Goal: Information Seeking & Learning: Learn about a topic

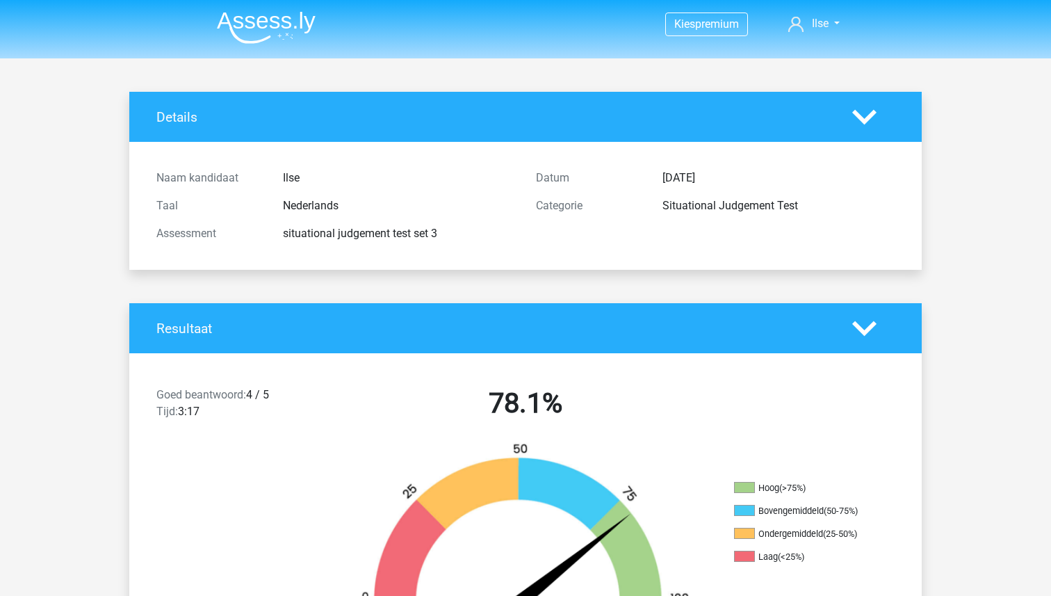
click at [246, 26] on img at bounding box center [266, 27] width 99 height 33
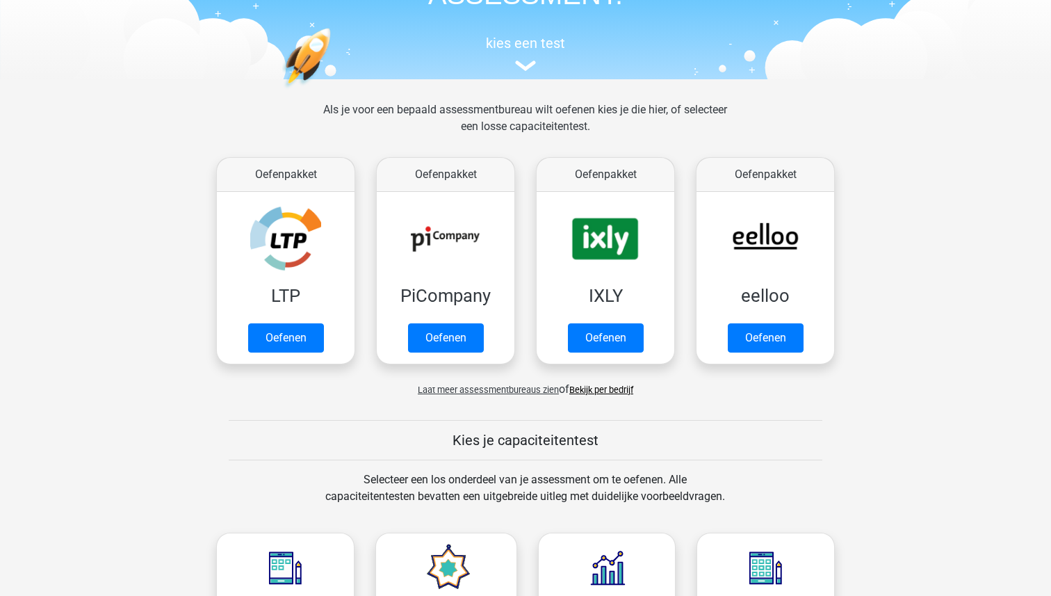
scroll to position [127, 0]
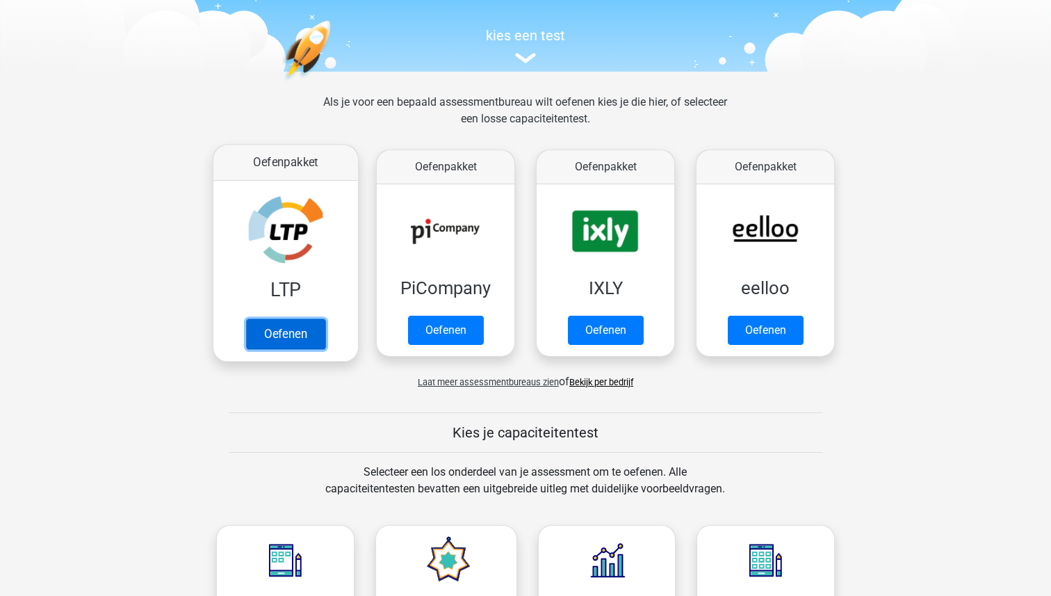
click at [287, 328] on link "Oefenen" at bounding box center [285, 333] width 79 height 31
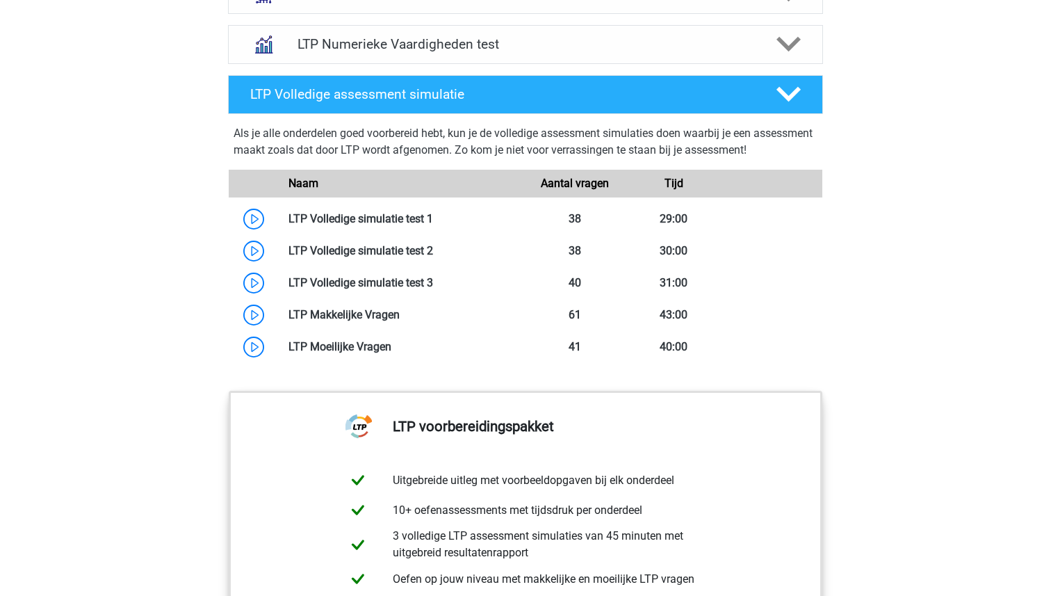
scroll to position [1068, 0]
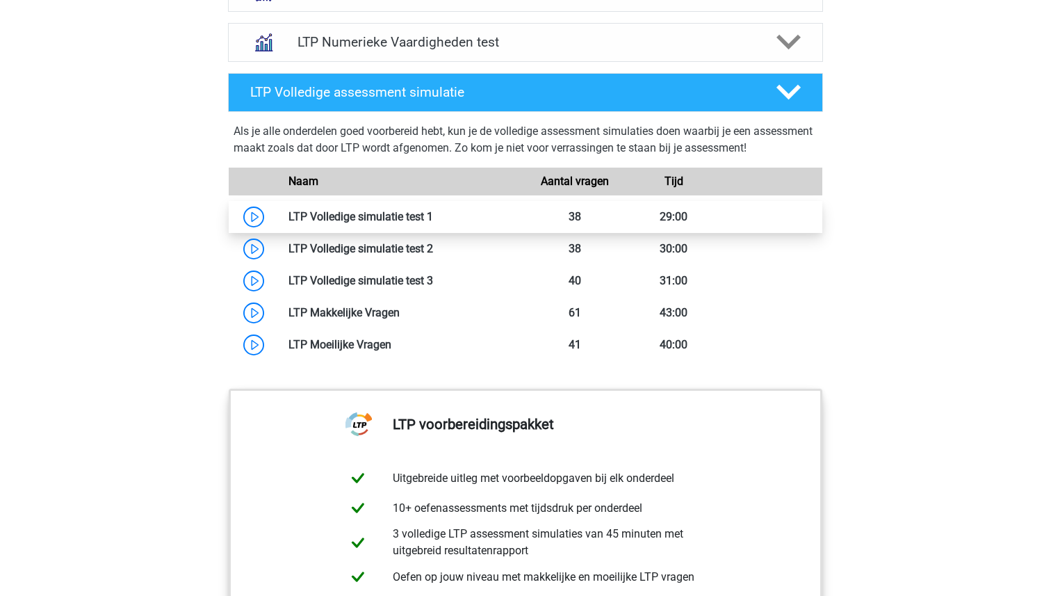
click at [433, 220] on link at bounding box center [433, 216] width 0 height 13
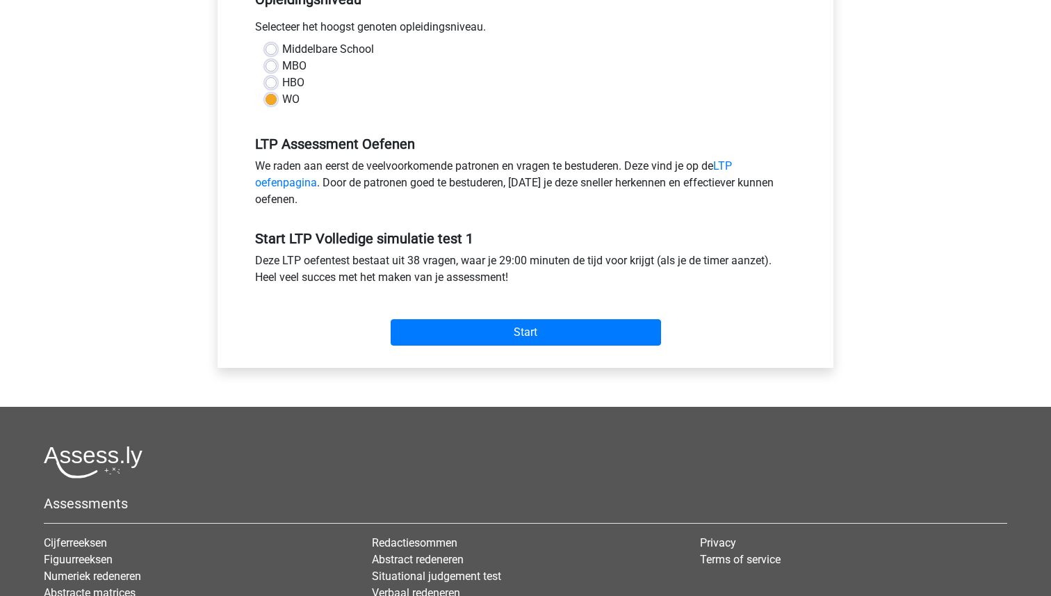
scroll to position [320, 0]
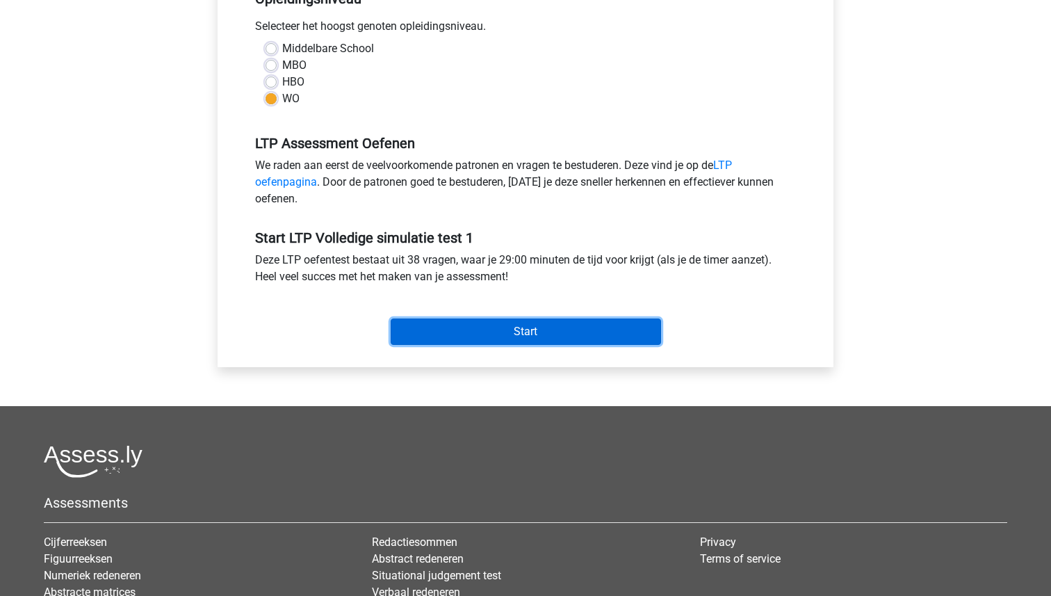
click at [537, 326] on input "Start" at bounding box center [526, 331] width 270 height 26
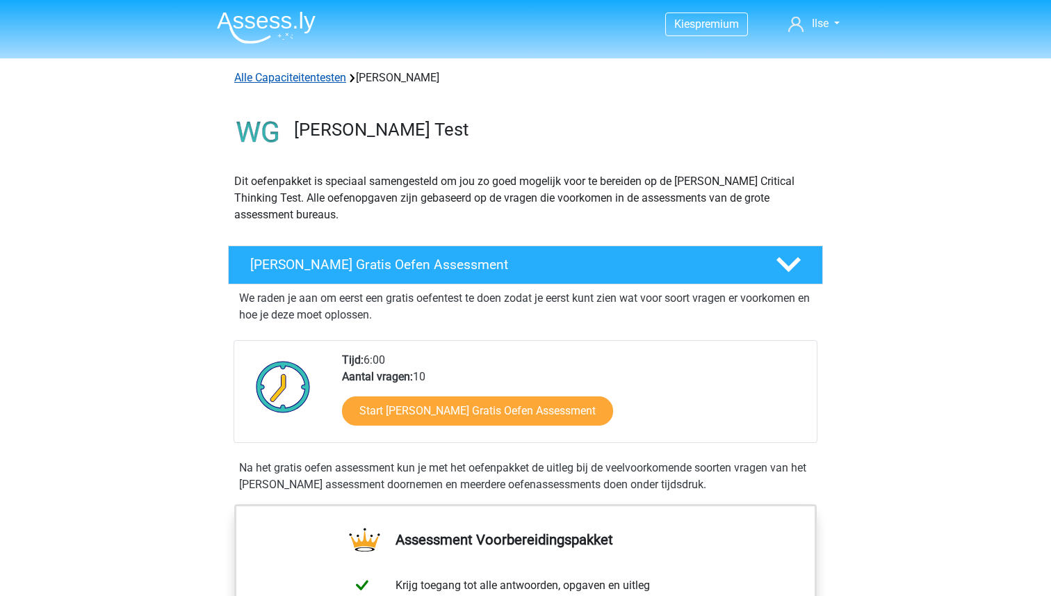
click at [308, 79] on link "Alle Capaciteitentesten" at bounding box center [290, 77] width 112 height 13
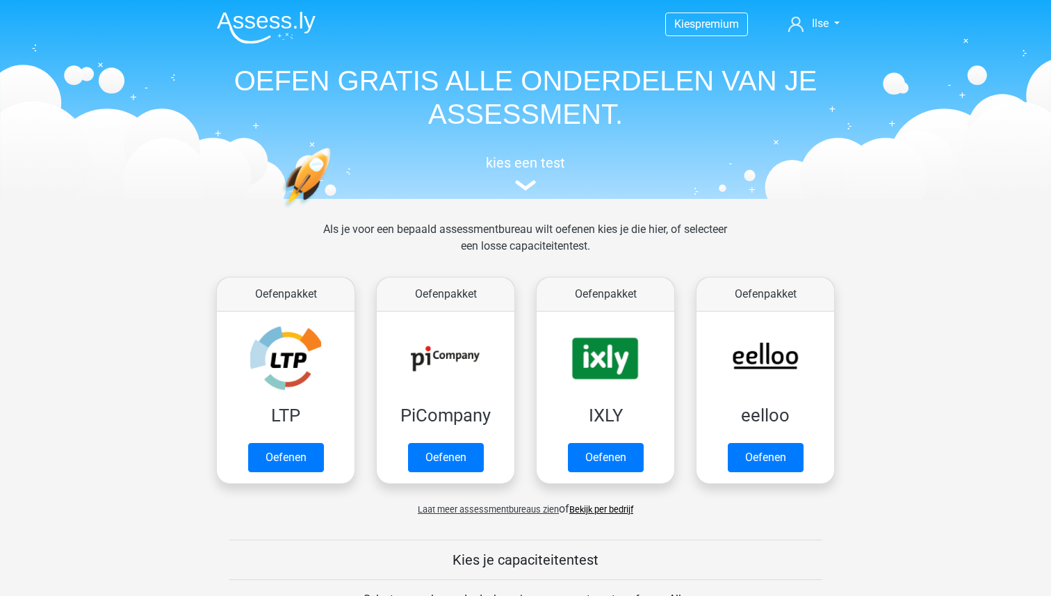
scroll to position [591, 0]
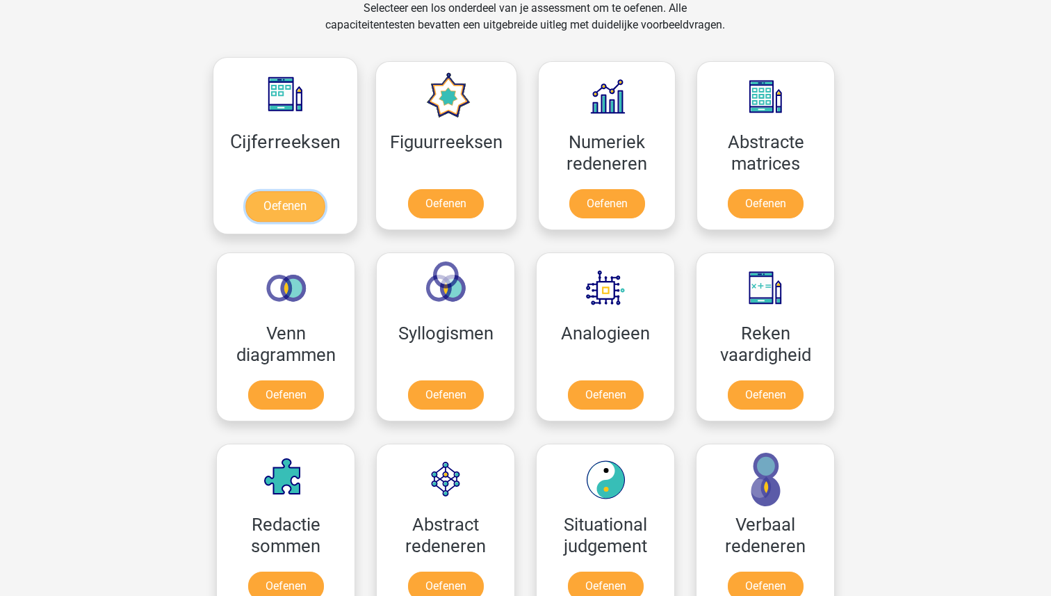
click at [263, 202] on link "Oefenen" at bounding box center [284, 206] width 79 height 31
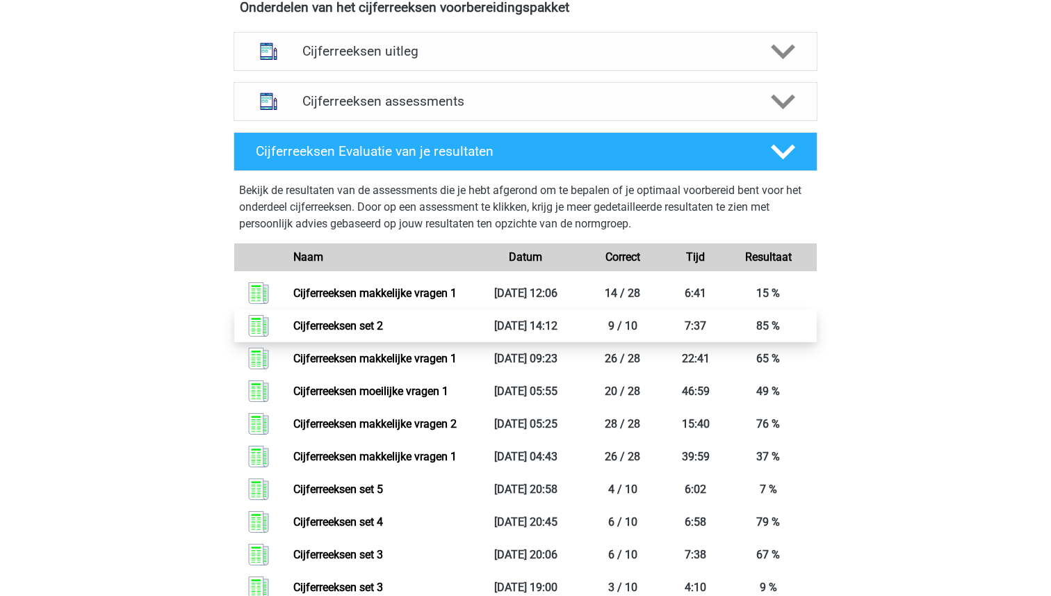
scroll to position [779, 0]
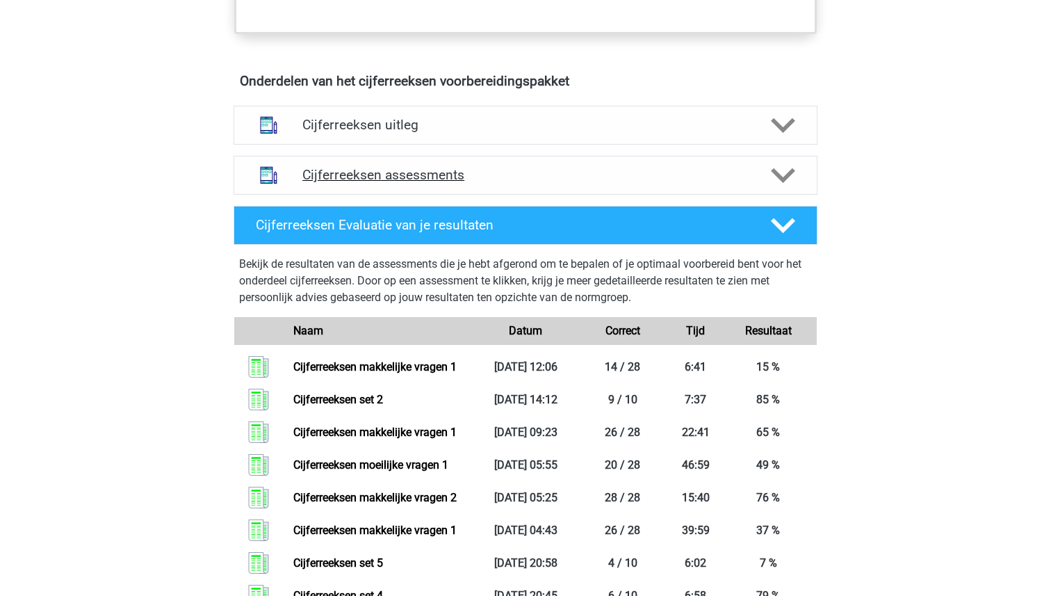
click at [349, 183] on h4 "Cijferreeksen assessments" at bounding box center [525, 175] width 446 height 16
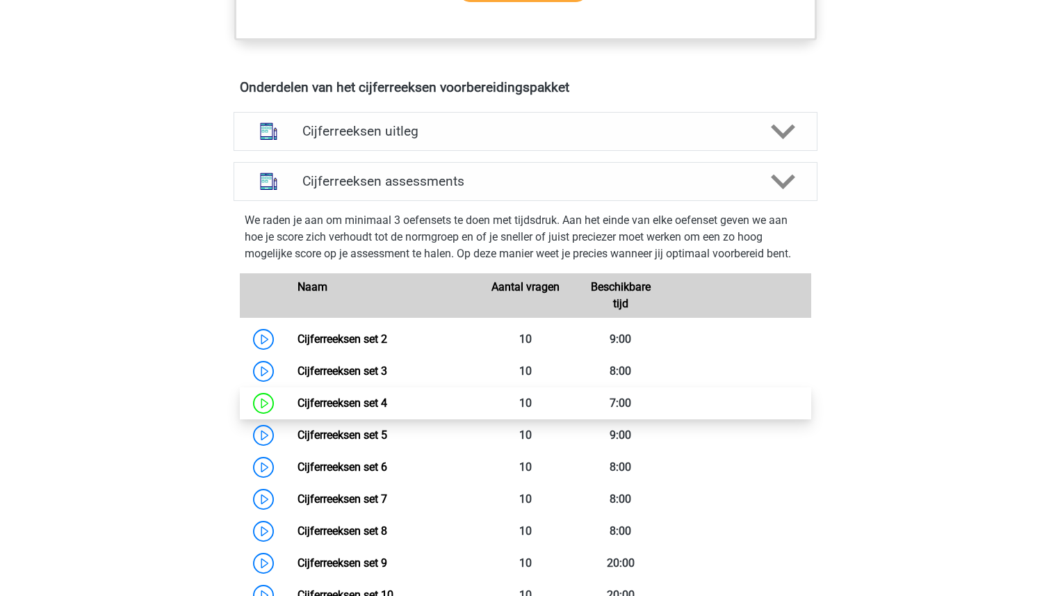
scroll to position [770, 0]
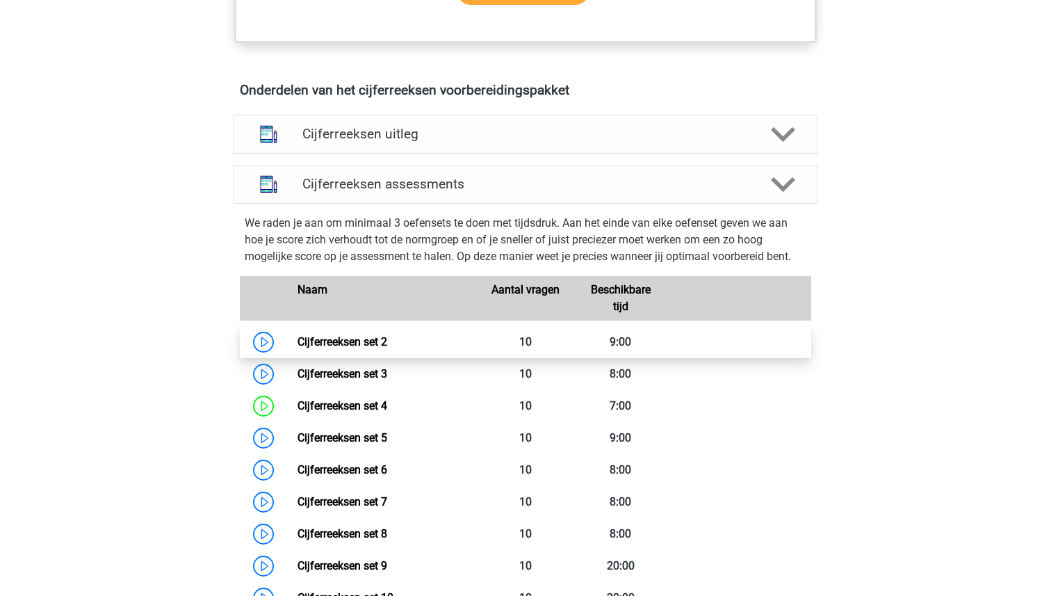
click at [352, 348] on link "Cijferreeksen set 2" at bounding box center [343, 341] width 90 height 13
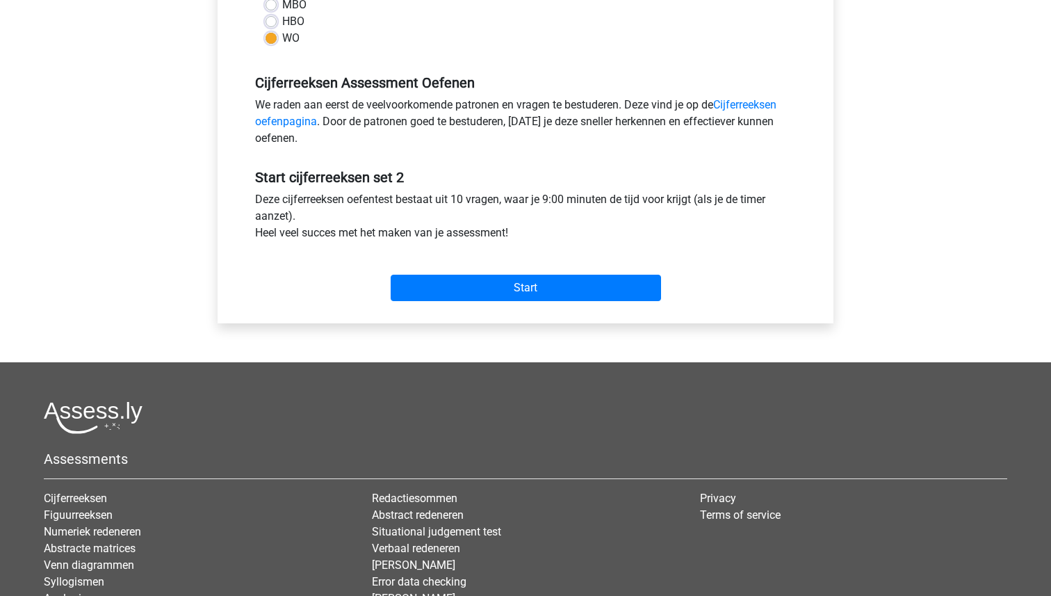
scroll to position [409, 0]
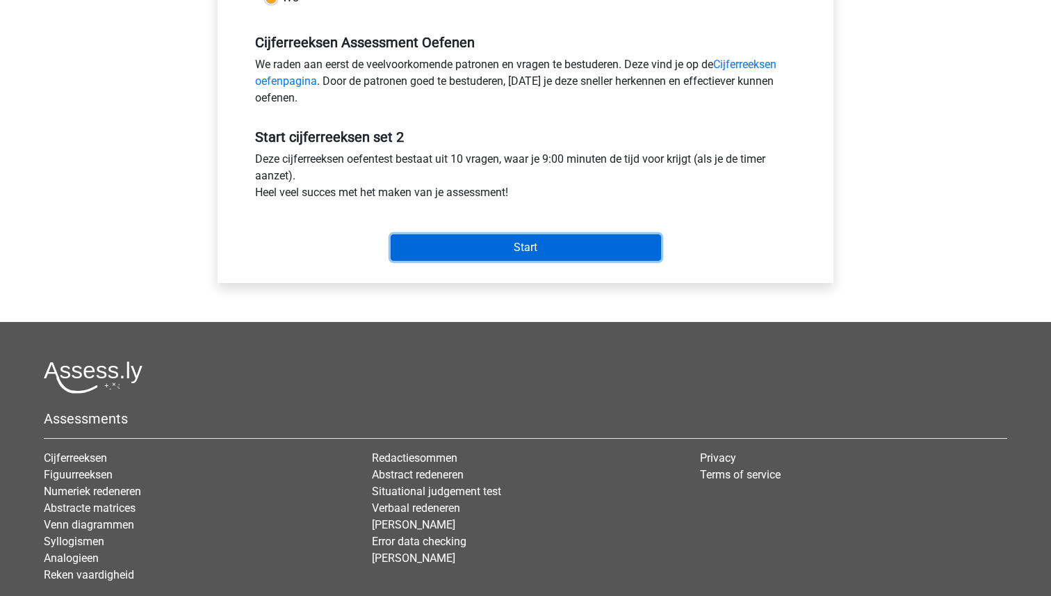
click at [485, 256] on input "Start" at bounding box center [526, 247] width 270 height 26
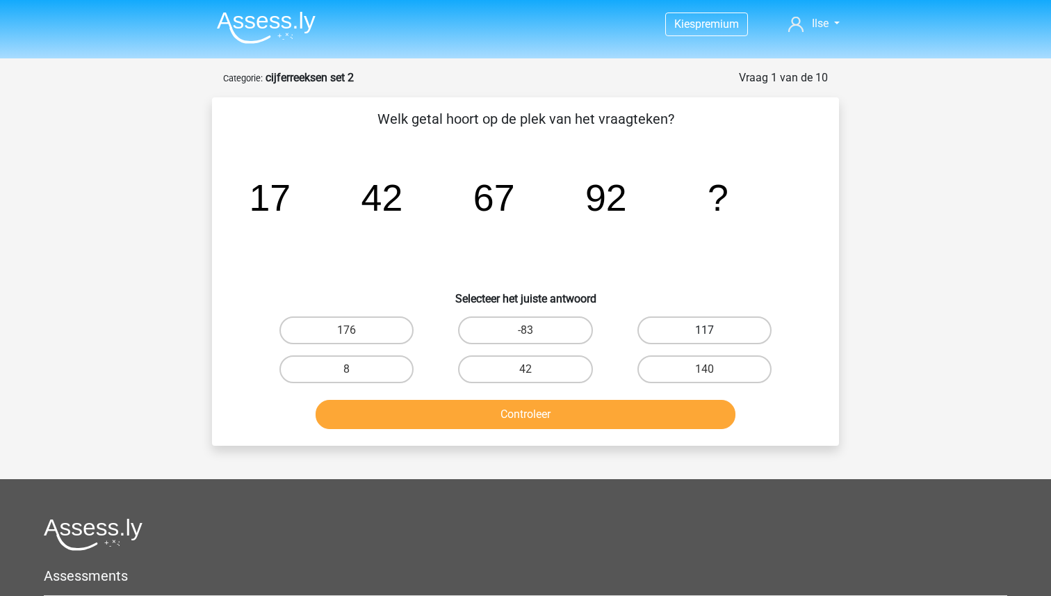
click at [704, 327] on label "117" at bounding box center [704, 330] width 134 height 28
click at [704, 330] on input "117" at bounding box center [708, 334] width 9 height 9
radio input "true"
click at [594, 416] on button "Controleer" at bounding box center [526, 414] width 421 height 29
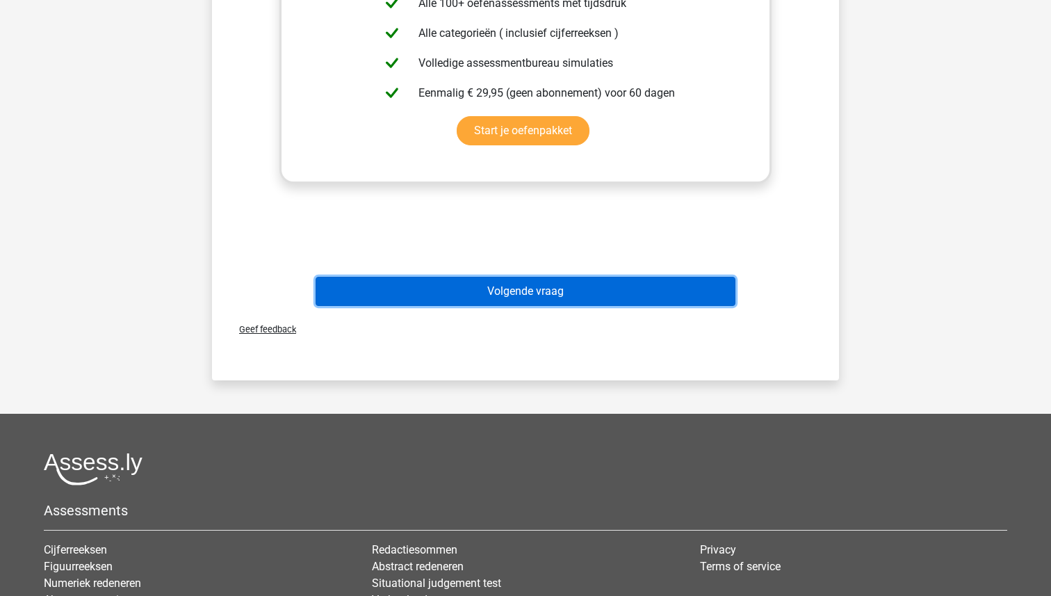
click at [566, 290] on button "Volgende vraag" at bounding box center [526, 291] width 421 height 29
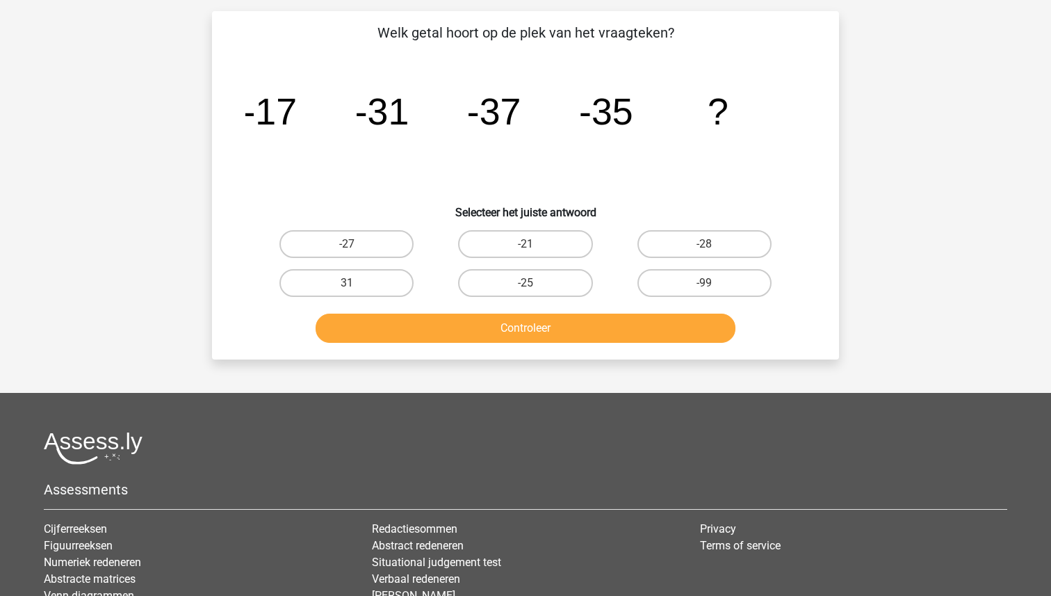
scroll to position [70, 0]
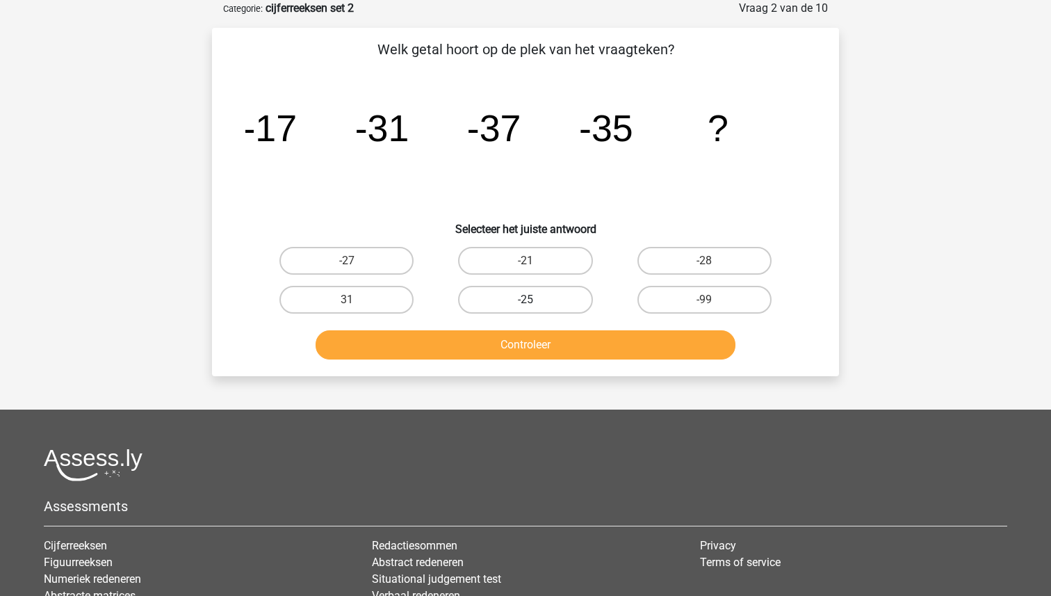
click at [526, 298] on label "-25" at bounding box center [525, 300] width 134 height 28
click at [526, 300] on input "-25" at bounding box center [530, 304] width 9 height 9
radio input "true"
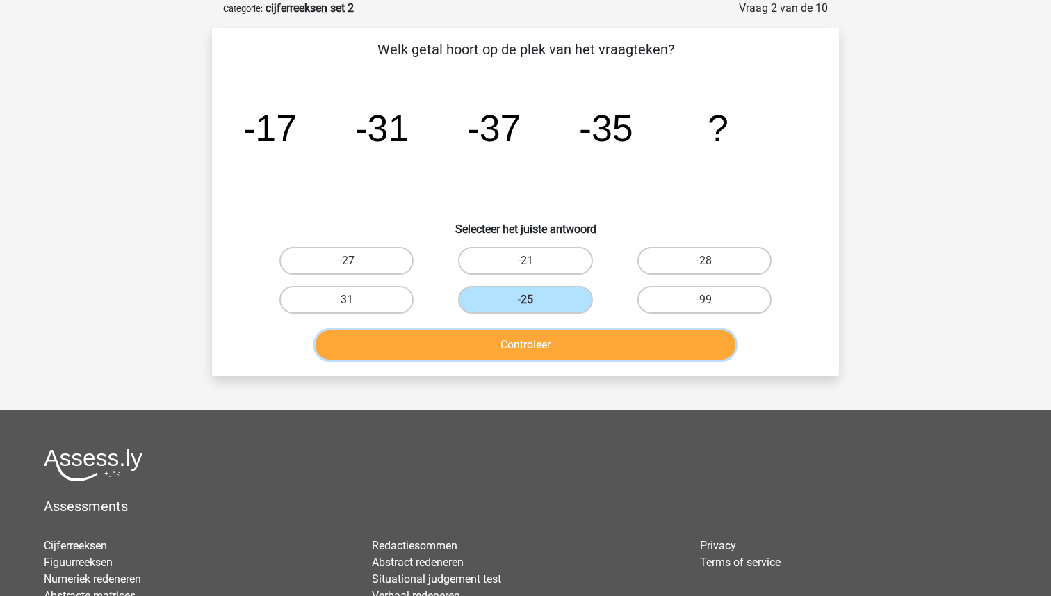
click at [525, 344] on button "Controleer" at bounding box center [526, 344] width 421 height 29
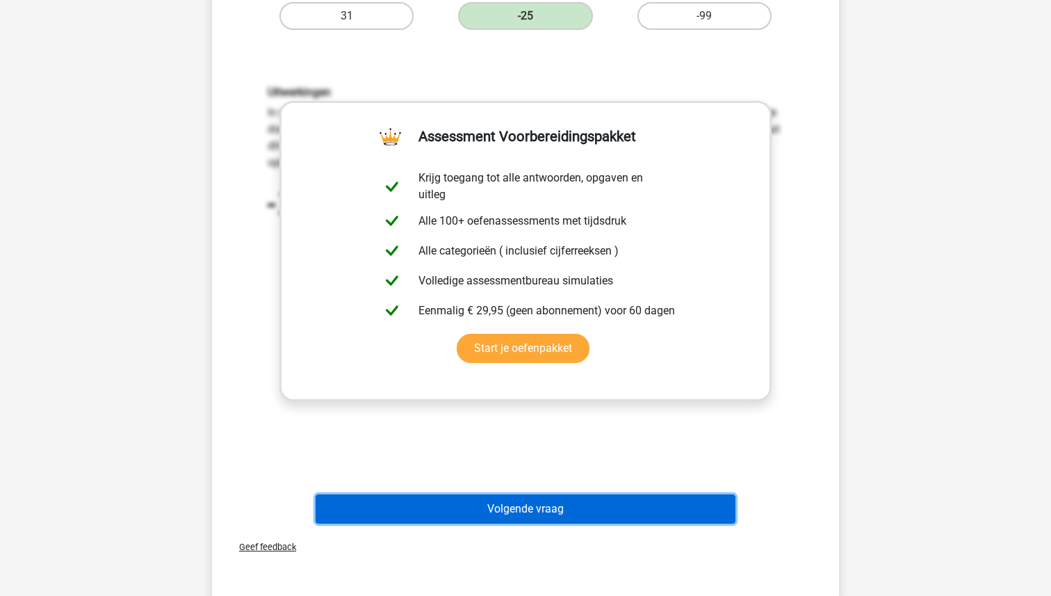
click at [529, 505] on button "Volgende vraag" at bounding box center [526, 508] width 421 height 29
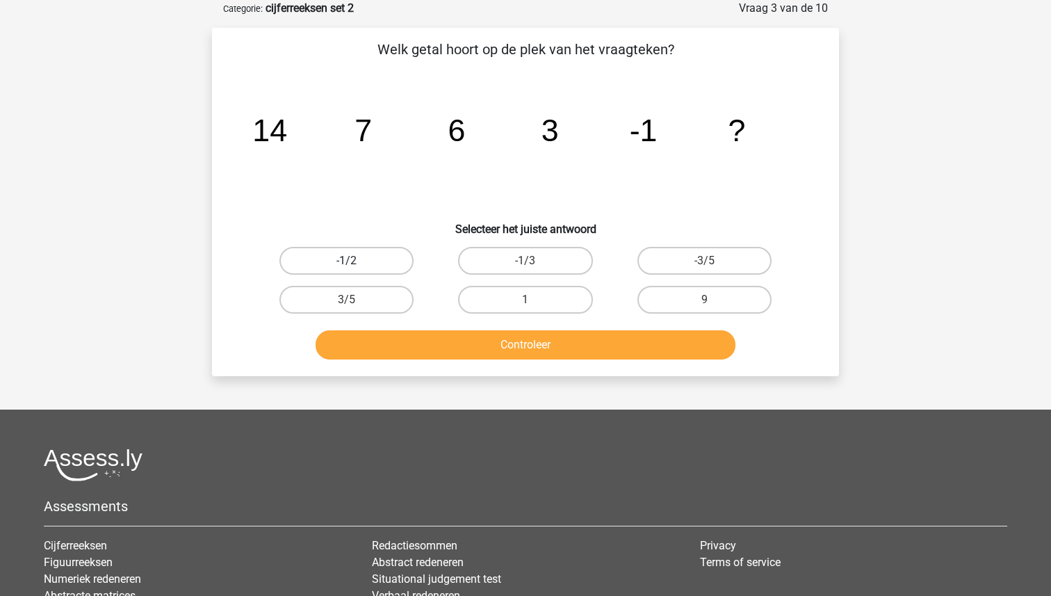
click at [381, 263] on label "-1/2" at bounding box center [346, 261] width 134 height 28
click at [356, 263] on input "-1/2" at bounding box center [351, 265] width 9 height 9
radio input "true"
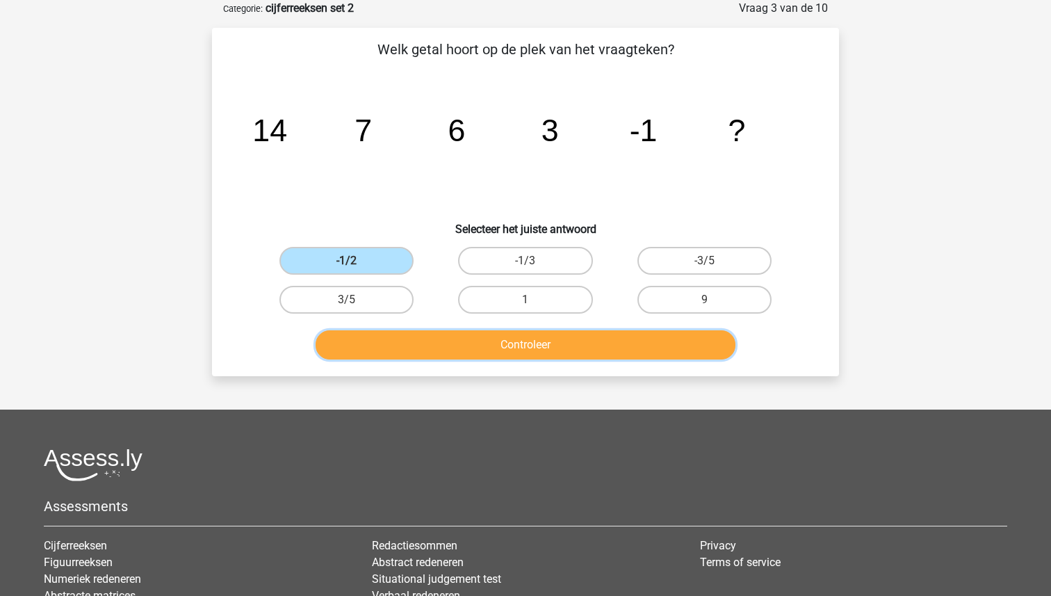
click at [544, 343] on button "Controleer" at bounding box center [526, 344] width 421 height 29
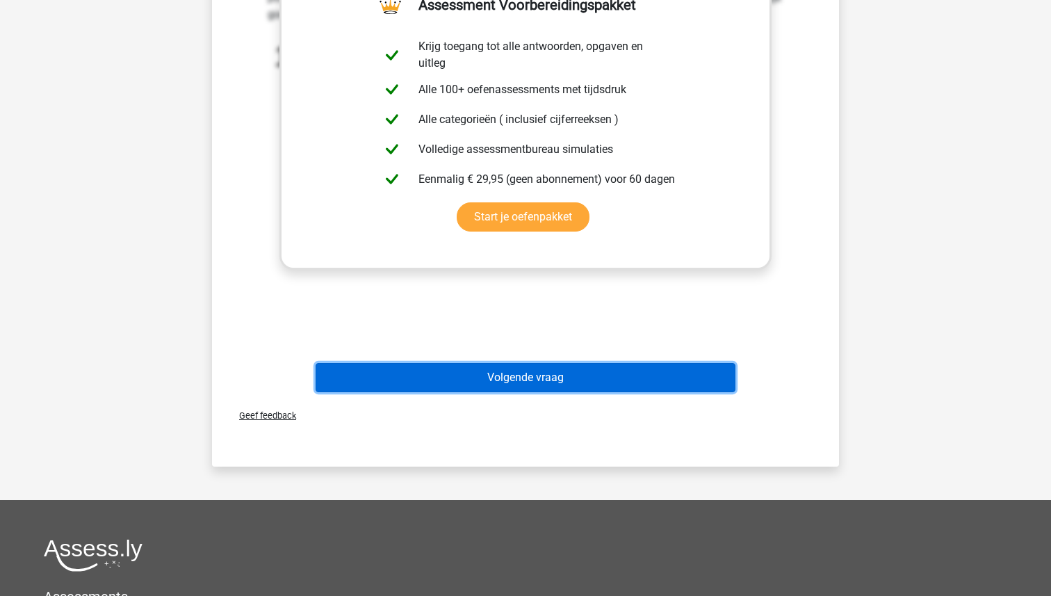
click at [552, 377] on button "Volgende vraag" at bounding box center [526, 377] width 421 height 29
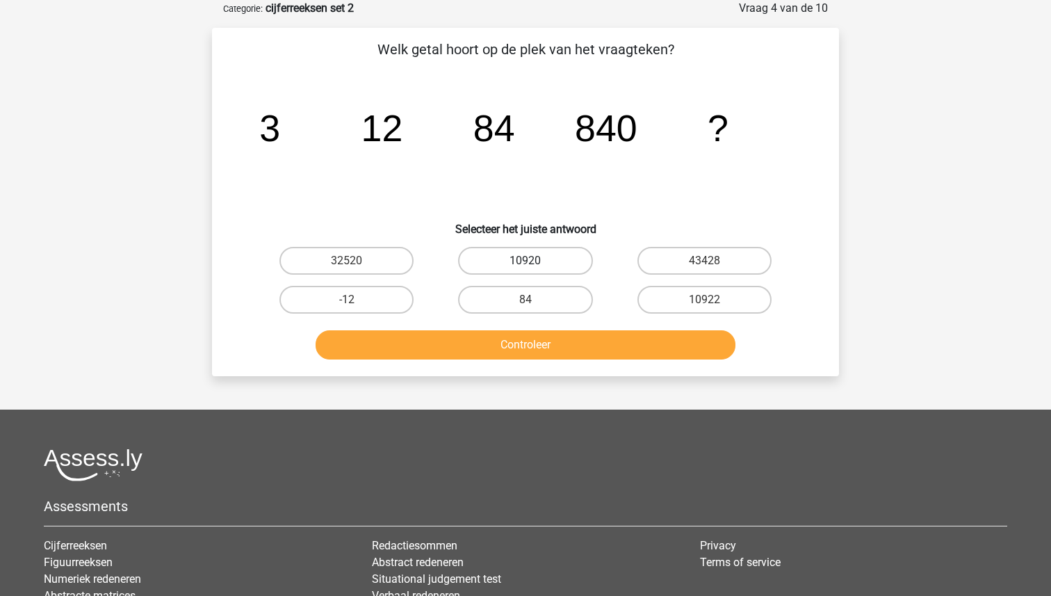
click at [541, 248] on label "10920" at bounding box center [525, 261] width 134 height 28
click at [535, 261] on input "10920" at bounding box center [530, 265] width 9 height 9
radio input "true"
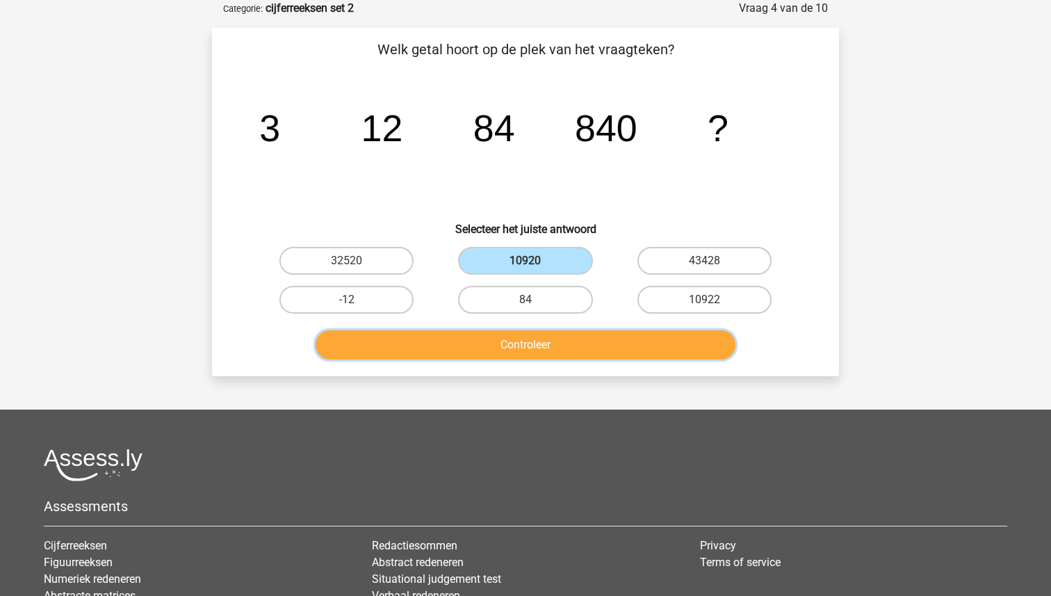
click at [526, 341] on button "Controleer" at bounding box center [526, 344] width 421 height 29
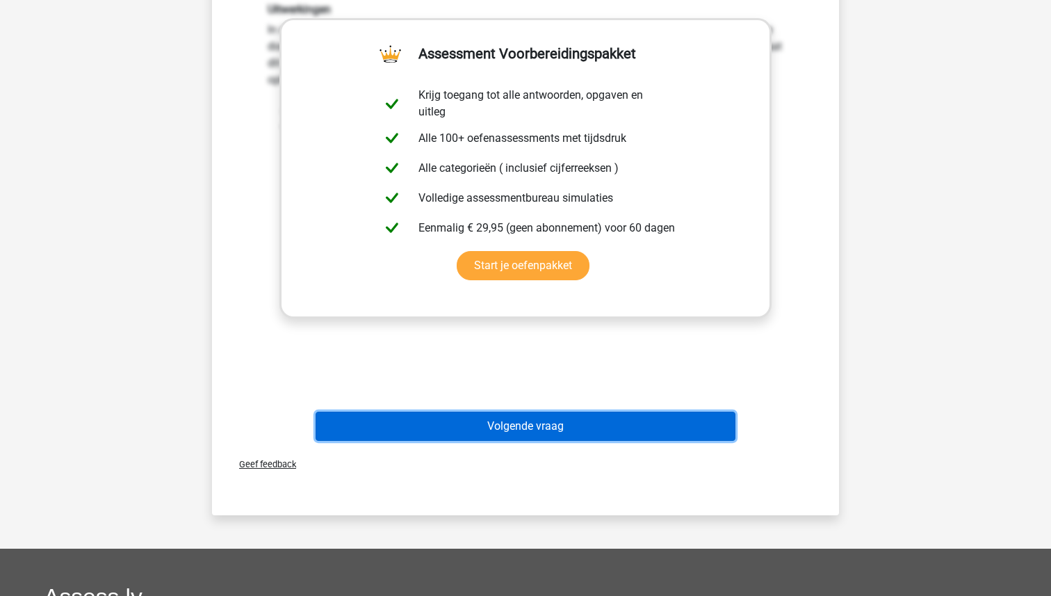
click at [546, 425] on button "Volgende vraag" at bounding box center [526, 426] width 421 height 29
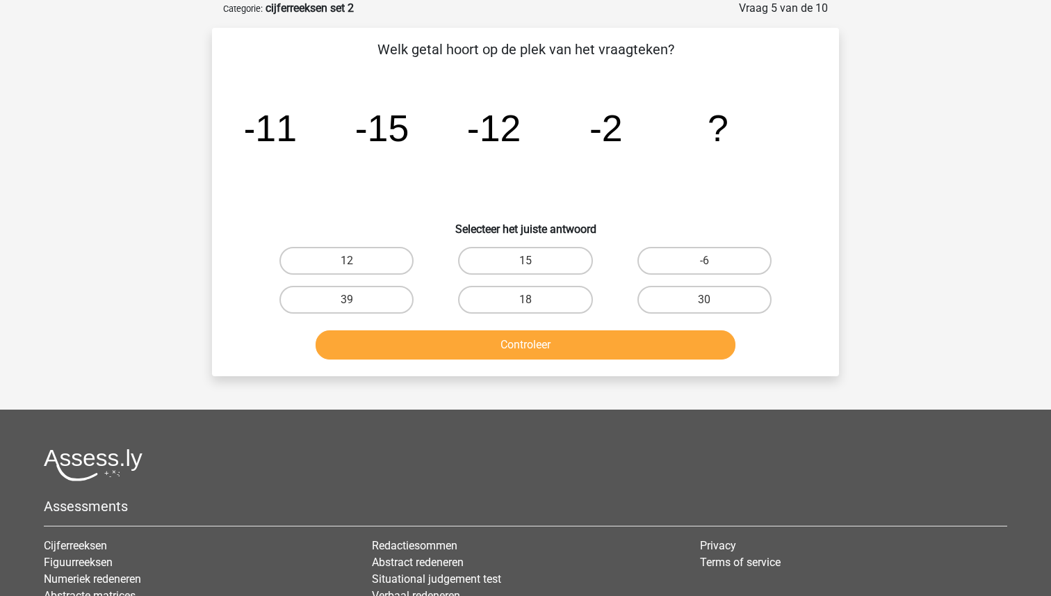
click at [610, 183] on icon "image/svg+xml -11 -15 -12 -2 ?" at bounding box center [525, 141] width 560 height 140
click at [682, 252] on label "-6" at bounding box center [704, 261] width 134 height 28
click at [704, 261] on input "-6" at bounding box center [708, 265] width 9 height 9
radio input "true"
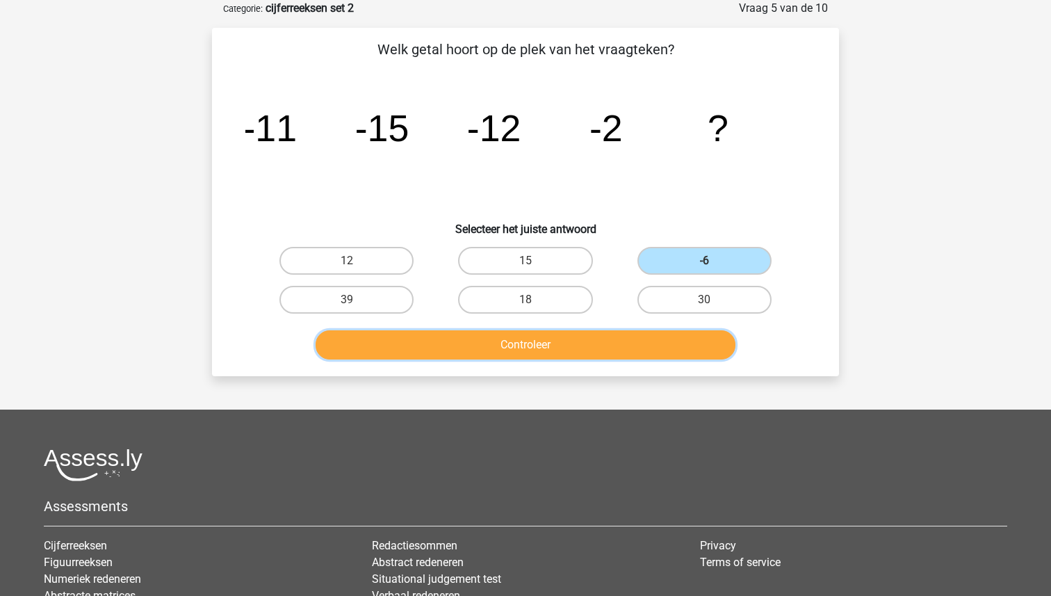
click at [626, 339] on button "Controleer" at bounding box center [526, 344] width 421 height 29
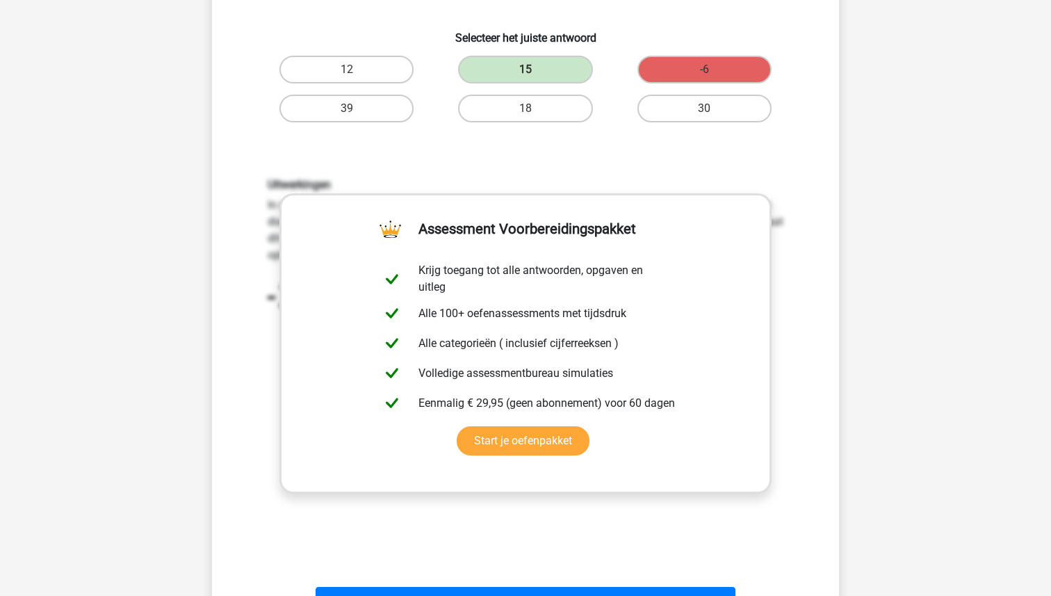
scroll to position [258, 0]
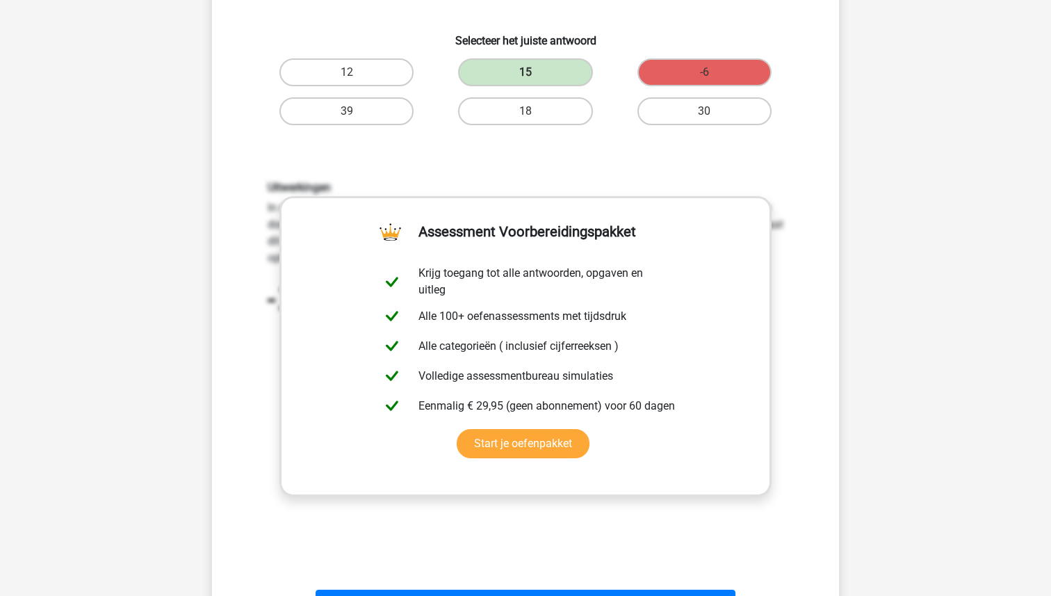
drag, startPoint x: 252, startPoint y: 142, endPoint x: 291, endPoint y: 188, distance: 60.7
click at [357, 350] on div "Welk getal hoort op de plek van het vraagteken? image/svg+xml -11 -15 -12 -2 ? …" at bounding box center [526, 238] width 616 height 774
drag, startPoint x: 268, startPoint y: 187, endPoint x: 421, endPoint y: 553, distance: 396.6
click at [421, 553] on div "Uitwerkingen In deze reeks vind je het tweede getal door het eerste getal -4 te…" at bounding box center [525, 362] width 583 height 431
copy div "Uitwerkingen In deze reeks vind je het tweede getal door het eerste getal -4 te…"
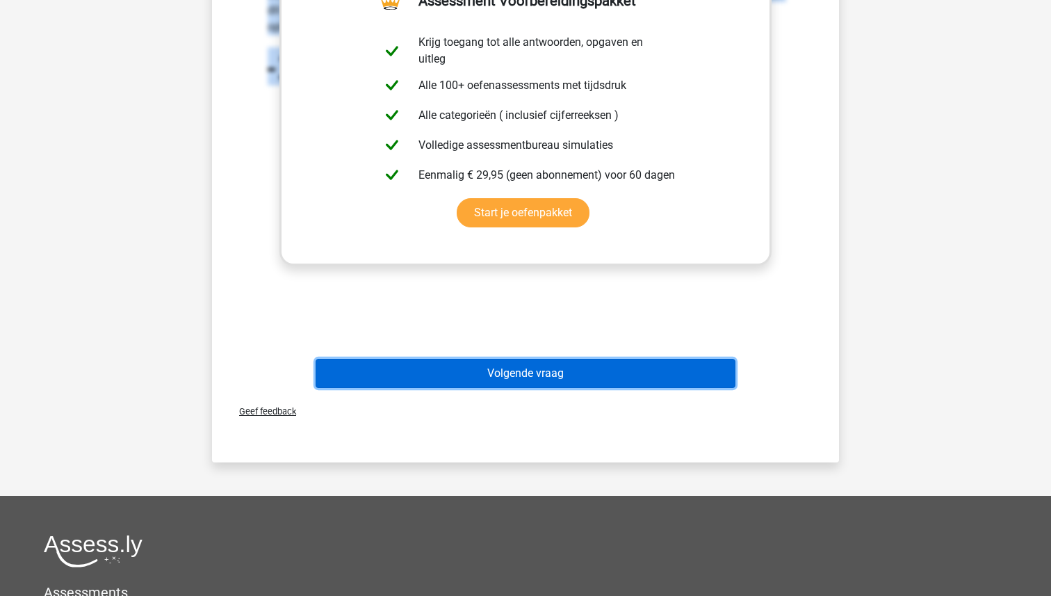
click at [548, 368] on button "Volgende vraag" at bounding box center [526, 373] width 421 height 29
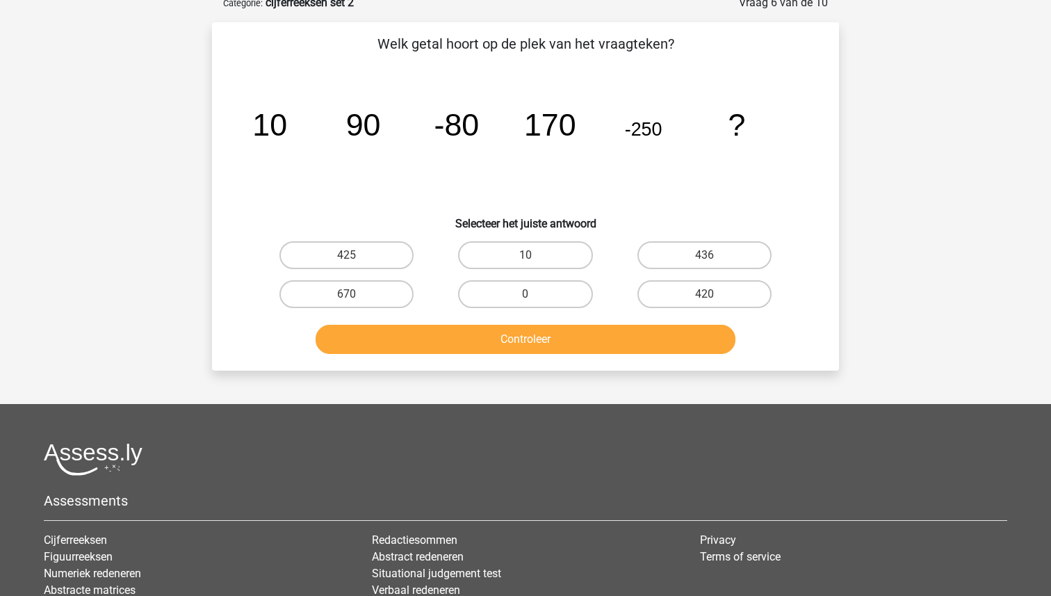
scroll to position [70, 0]
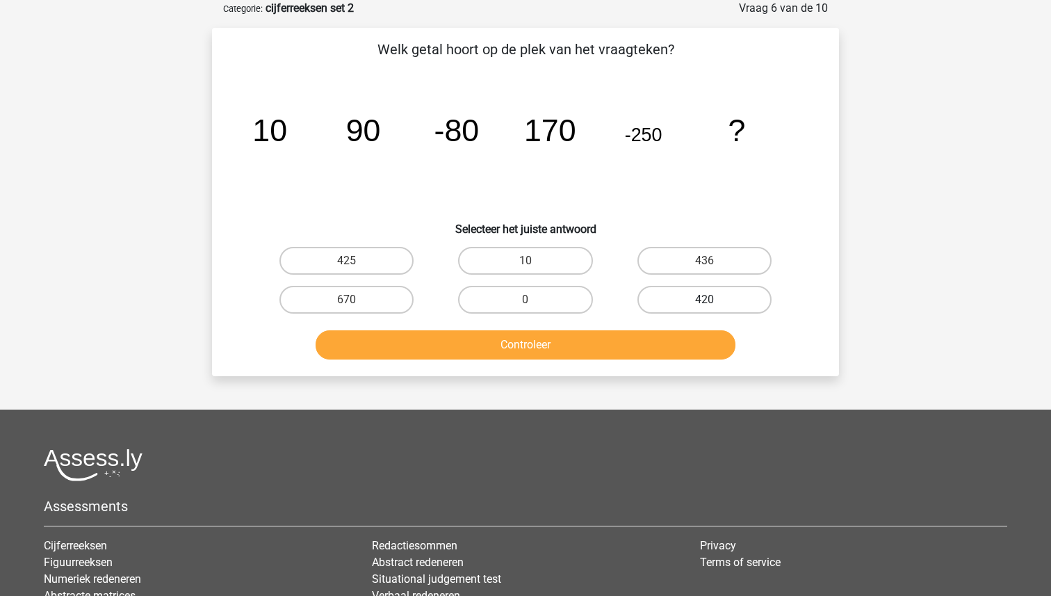
click at [686, 302] on label "420" at bounding box center [704, 300] width 134 height 28
click at [704, 302] on input "420" at bounding box center [708, 304] width 9 height 9
radio input "true"
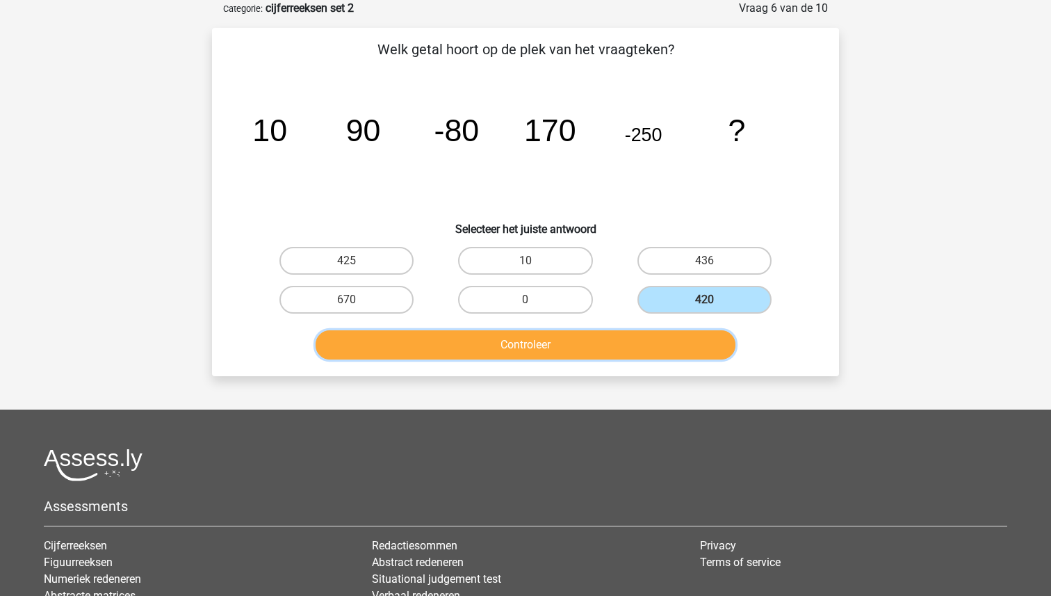
click at [626, 338] on button "Controleer" at bounding box center [526, 344] width 421 height 29
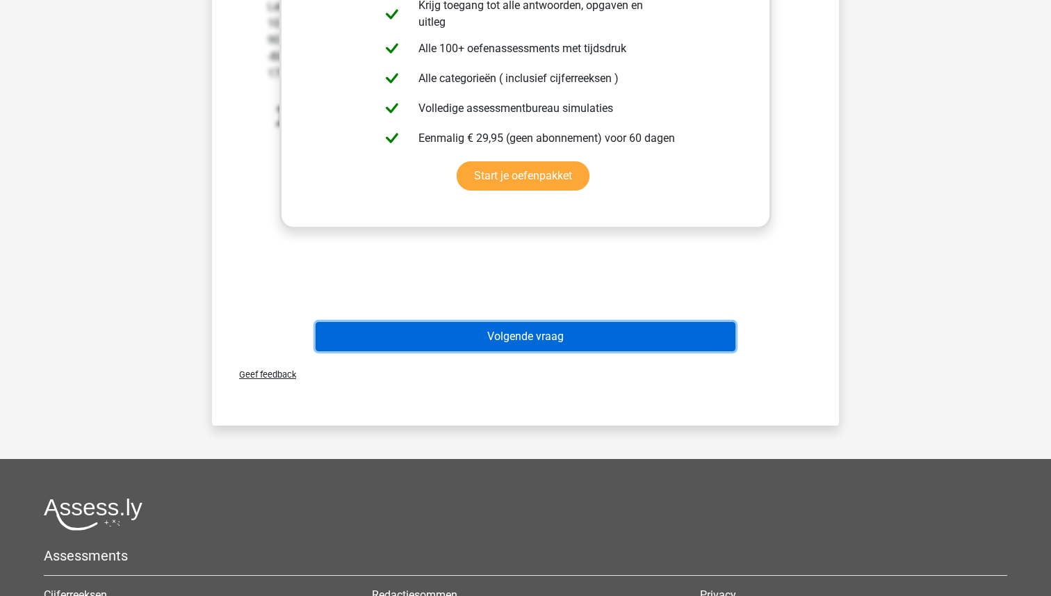
click at [567, 333] on button "Volgende vraag" at bounding box center [526, 336] width 421 height 29
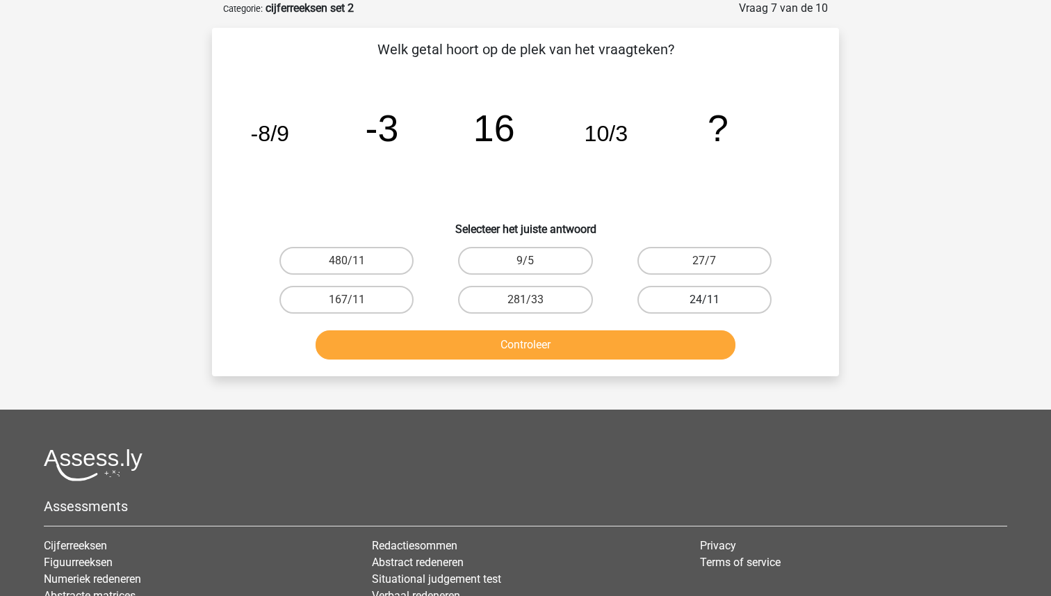
click at [726, 304] on label "24/11" at bounding box center [704, 300] width 134 height 28
click at [713, 304] on input "24/11" at bounding box center [708, 304] width 9 height 9
radio input "true"
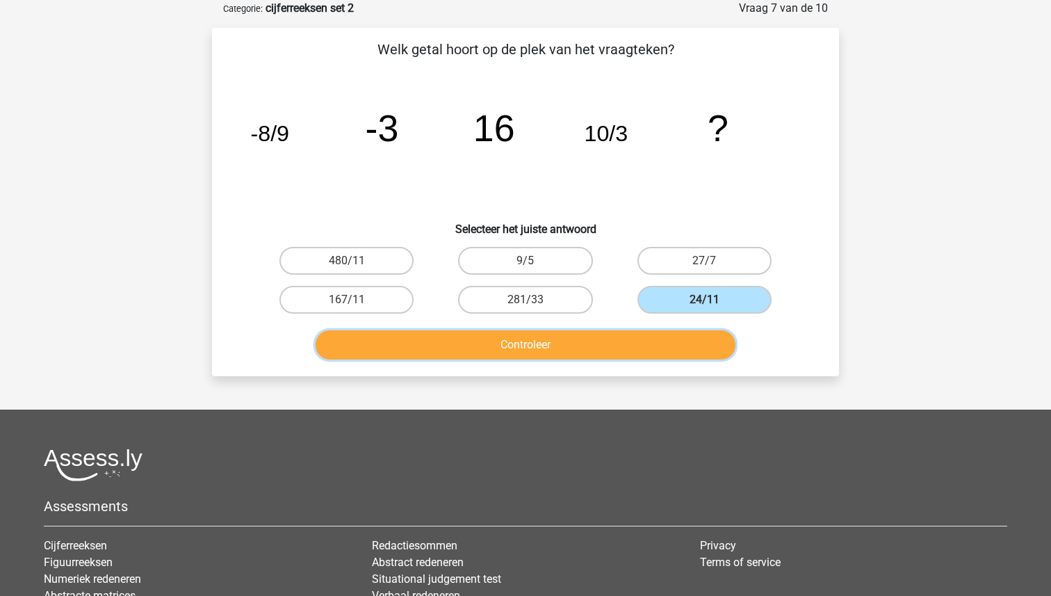
click at [641, 348] on button "Controleer" at bounding box center [526, 344] width 421 height 29
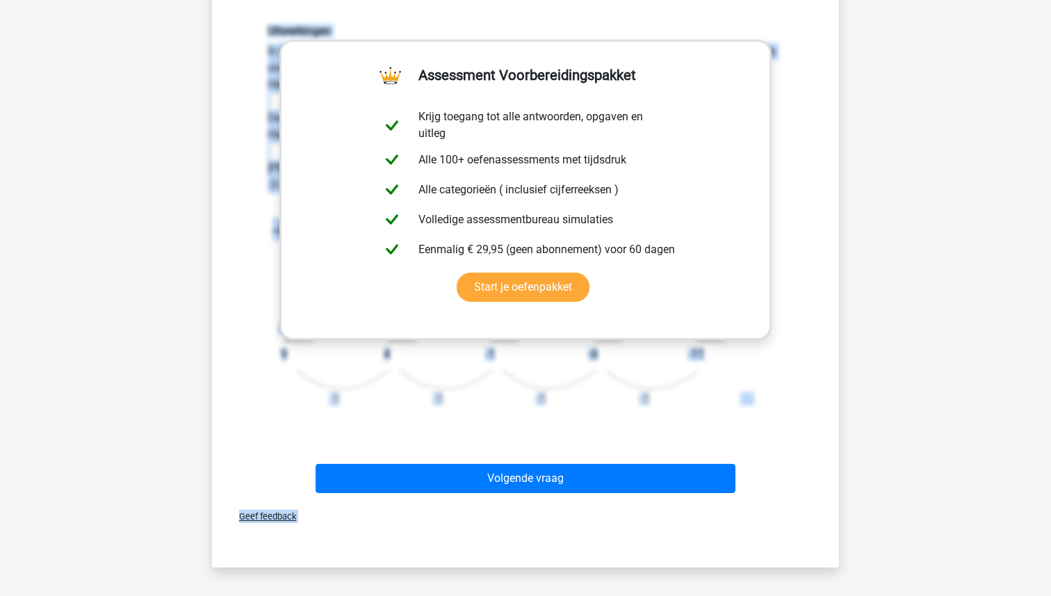
scroll to position [431, 0]
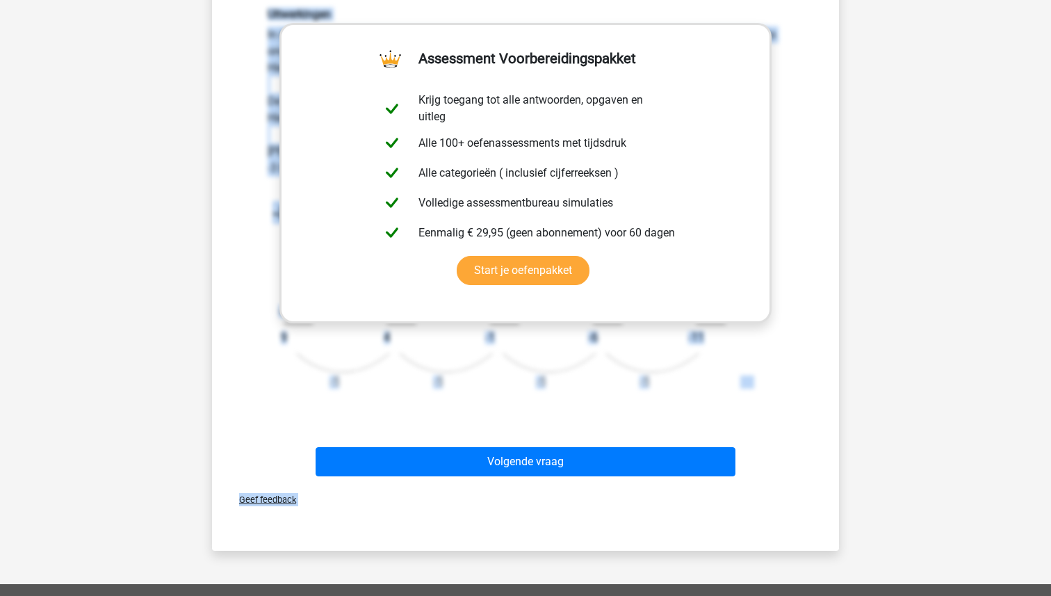
drag, startPoint x: 254, startPoint y: 341, endPoint x: 534, endPoint y: 416, distance: 290.0
click at [534, 416] on div "Uitwerkingen In deze reeks zijn er eigenlijk twee reeksen. 1 reeks van de telle…" at bounding box center [525, 205] width 583 height 462
copy div "Uitwerkingen In deze reeks zijn er eigenlijk twee reeksen. 1 reeks van de telle…"
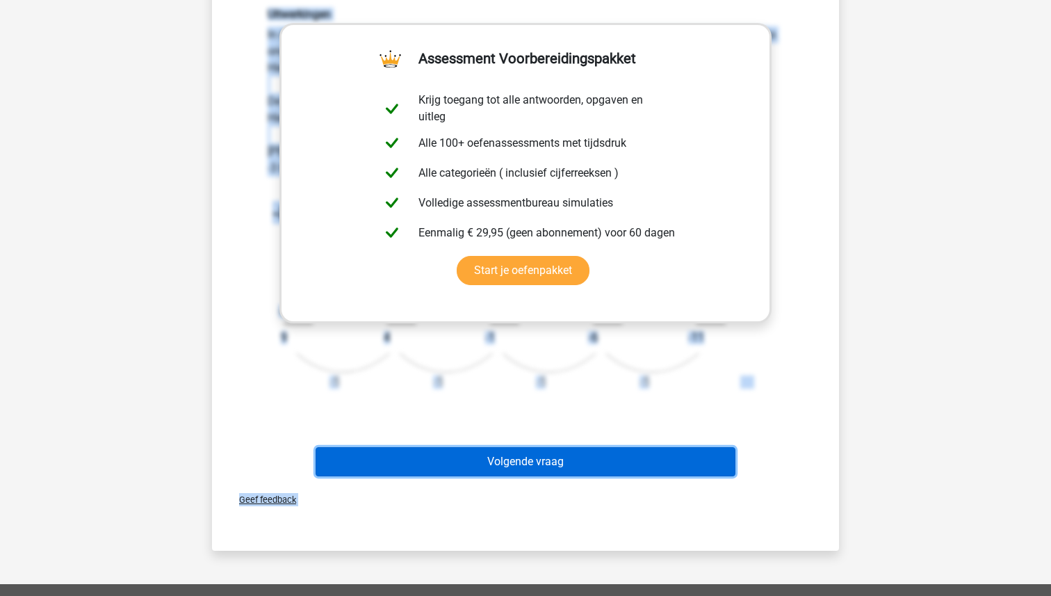
click at [526, 454] on button "Volgende vraag" at bounding box center [526, 461] width 421 height 29
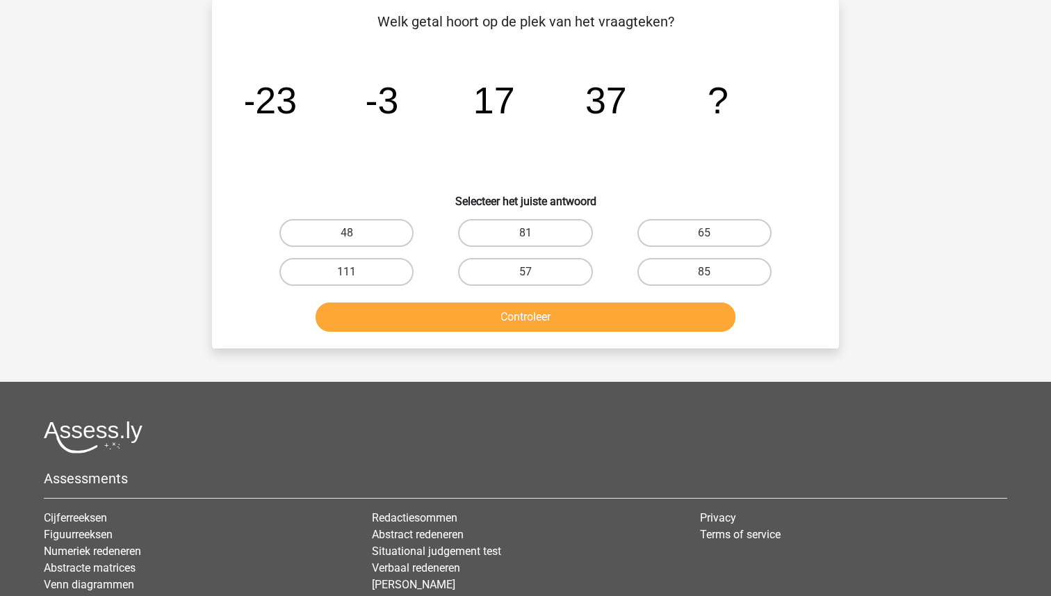
scroll to position [70, 0]
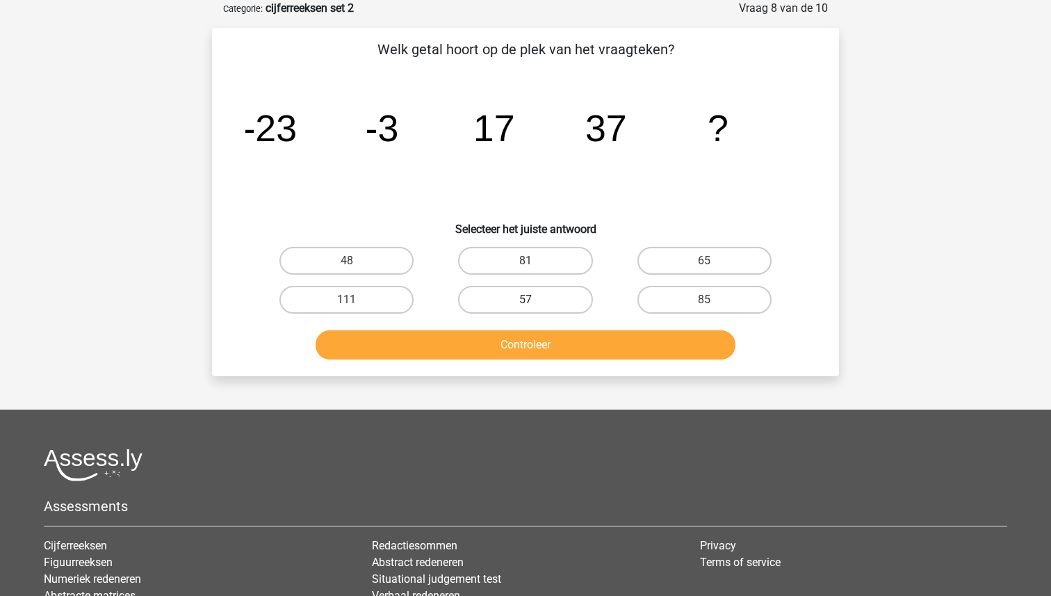
click at [523, 297] on label "57" at bounding box center [525, 300] width 134 height 28
click at [526, 300] on input "57" at bounding box center [530, 304] width 9 height 9
radio input "true"
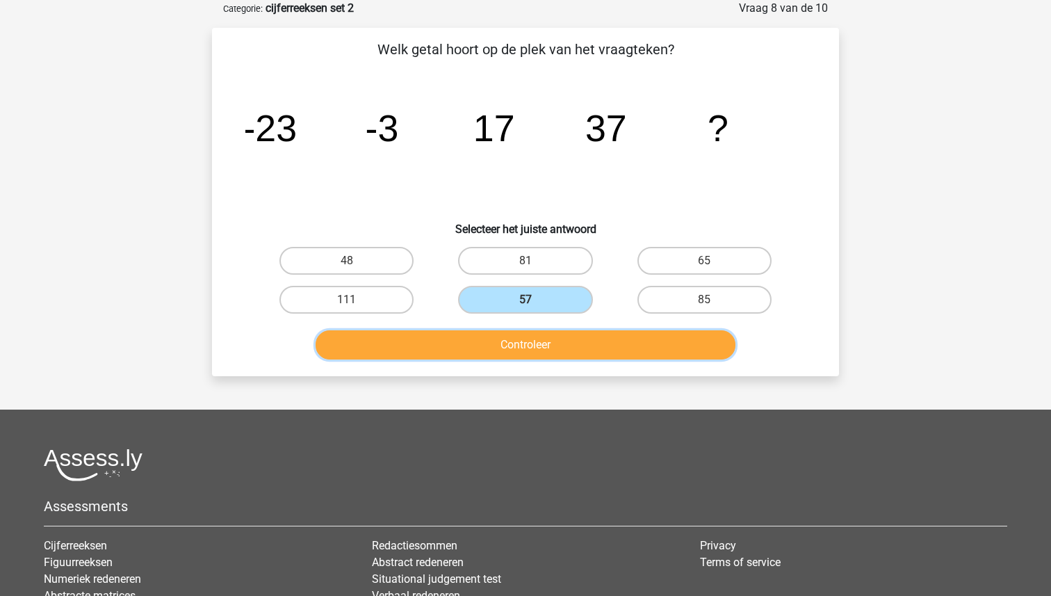
click at [523, 351] on button "Controleer" at bounding box center [526, 344] width 421 height 29
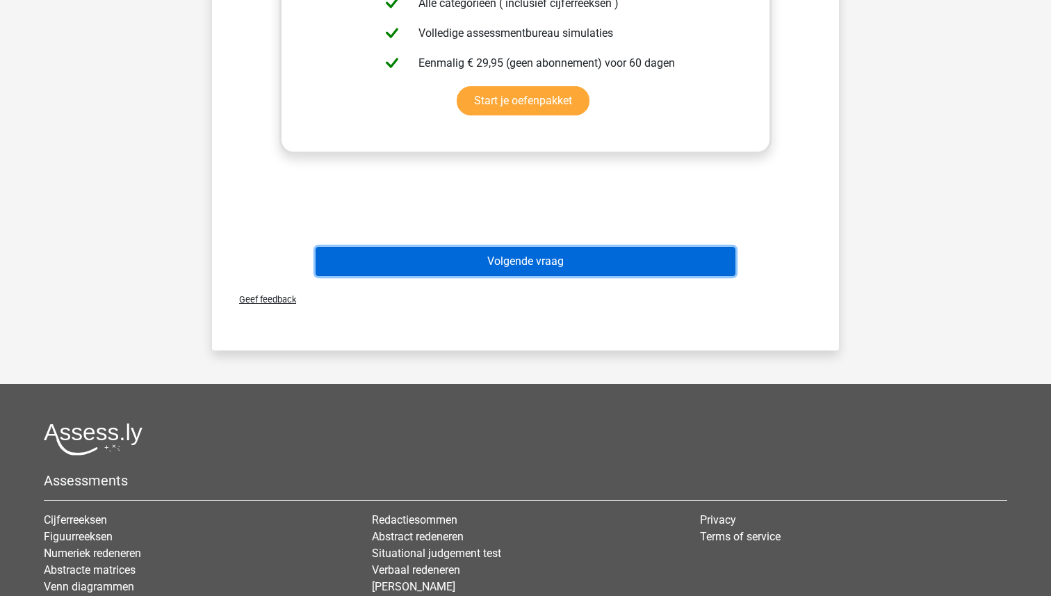
click at [539, 261] on button "Volgende vraag" at bounding box center [526, 261] width 421 height 29
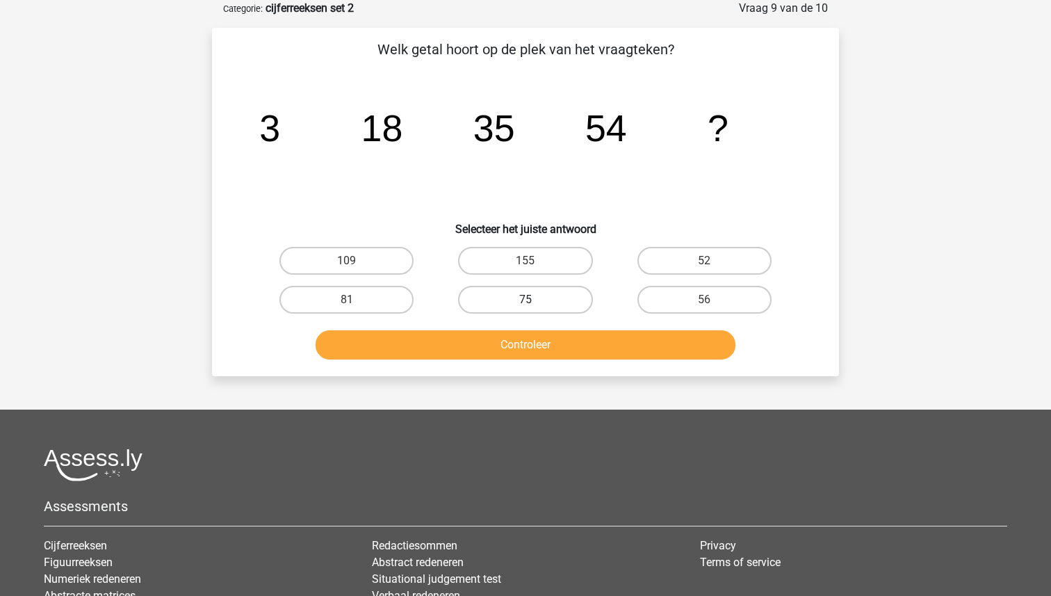
click at [521, 291] on label "75" at bounding box center [525, 300] width 134 height 28
click at [526, 300] on input "75" at bounding box center [530, 304] width 9 height 9
radio input "true"
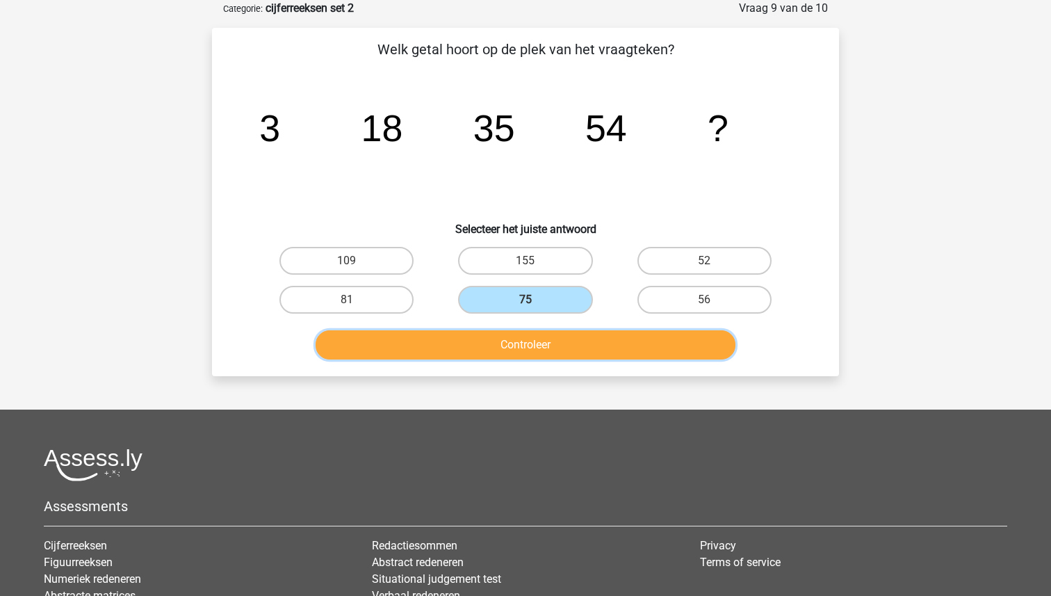
click at [518, 339] on button "Controleer" at bounding box center [526, 344] width 421 height 29
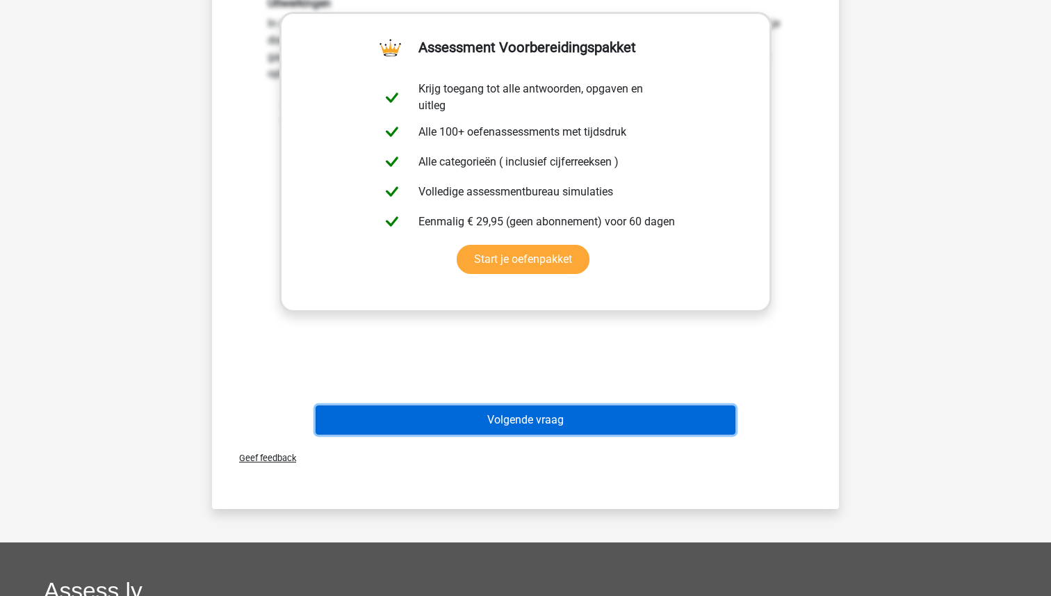
click at [512, 422] on button "Volgende vraag" at bounding box center [526, 419] width 421 height 29
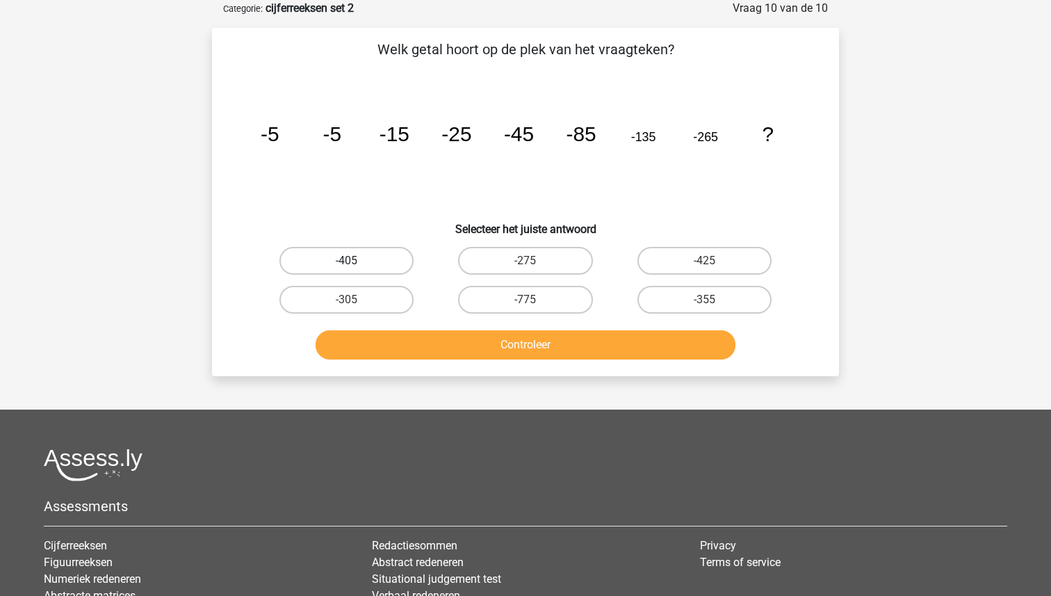
click at [376, 258] on label "-405" at bounding box center [346, 261] width 134 height 28
click at [356, 261] on input "-405" at bounding box center [351, 265] width 9 height 9
radio input "true"
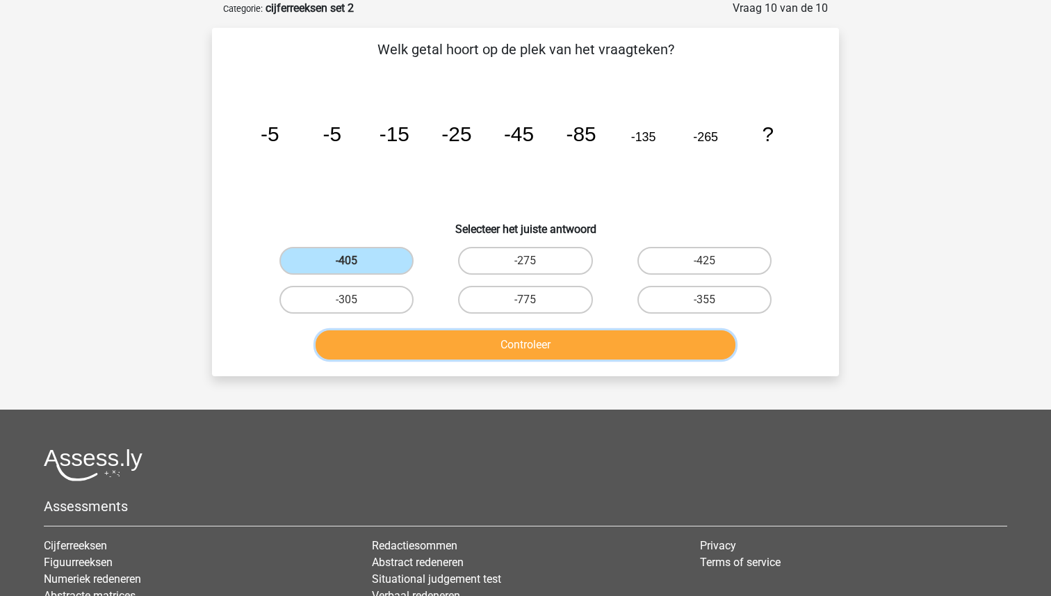
click at [482, 346] on button "Controleer" at bounding box center [526, 344] width 421 height 29
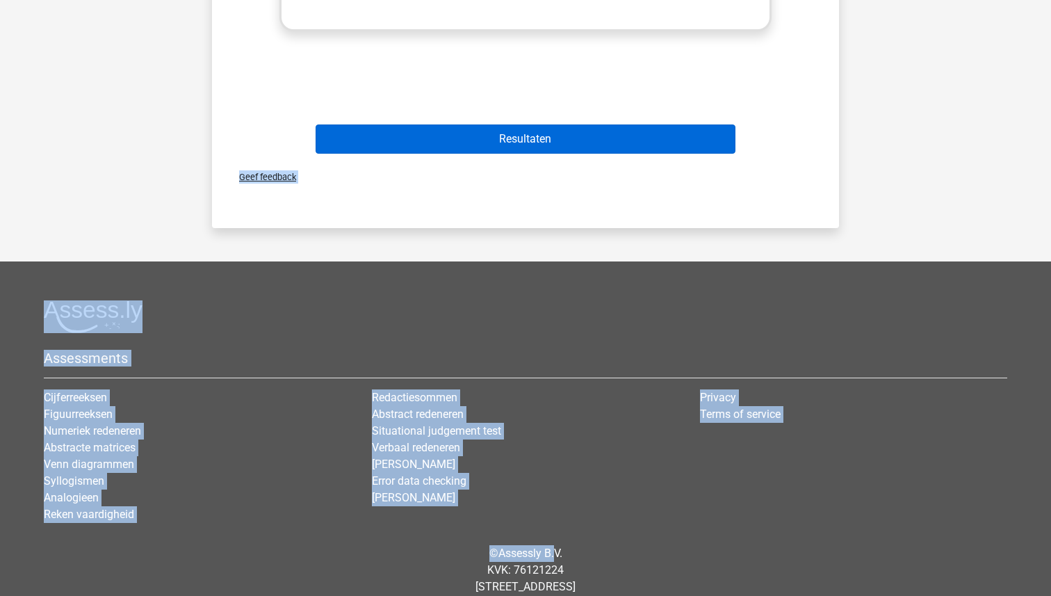
scroll to position [724, 0]
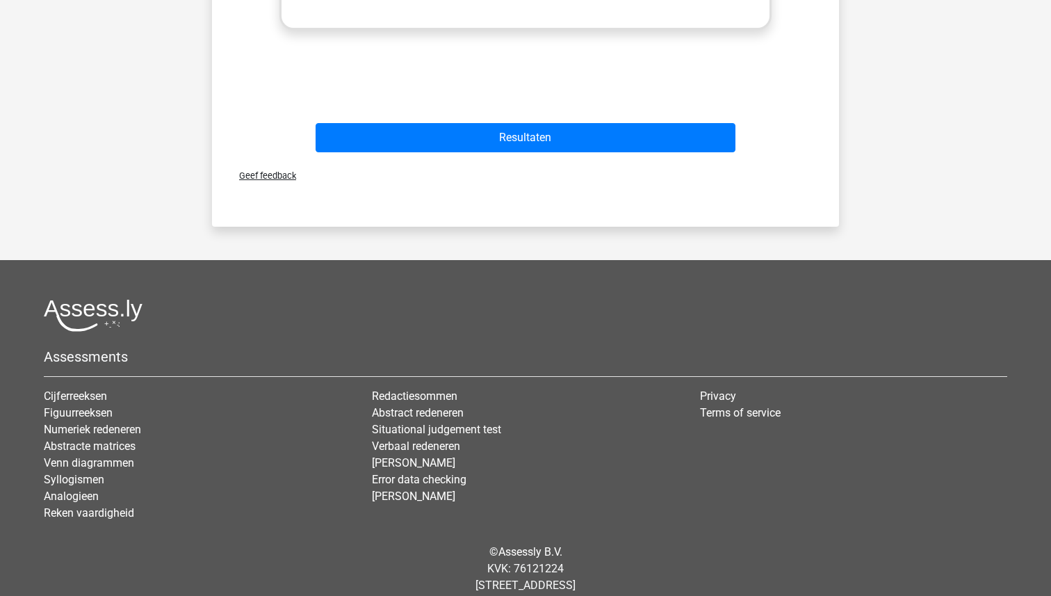
drag, startPoint x: 263, startPoint y: 348, endPoint x: 576, endPoint y: 117, distance: 388.7
copy div "Uitwerkingen In deze reeks zijn er eigenlijk twee reeksen. 1 reeks voor de geta…"
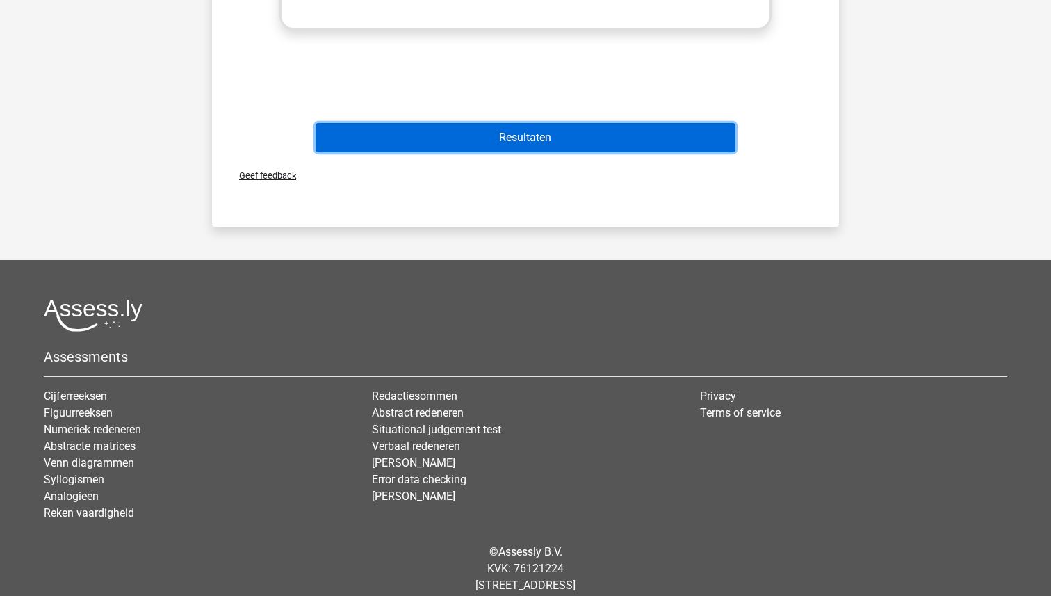
click at [626, 131] on button "Resultaten" at bounding box center [526, 137] width 421 height 29
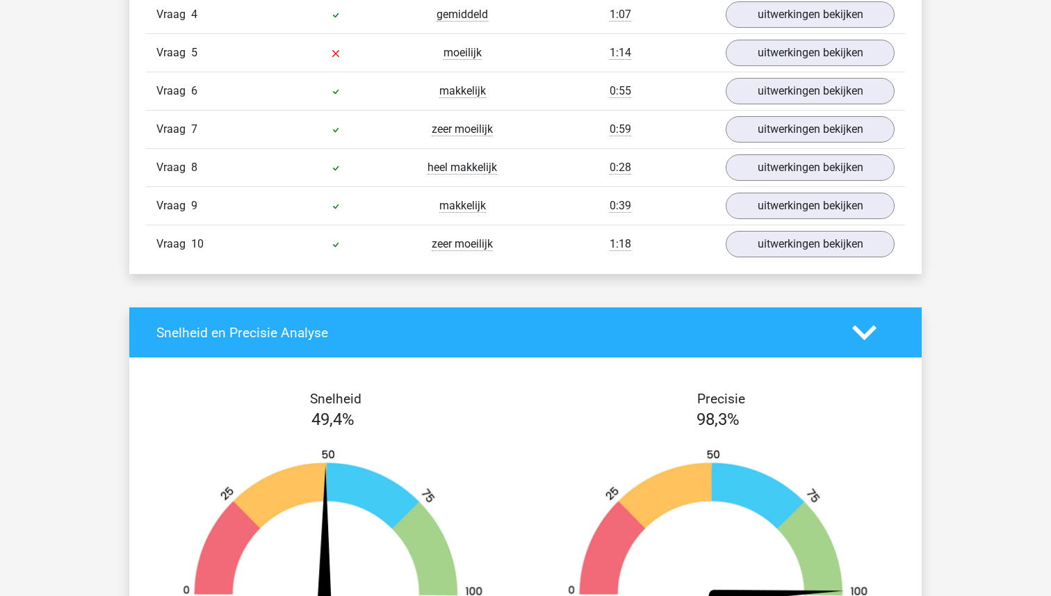
scroll to position [1363, 0]
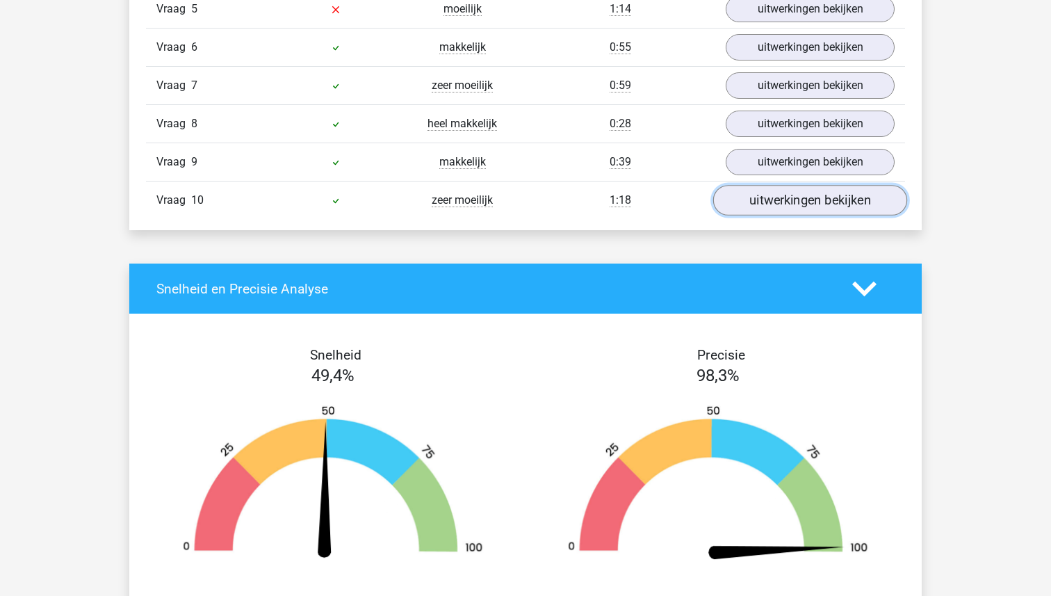
click at [820, 200] on link "uitwerkingen bekijken" at bounding box center [810, 201] width 194 height 31
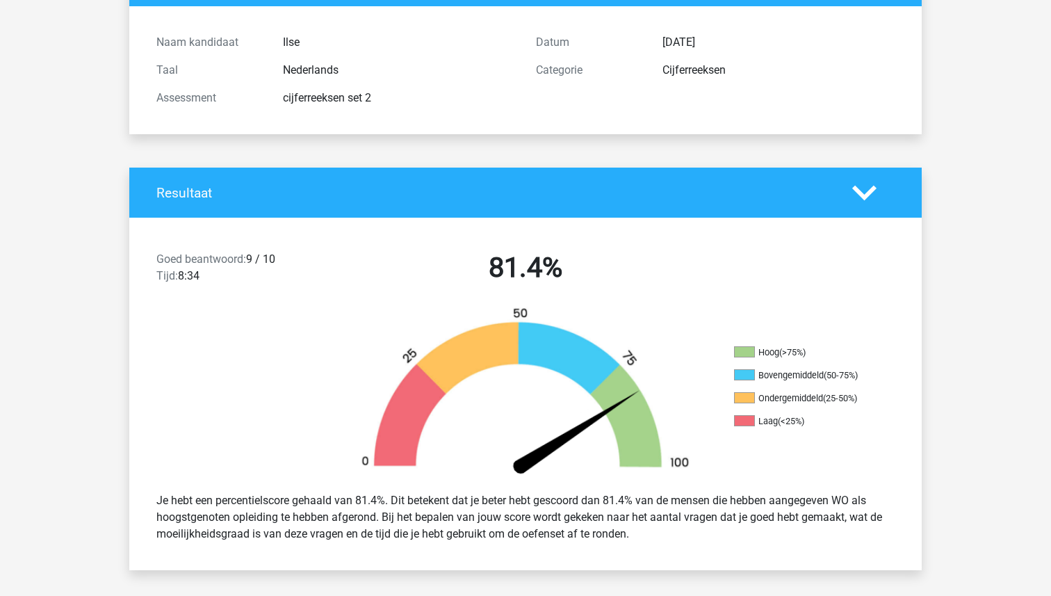
scroll to position [0, 0]
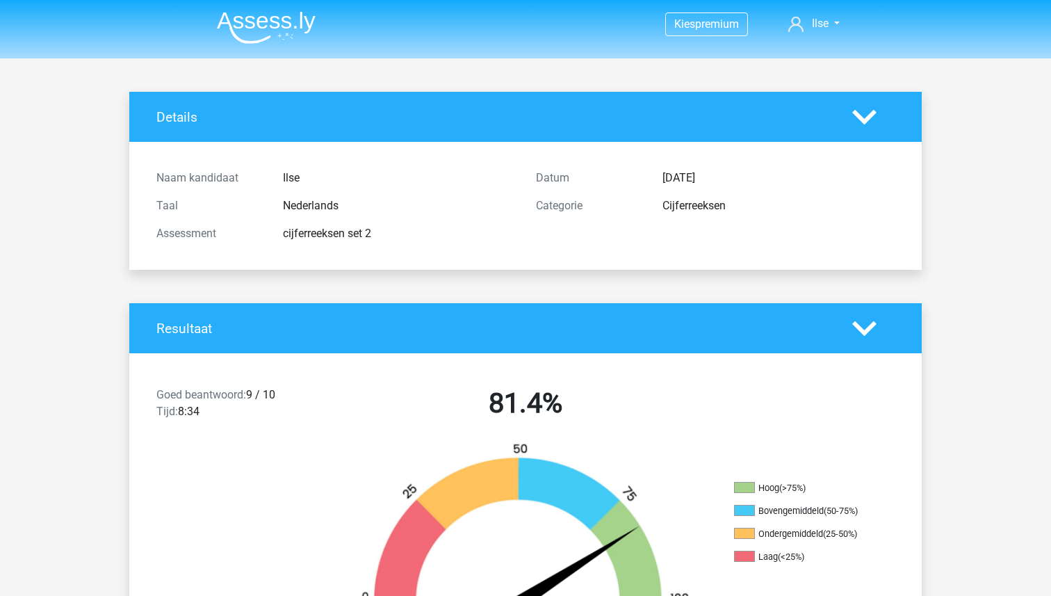
click at [266, 11] on img at bounding box center [266, 27] width 99 height 33
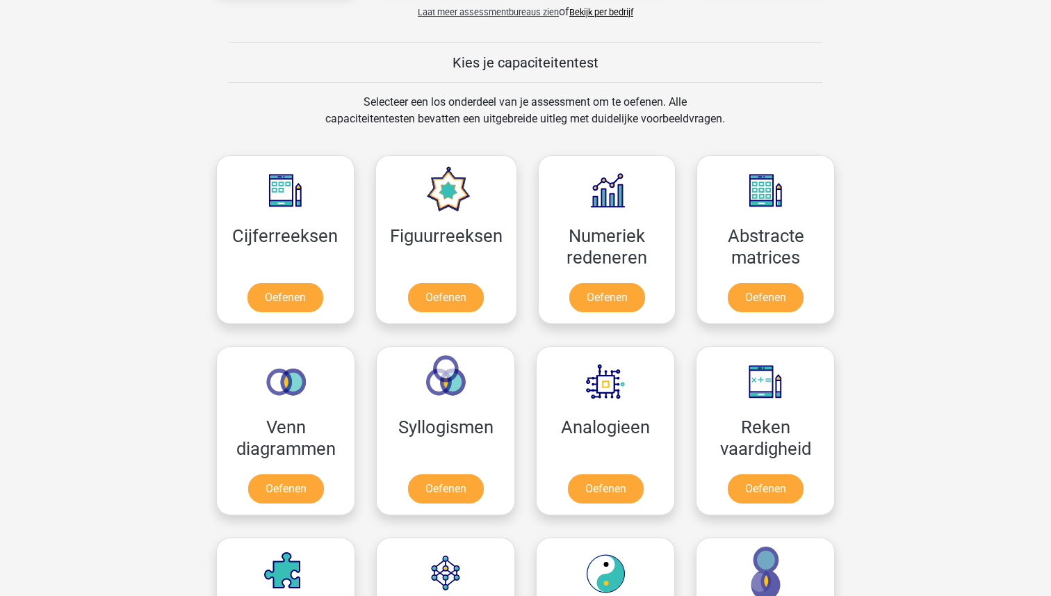
scroll to position [509, 0]
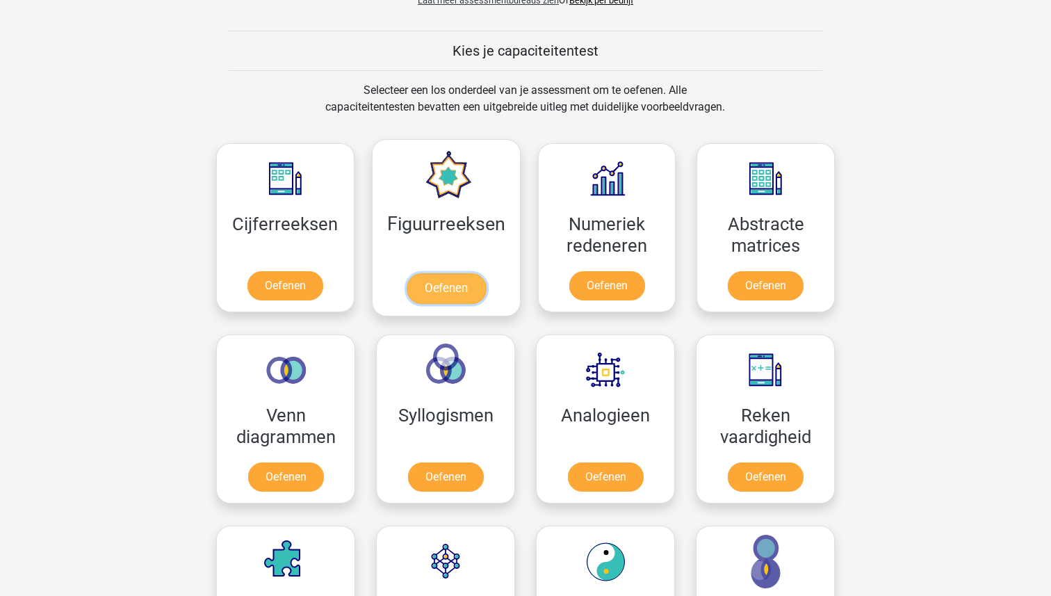
click at [436, 279] on link "Oefenen" at bounding box center [445, 288] width 79 height 31
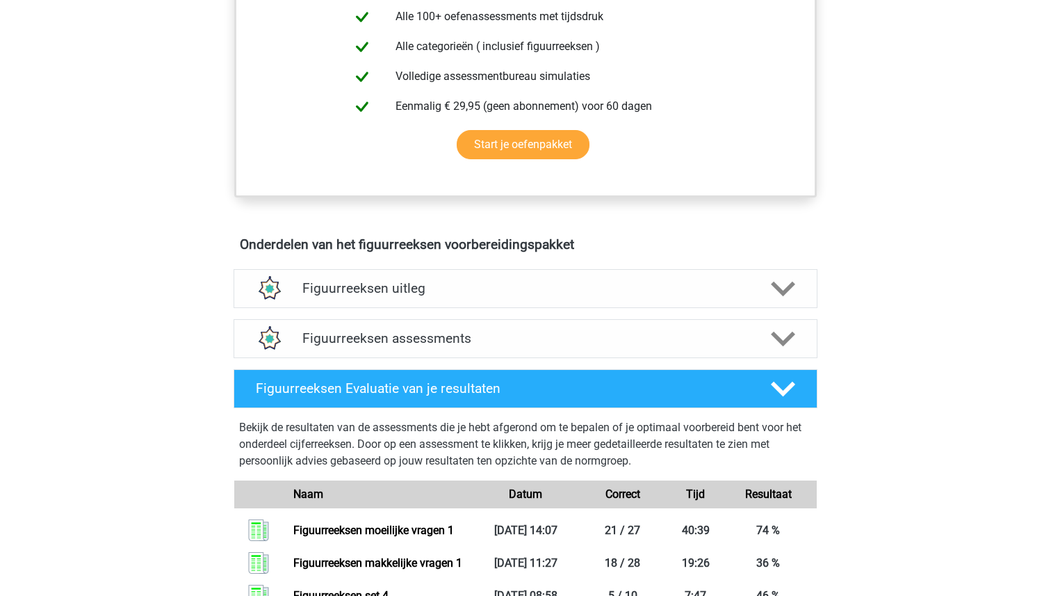
scroll to position [631, 0]
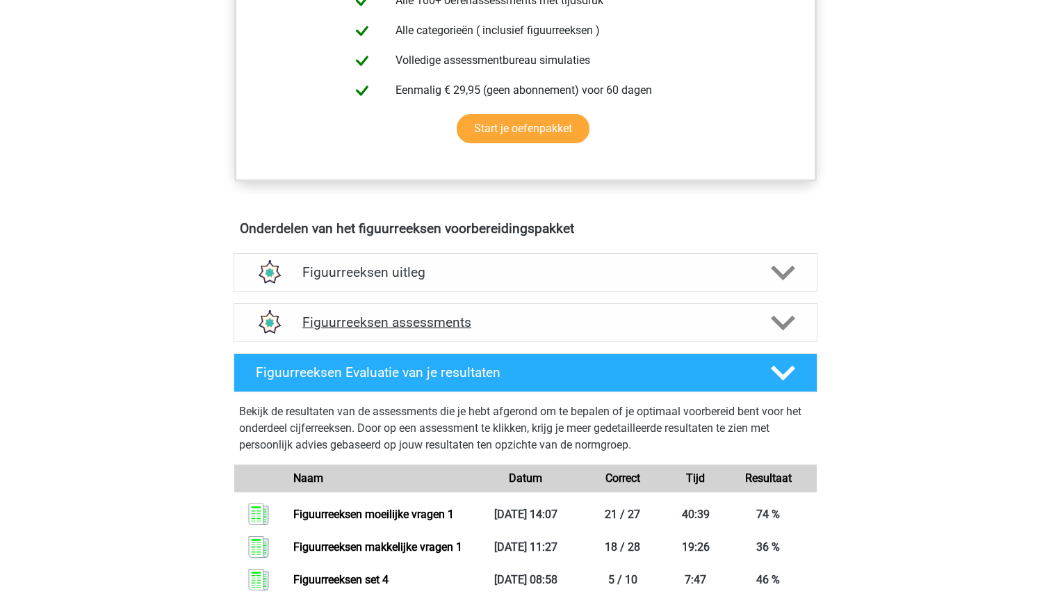
click at [409, 325] on h4 "Figuurreeksen assessments" at bounding box center [525, 322] width 446 height 16
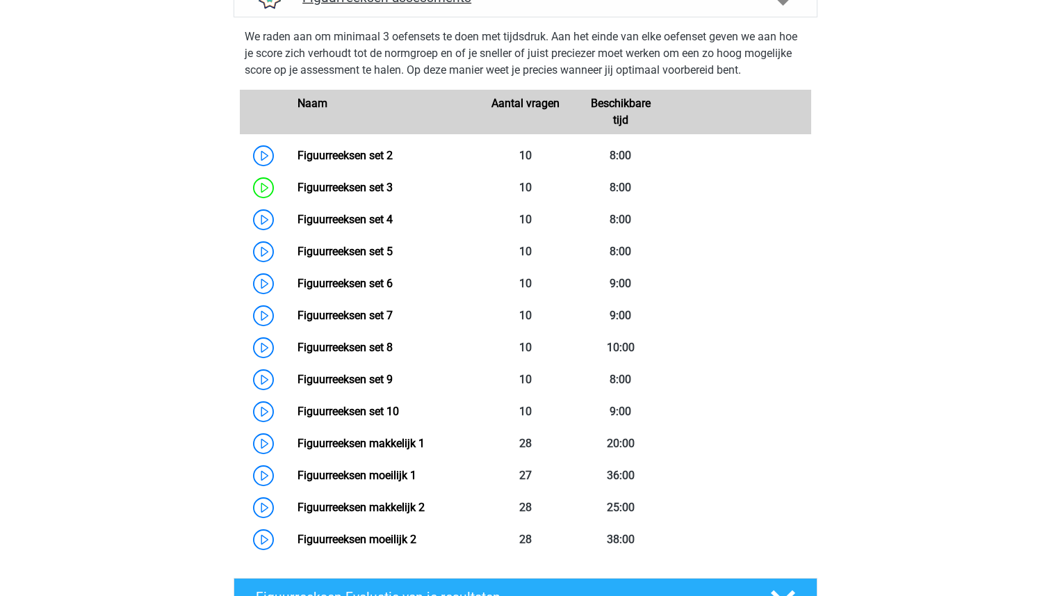
scroll to position [950, 0]
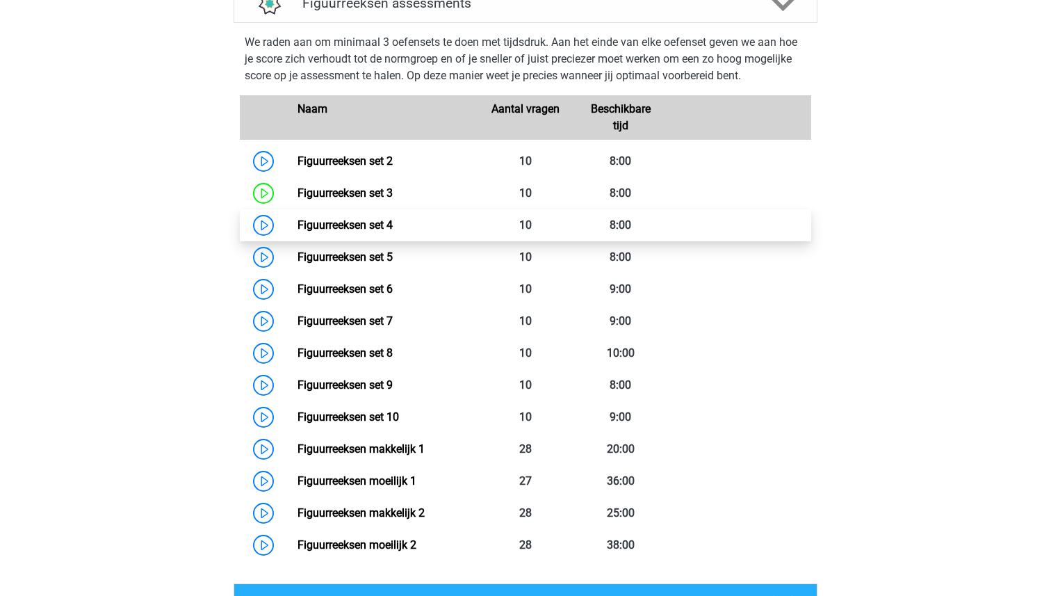
click at [353, 222] on link "Figuurreeksen set 4" at bounding box center [345, 224] width 95 height 13
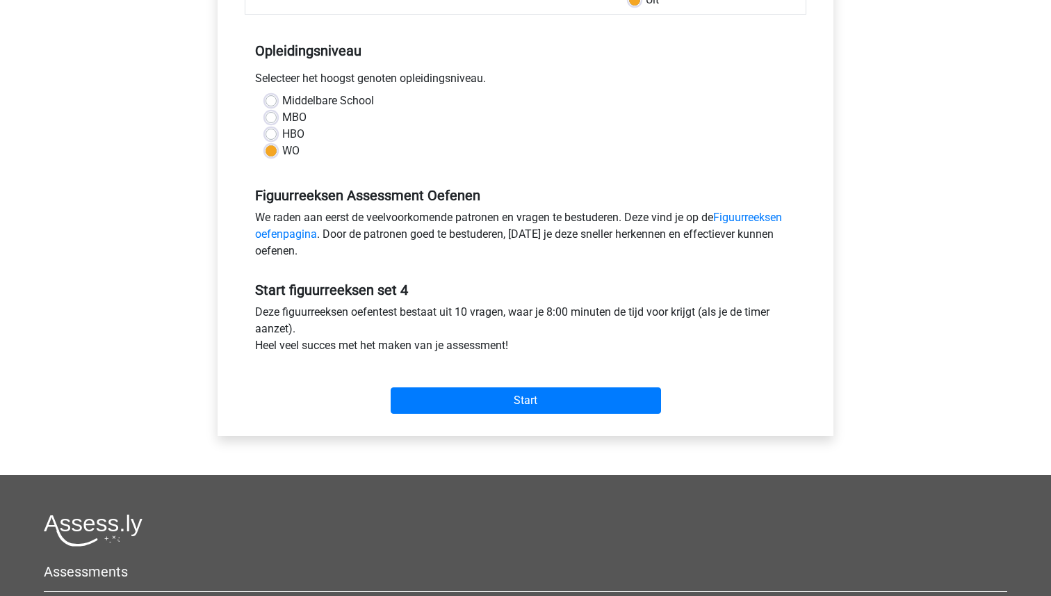
scroll to position [503, 0]
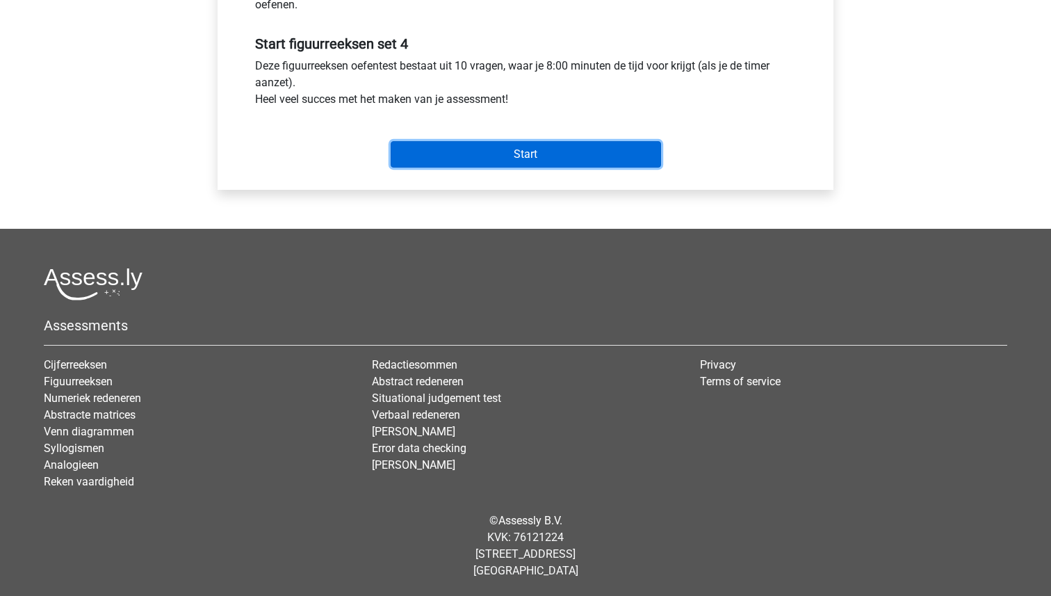
click at [532, 163] on input "Start" at bounding box center [526, 154] width 270 height 26
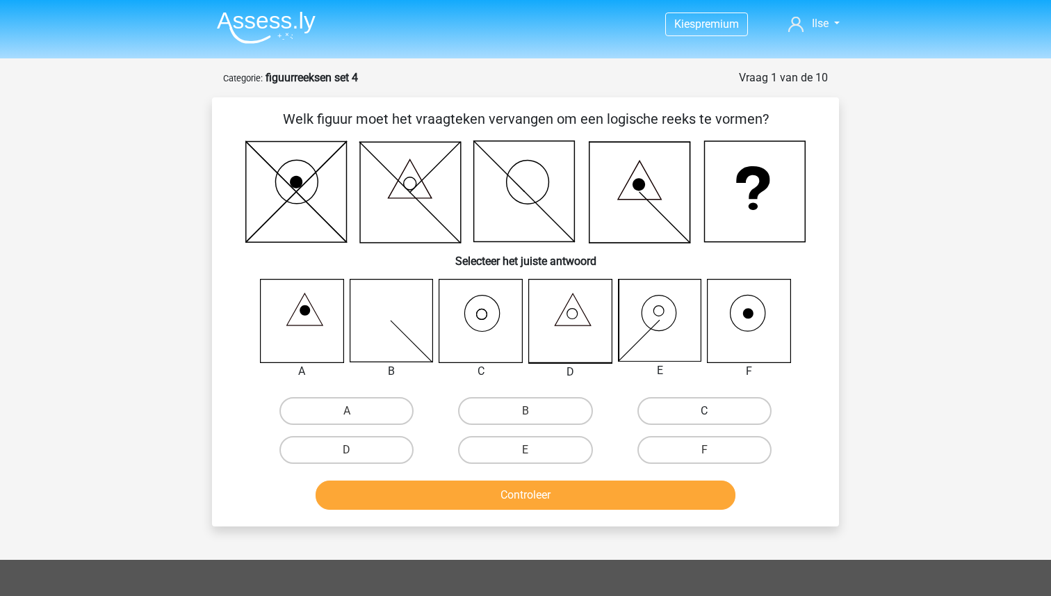
click at [701, 414] on label "C" at bounding box center [704, 411] width 134 height 28
click at [704, 414] on input "C" at bounding box center [708, 415] width 9 height 9
radio input "true"
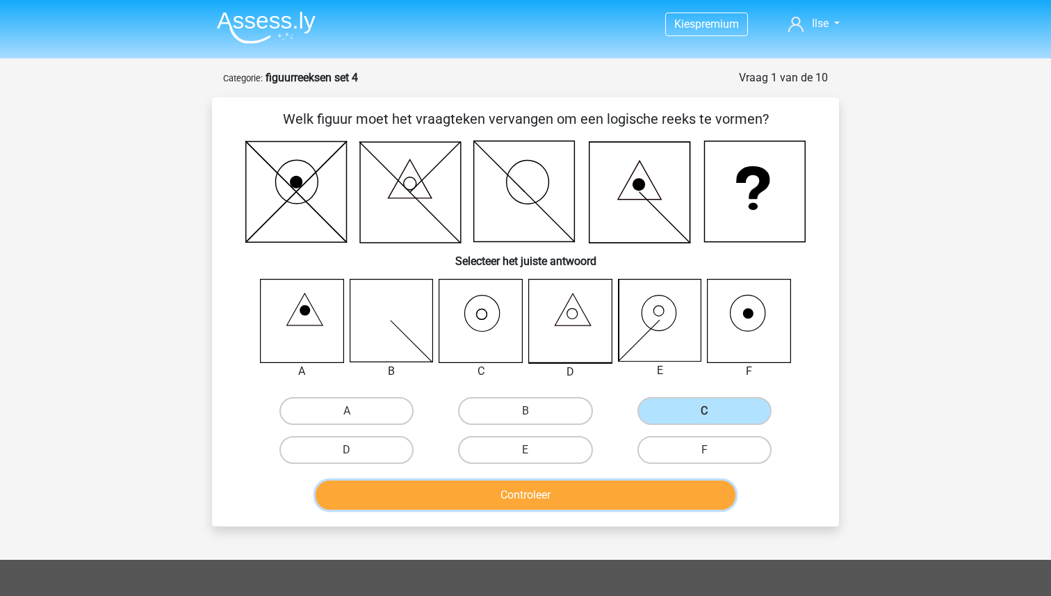
click at [576, 496] on button "Controleer" at bounding box center [526, 494] width 421 height 29
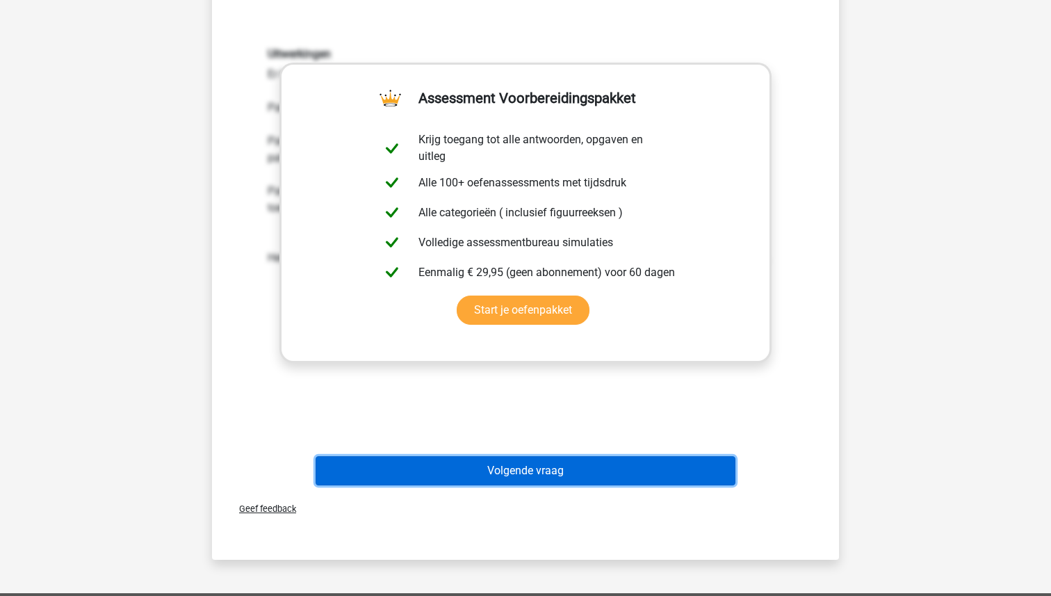
click at [527, 459] on button "Volgende vraag" at bounding box center [526, 470] width 421 height 29
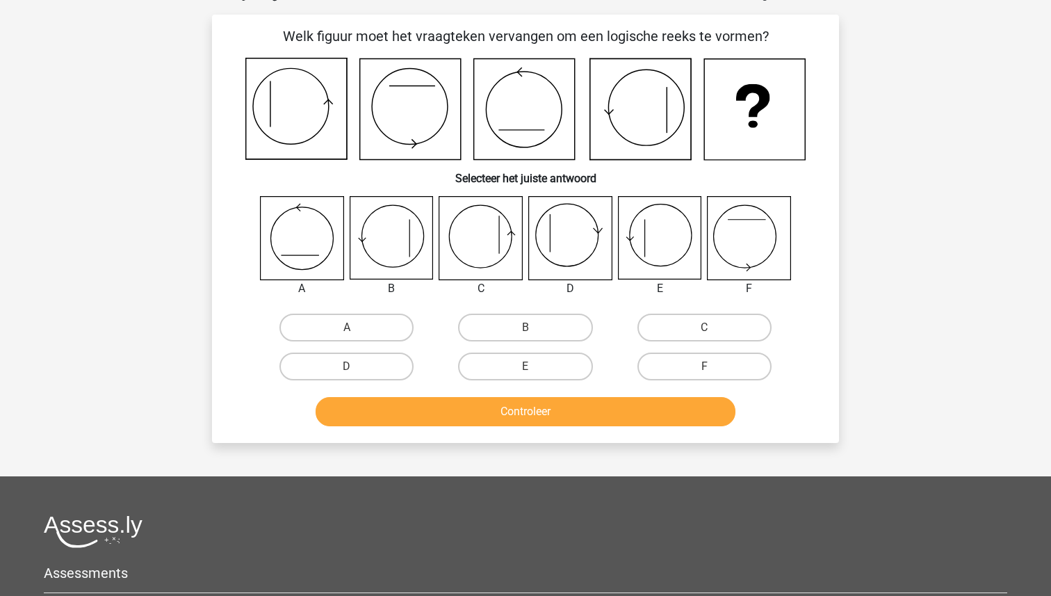
scroll to position [70, 0]
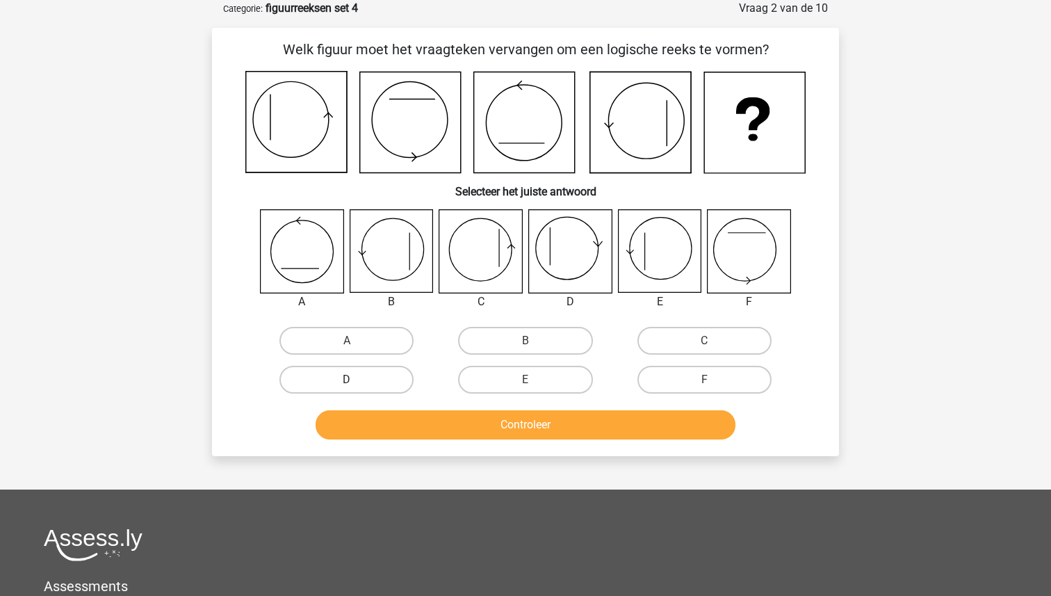
click at [363, 380] on label "D" at bounding box center [346, 380] width 134 height 28
click at [356, 380] on input "D" at bounding box center [351, 384] width 9 height 9
radio input "true"
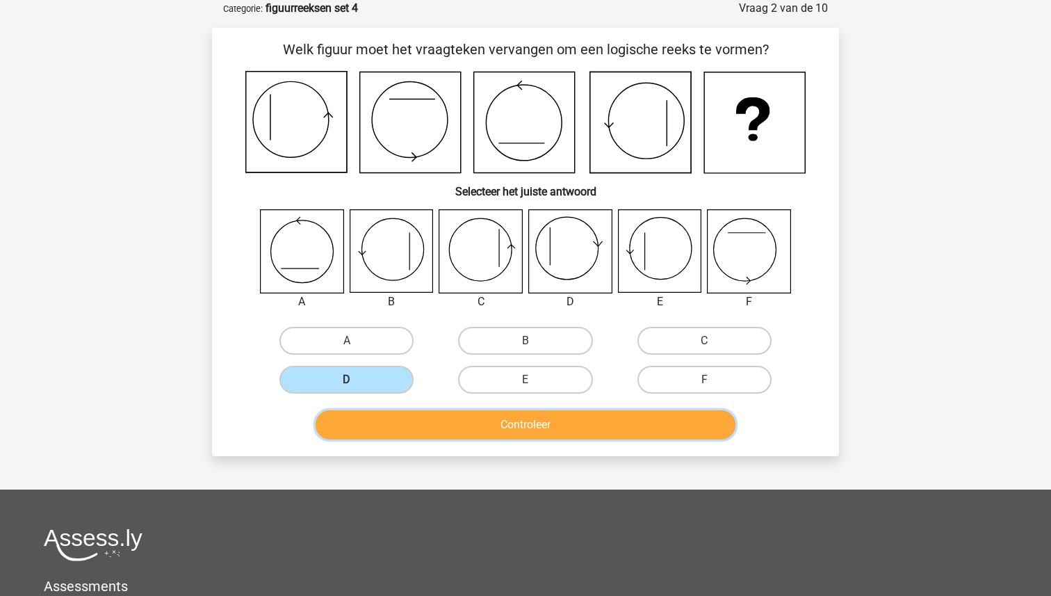
click at [487, 429] on button "Controleer" at bounding box center [526, 424] width 421 height 29
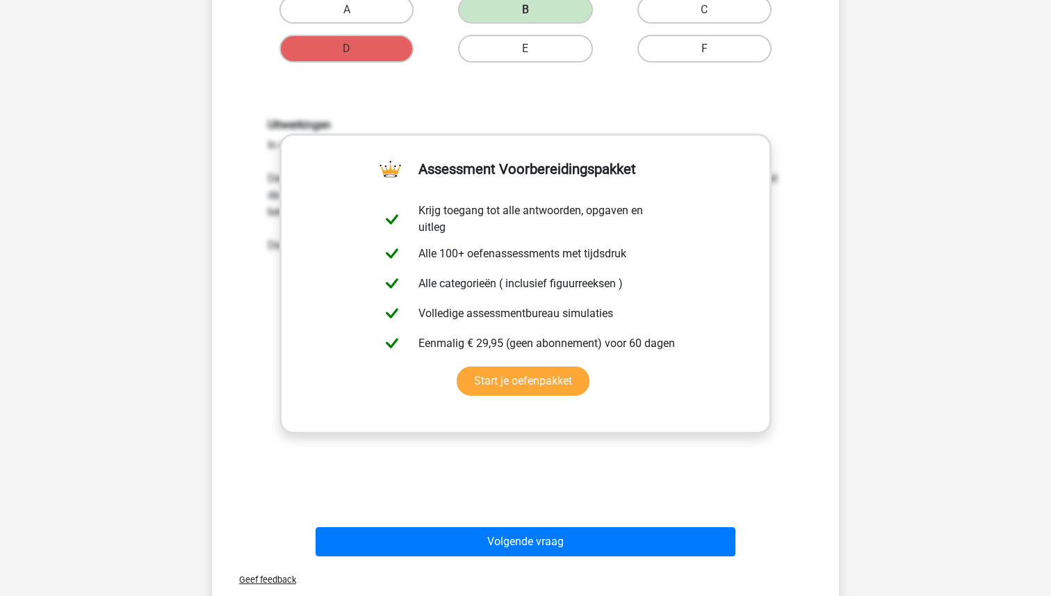
scroll to position [359, 0]
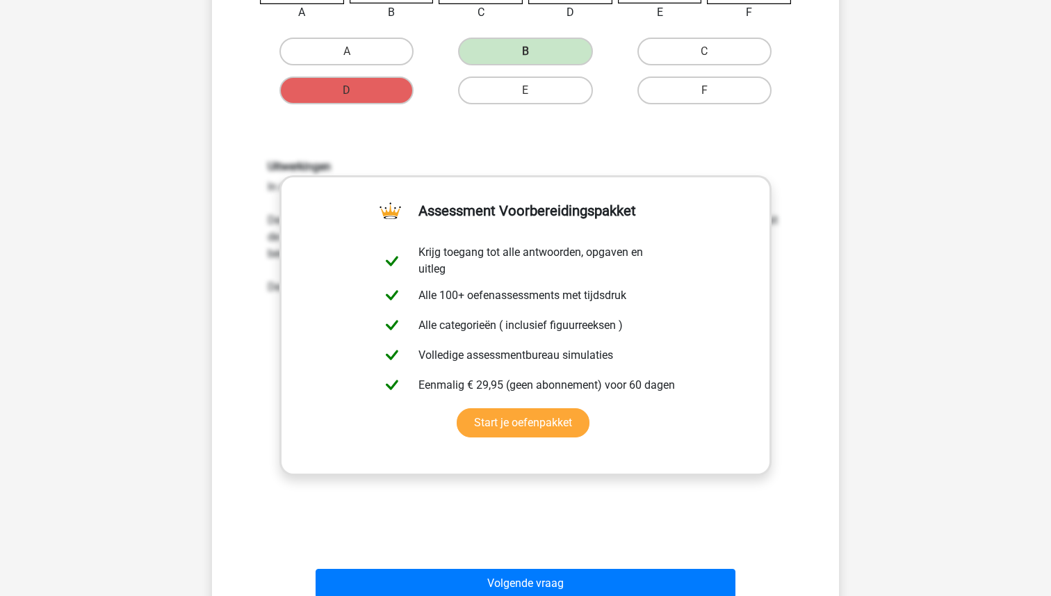
click at [496, 566] on div "Volgende vraag" at bounding box center [525, 581] width 583 height 46
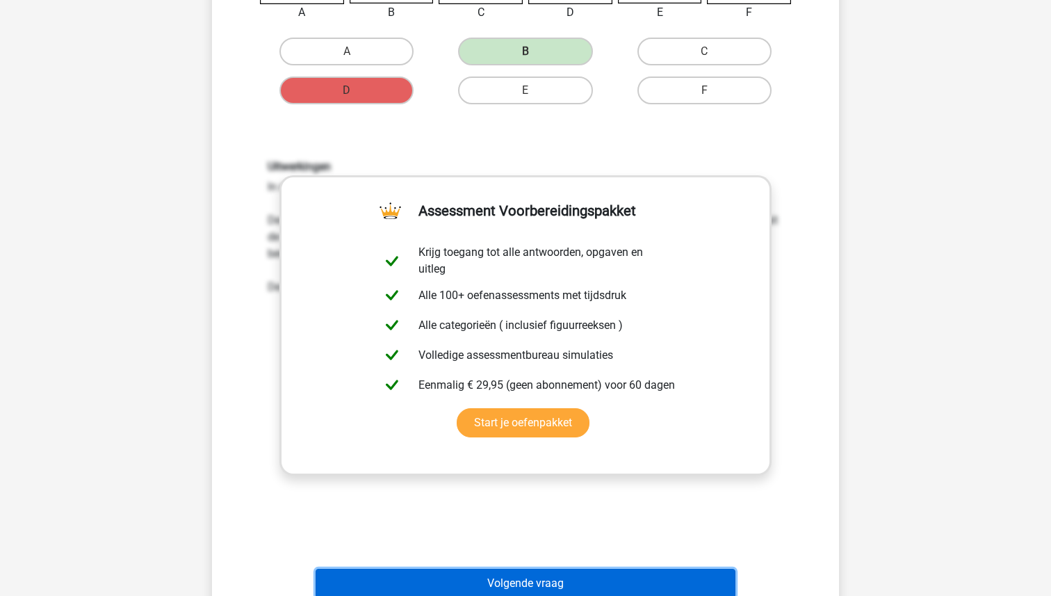
click at [496, 574] on button "Volgende vraag" at bounding box center [526, 583] width 421 height 29
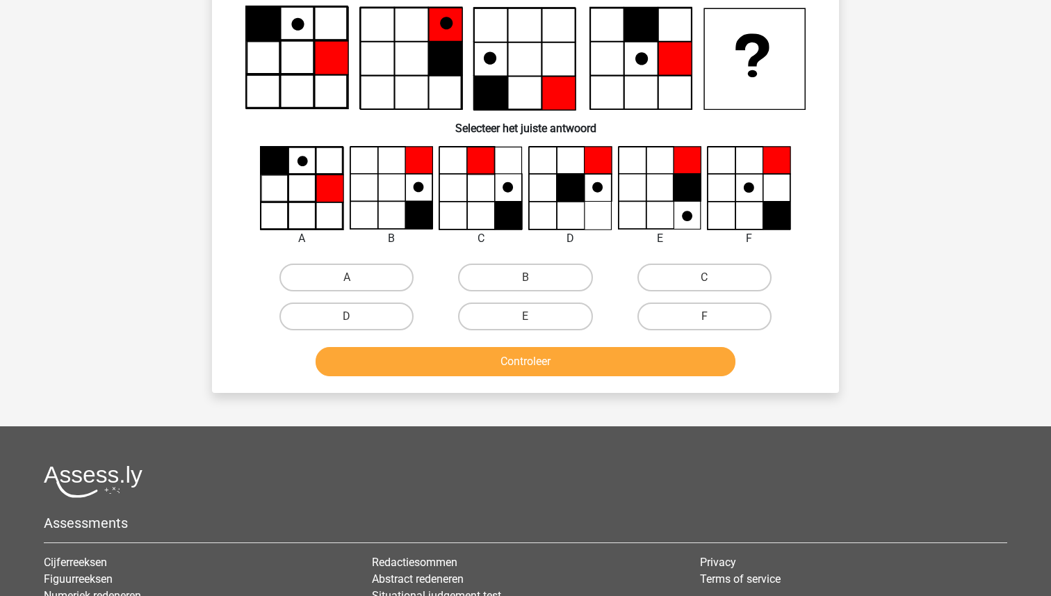
scroll to position [70, 0]
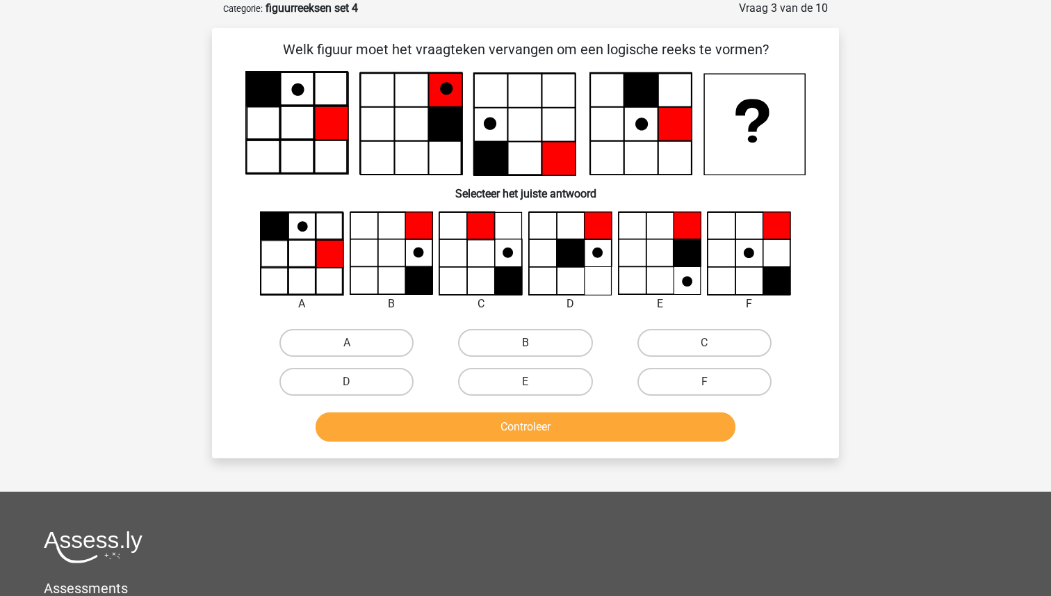
click at [519, 330] on label "B" at bounding box center [525, 343] width 134 height 28
click at [526, 343] on input "B" at bounding box center [530, 347] width 9 height 9
radio input "true"
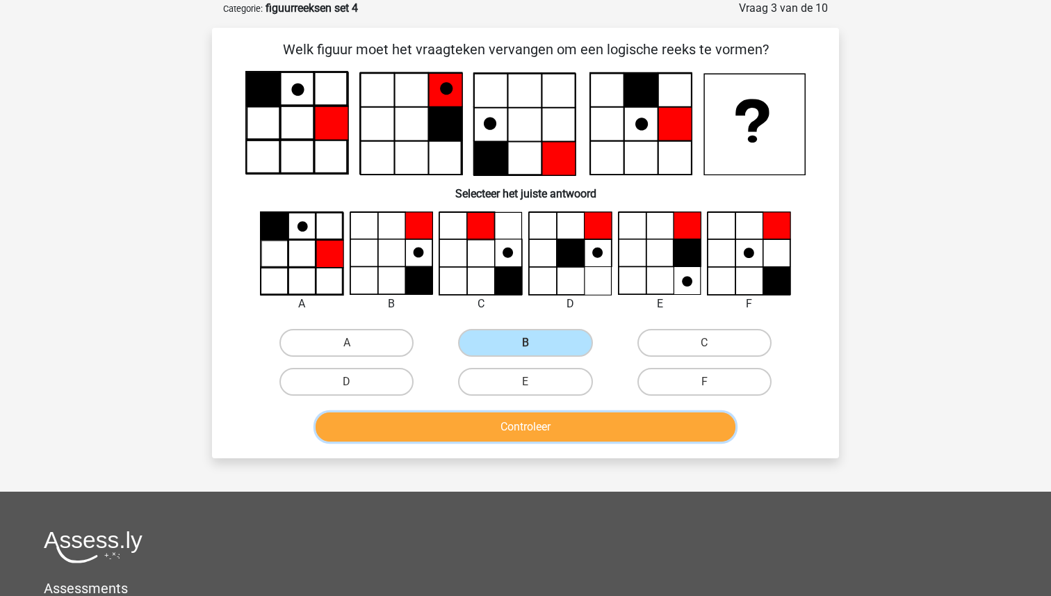
click at [519, 423] on button "Controleer" at bounding box center [526, 426] width 421 height 29
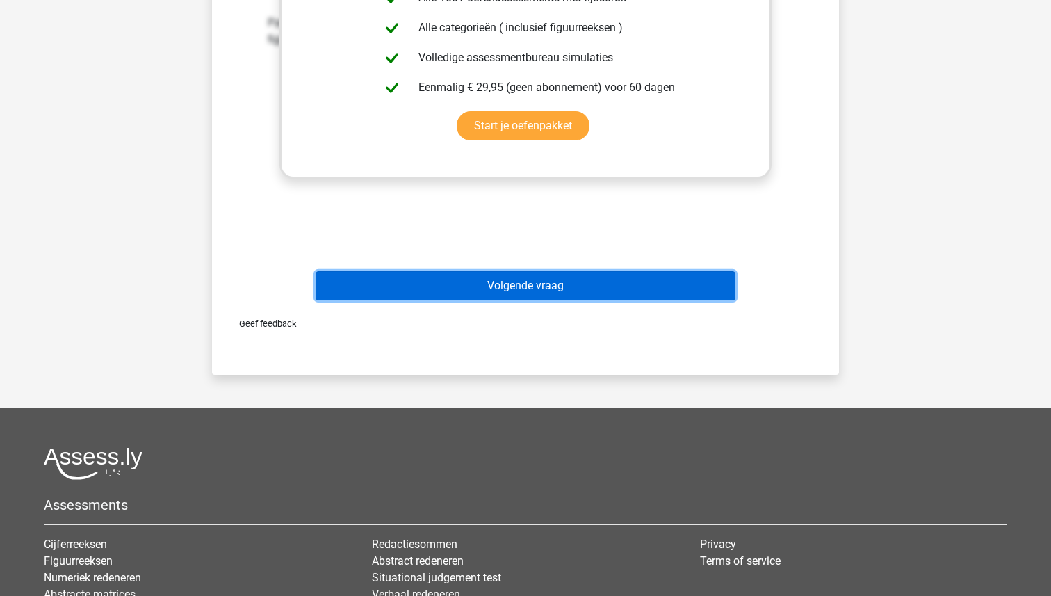
click at [535, 290] on button "Volgende vraag" at bounding box center [526, 285] width 421 height 29
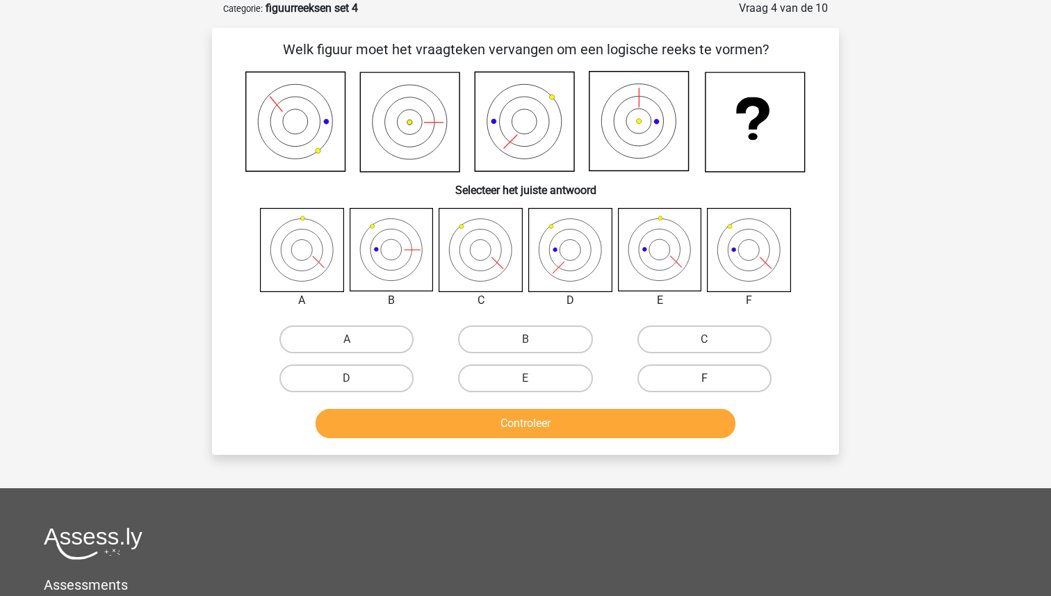
click at [701, 385] on label "F" at bounding box center [704, 378] width 134 height 28
click at [704, 385] on input "F" at bounding box center [708, 382] width 9 height 9
radio input "true"
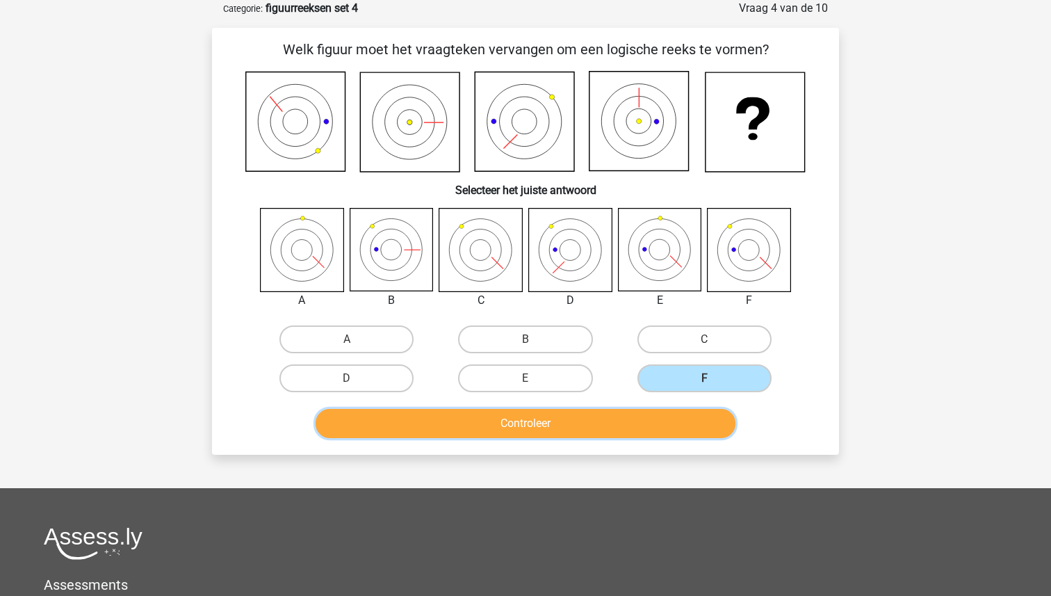
click at [672, 424] on button "Controleer" at bounding box center [526, 423] width 421 height 29
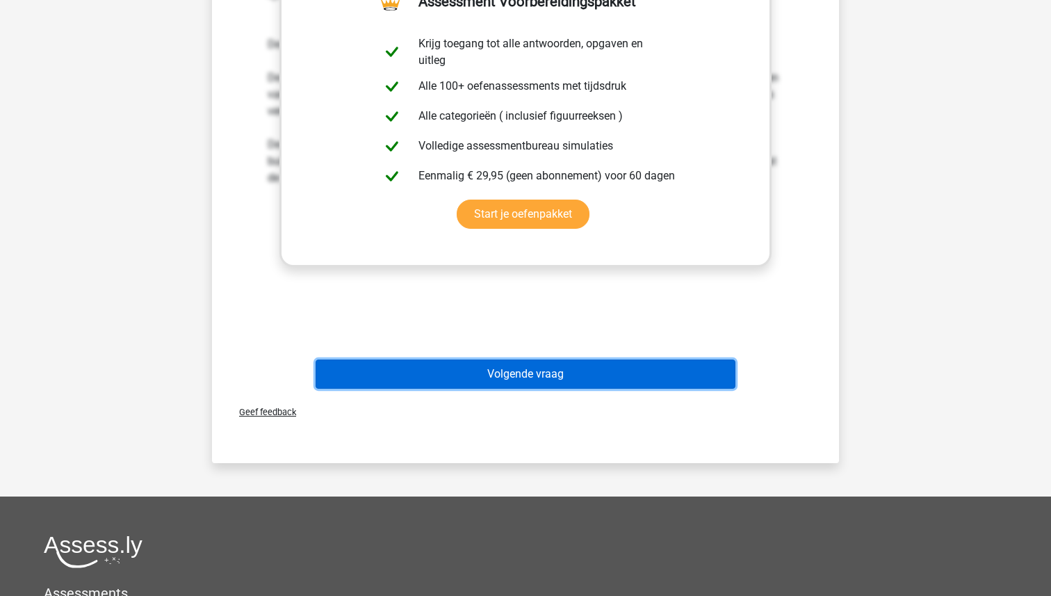
click at [555, 377] on button "Volgende vraag" at bounding box center [526, 373] width 421 height 29
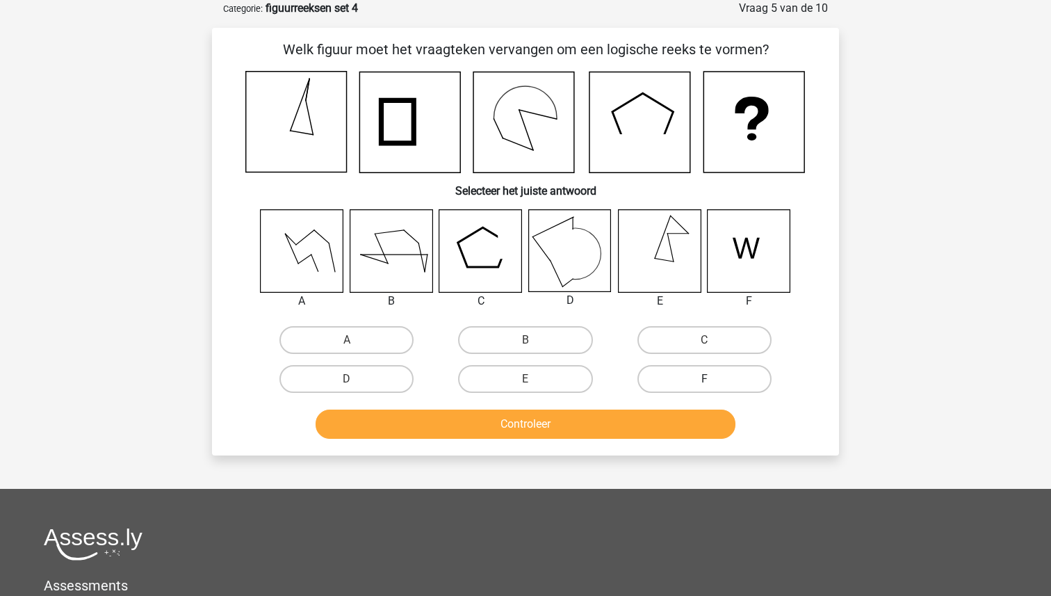
click at [720, 381] on label "F" at bounding box center [704, 379] width 134 height 28
click at [713, 381] on input "F" at bounding box center [708, 383] width 9 height 9
radio input "true"
click at [596, 443] on div "Controleer" at bounding box center [525, 426] width 537 height 35
click at [592, 417] on button "Controleer" at bounding box center [526, 423] width 421 height 29
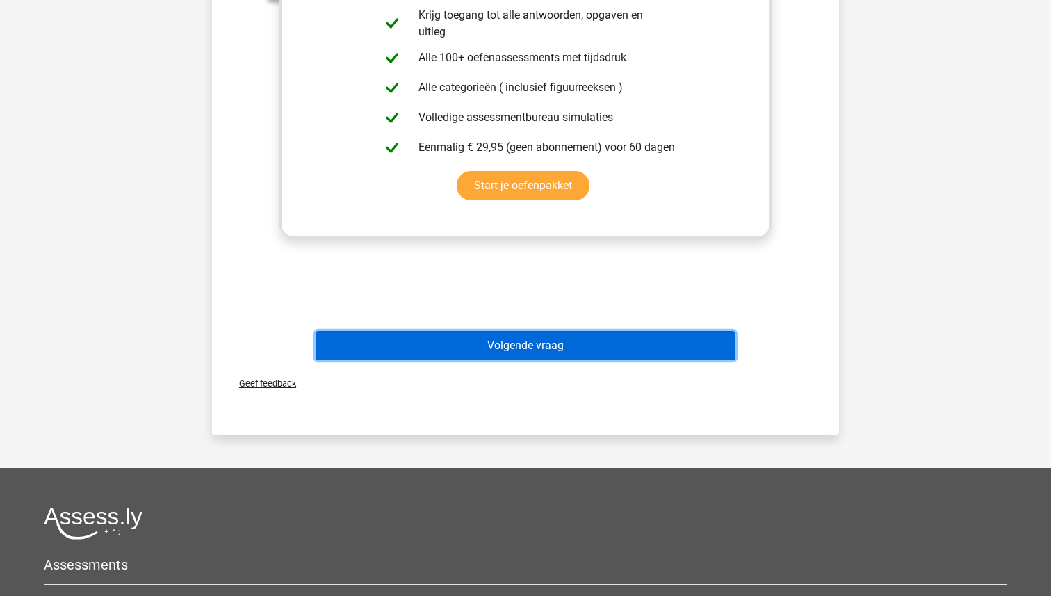
click at [535, 334] on button "Volgende vraag" at bounding box center [526, 345] width 421 height 29
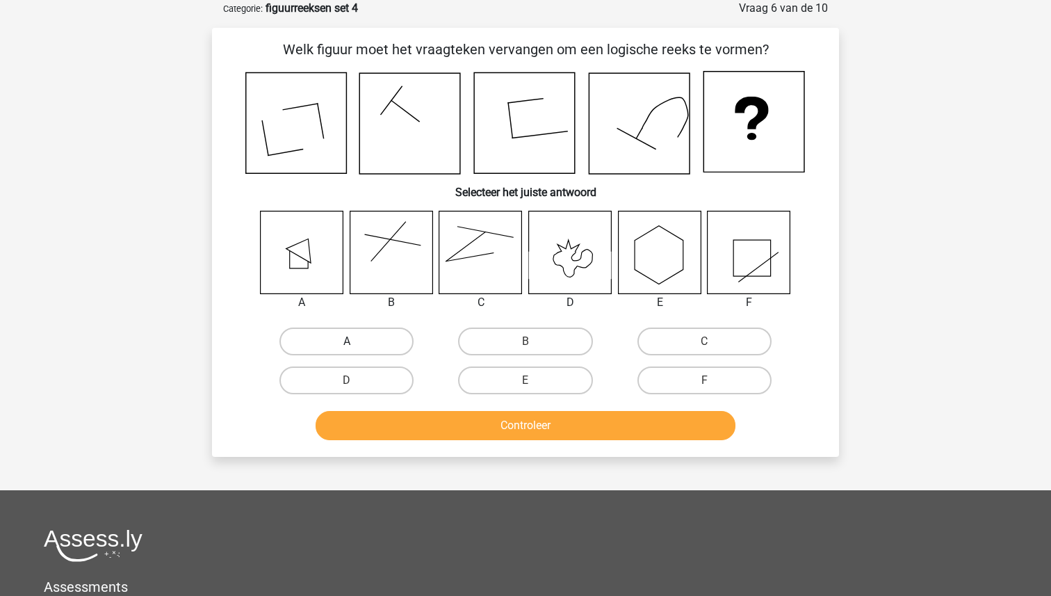
click at [354, 340] on label "A" at bounding box center [346, 341] width 134 height 28
click at [354, 341] on input "A" at bounding box center [351, 345] width 9 height 9
radio input "true"
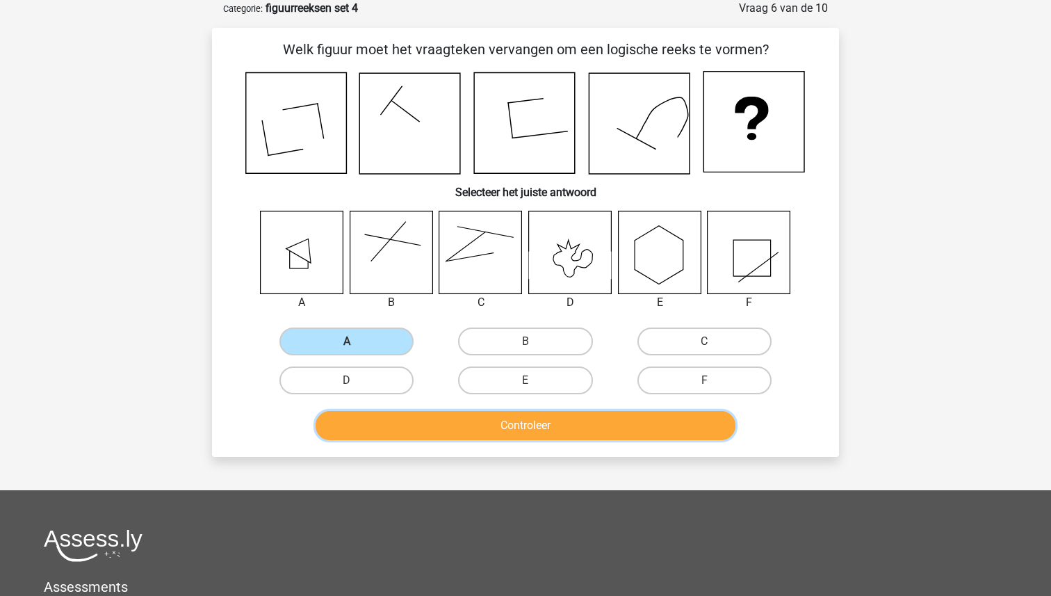
click at [477, 418] on button "Controleer" at bounding box center [526, 425] width 421 height 29
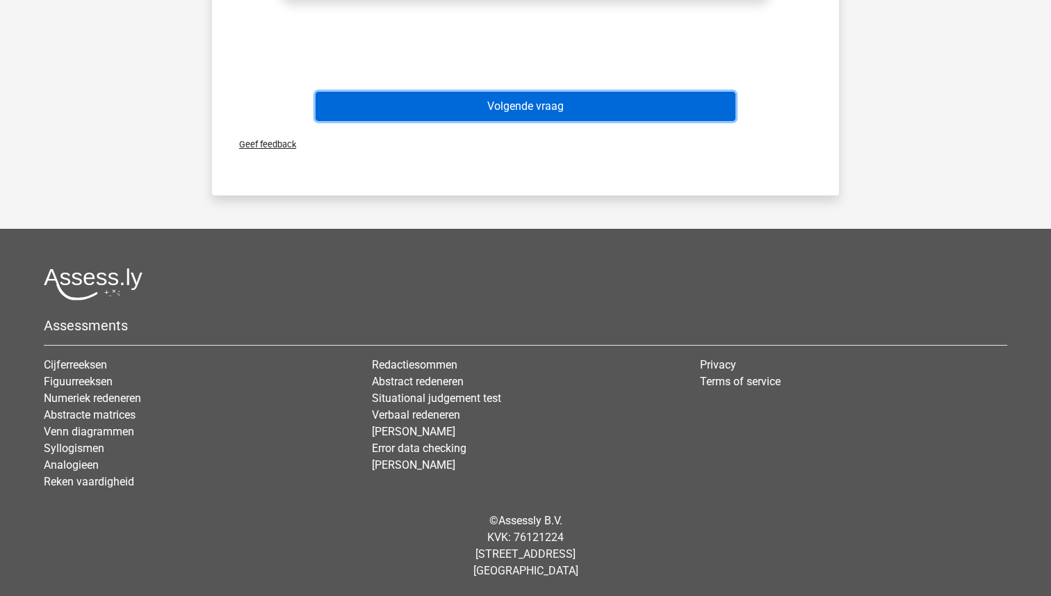
click at [532, 104] on button "Volgende vraag" at bounding box center [526, 106] width 421 height 29
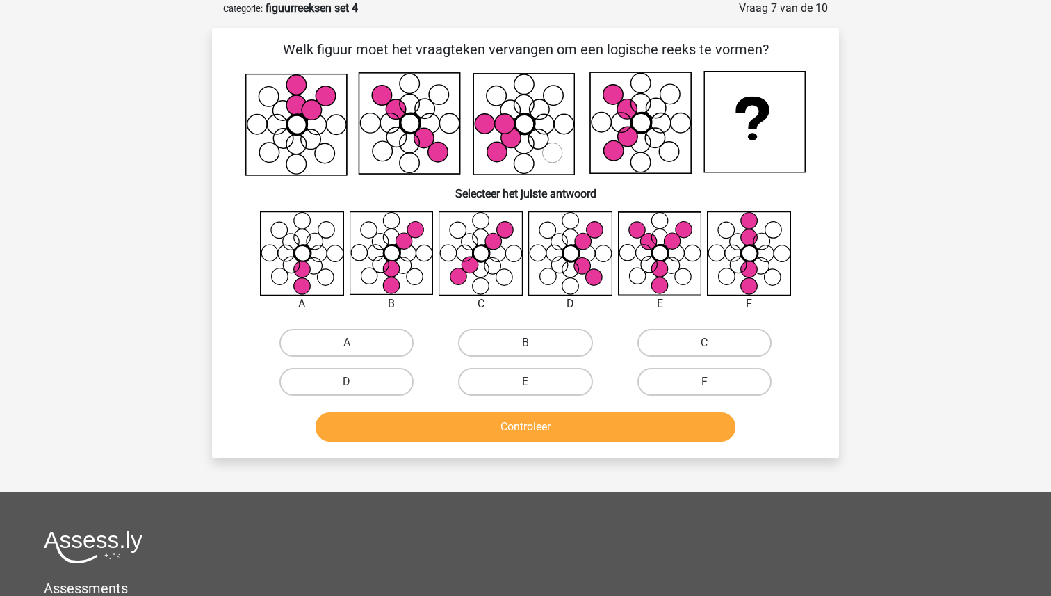
click at [503, 334] on label "B" at bounding box center [525, 343] width 134 height 28
click at [526, 343] on input "B" at bounding box center [530, 347] width 9 height 9
radio input "true"
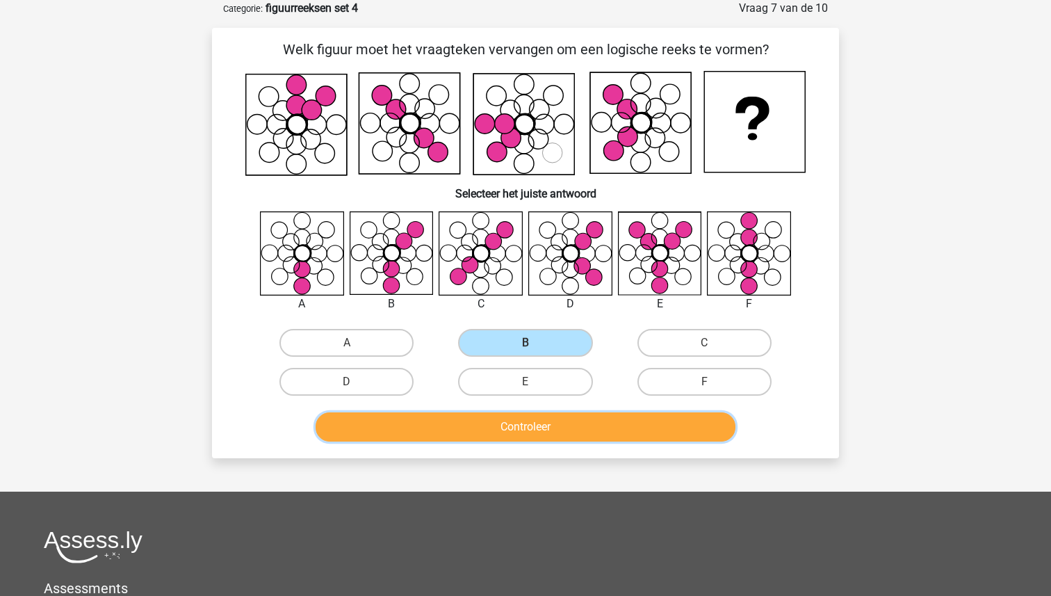
click at [505, 427] on button "Controleer" at bounding box center [526, 426] width 421 height 29
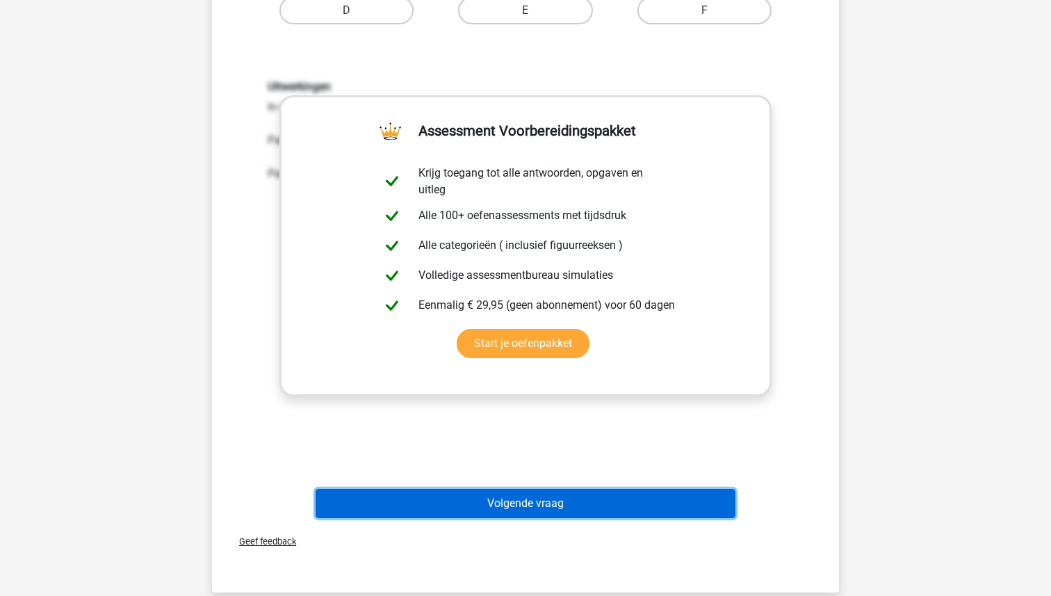
click at [510, 503] on button "Volgende vraag" at bounding box center [526, 503] width 421 height 29
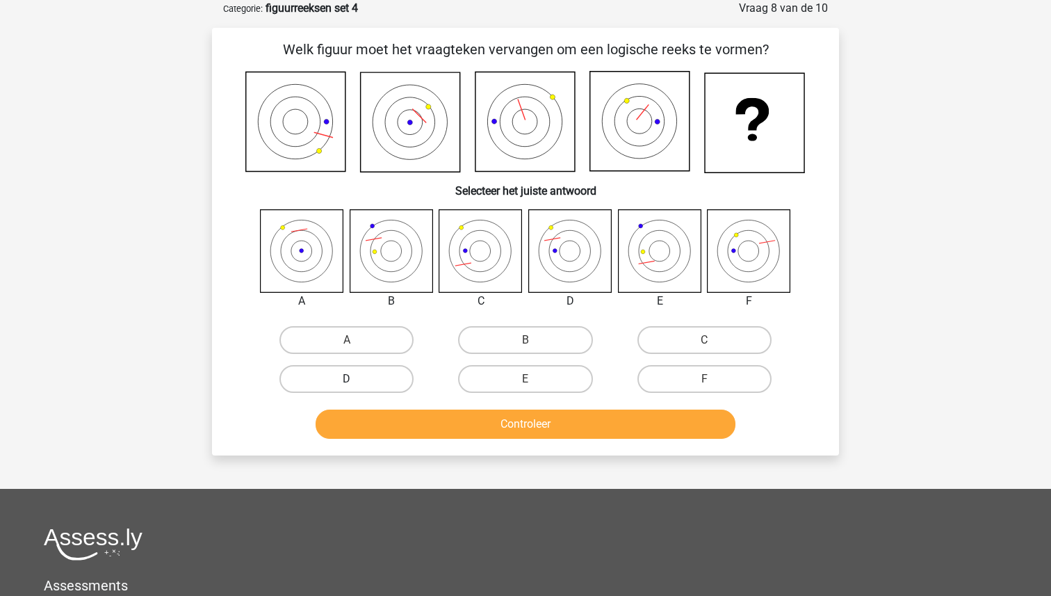
click at [341, 387] on label "D" at bounding box center [346, 379] width 134 height 28
click at [347, 387] on input "D" at bounding box center [351, 383] width 9 height 9
radio input "true"
click at [497, 415] on button "Controleer" at bounding box center [526, 423] width 421 height 29
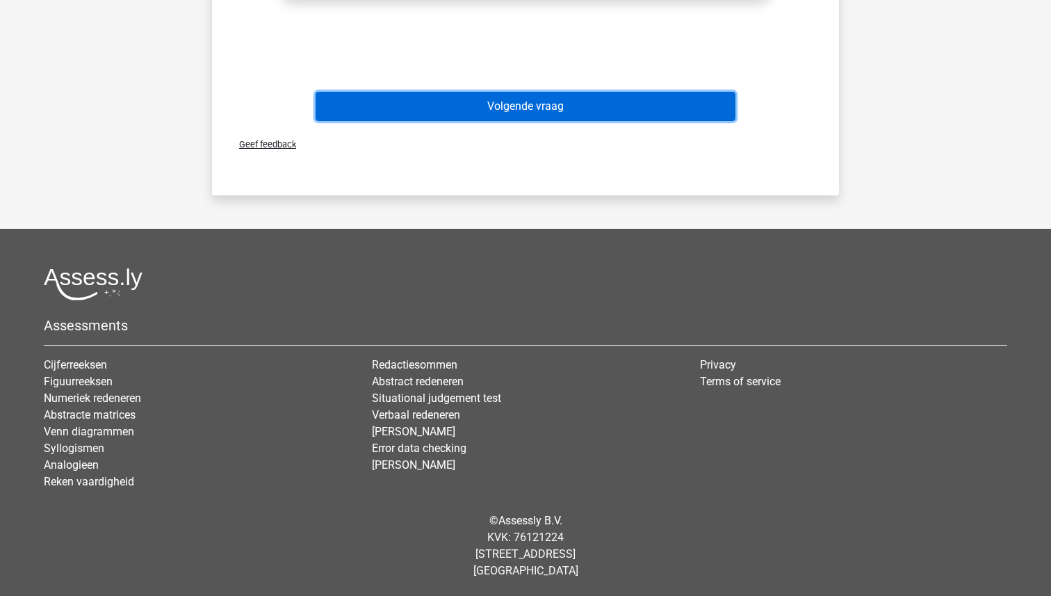
click at [538, 111] on button "Volgende vraag" at bounding box center [526, 106] width 421 height 29
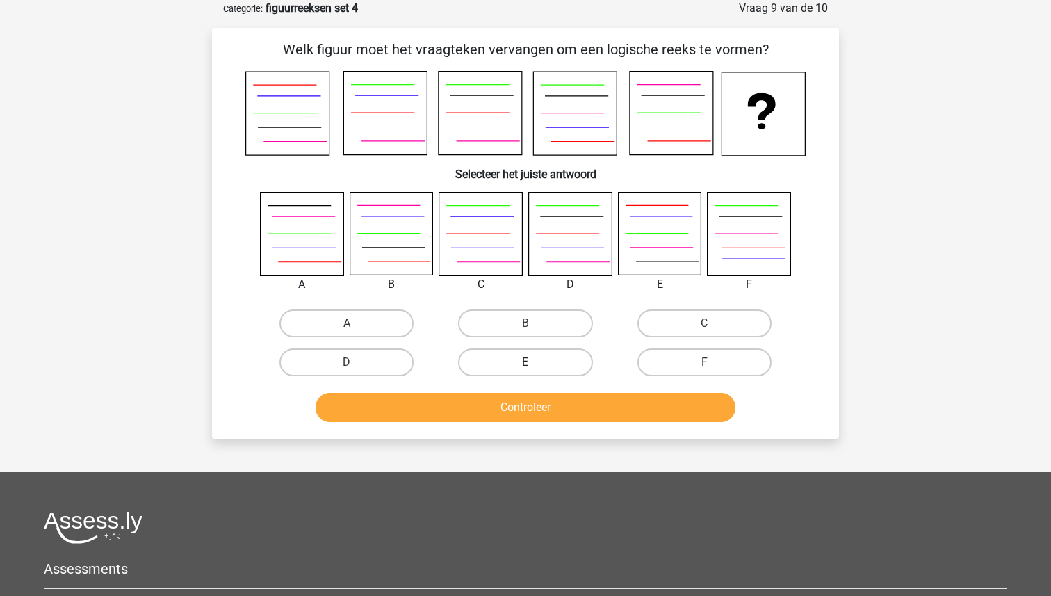
click at [526, 352] on label "E" at bounding box center [525, 362] width 134 height 28
click at [526, 362] on input "E" at bounding box center [530, 366] width 9 height 9
radio input "true"
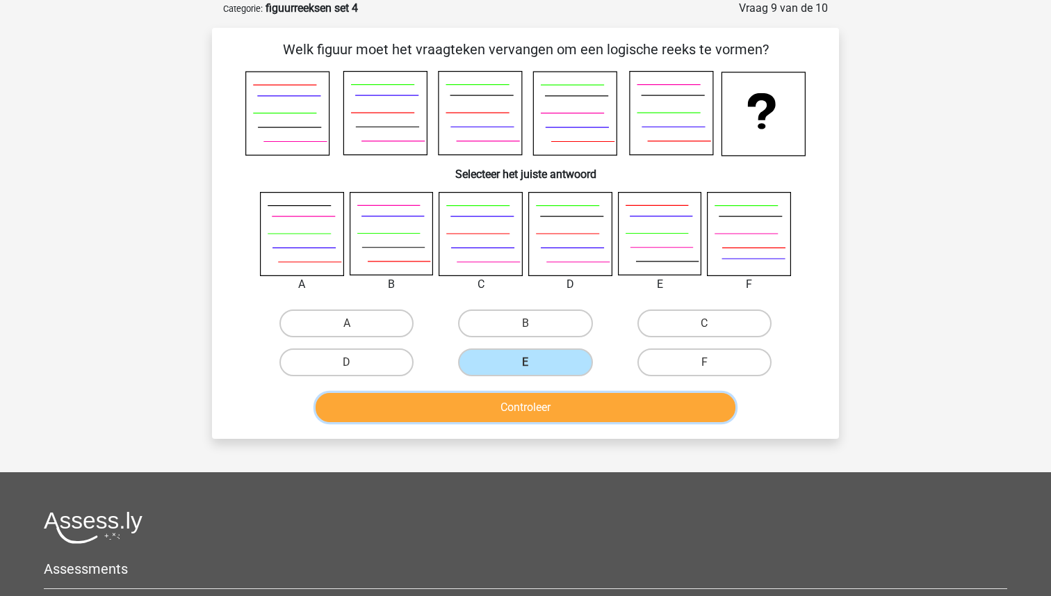
click at [523, 400] on button "Controleer" at bounding box center [526, 407] width 421 height 29
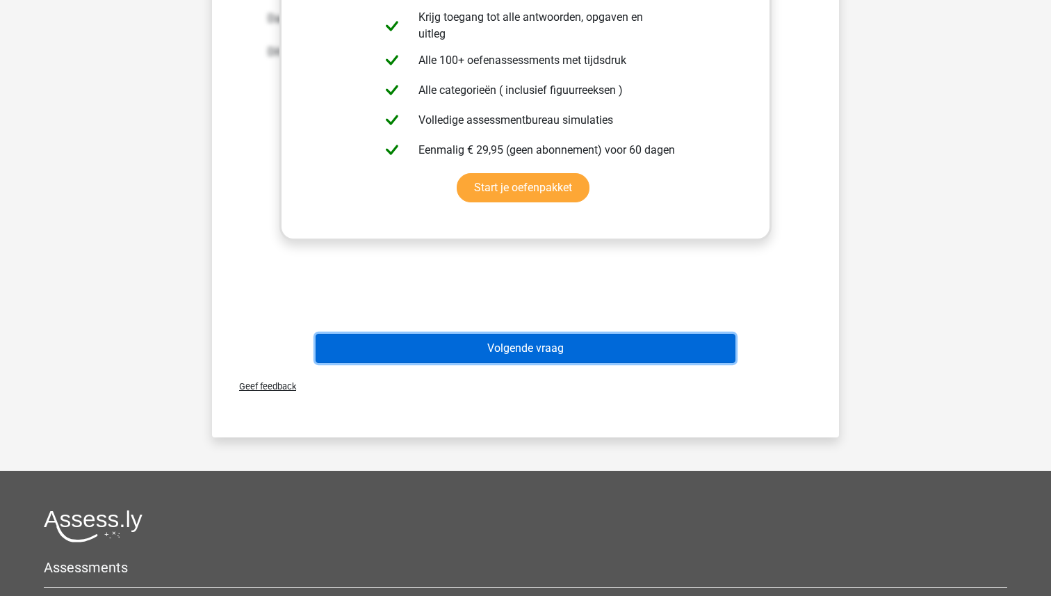
click at [530, 339] on button "Volgende vraag" at bounding box center [526, 348] width 421 height 29
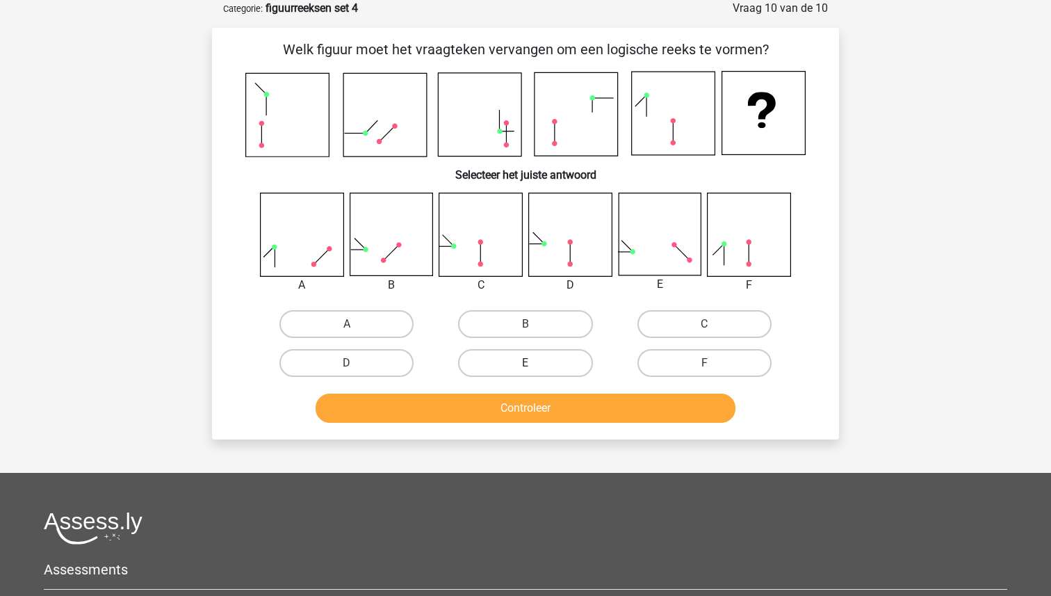
click at [541, 362] on label "E" at bounding box center [525, 363] width 134 height 28
click at [535, 363] on input "E" at bounding box center [530, 367] width 9 height 9
radio input "true"
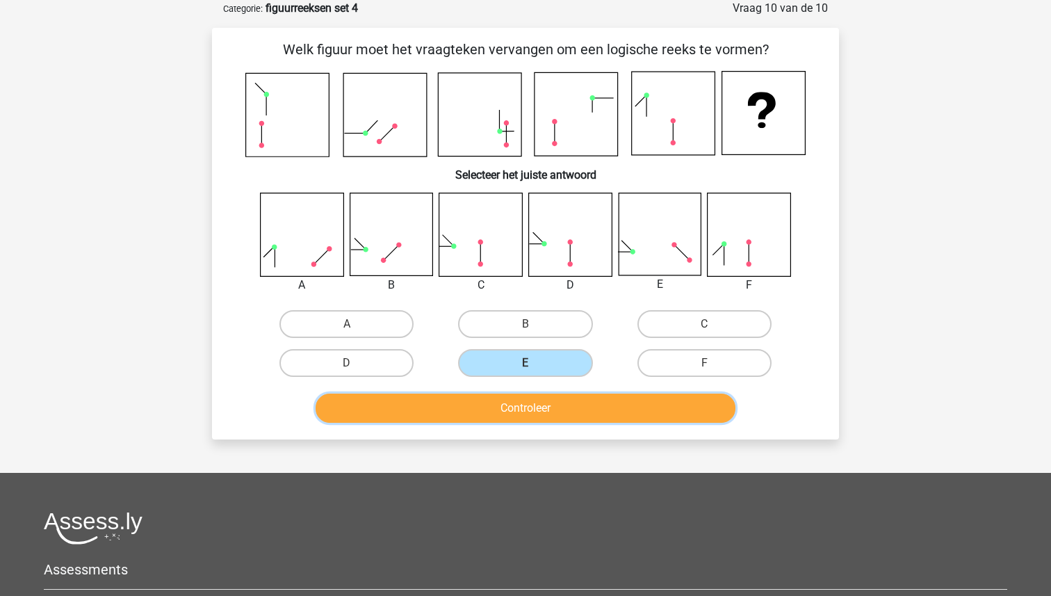
click at [539, 399] on button "Controleer" at bounding box center [526, 407] width 421 height 29
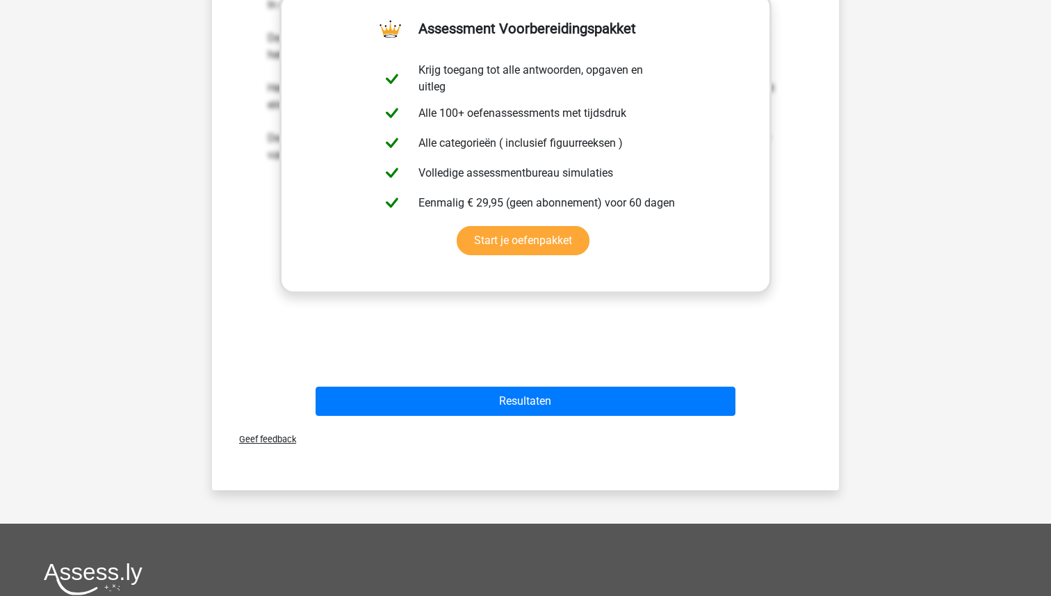
scroll to position [628, 0]
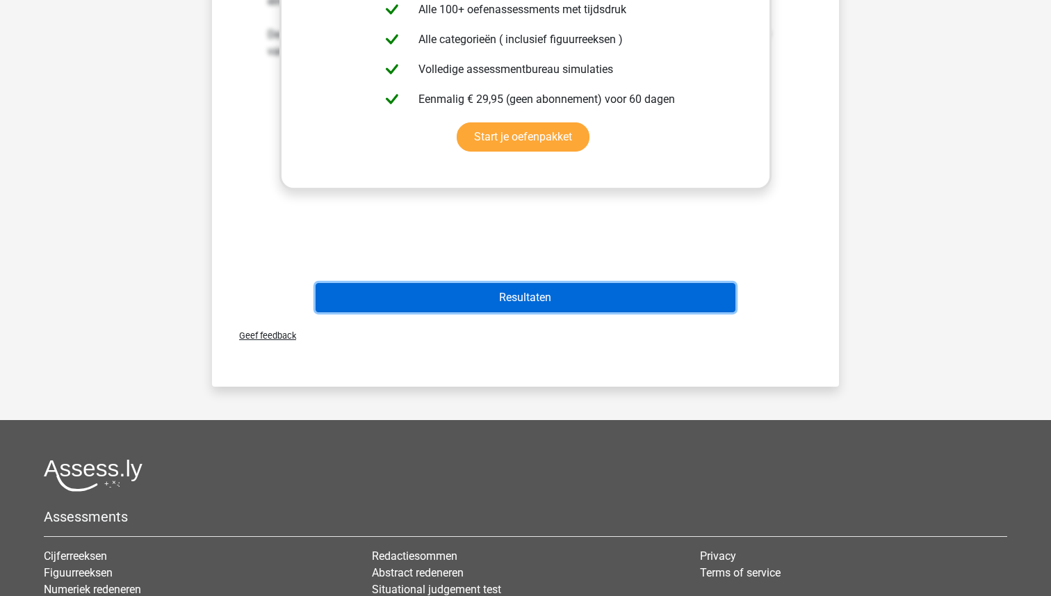
click at [526, 300] on button "Resultaten" at bounding box center [526, 297] width 421 height 29
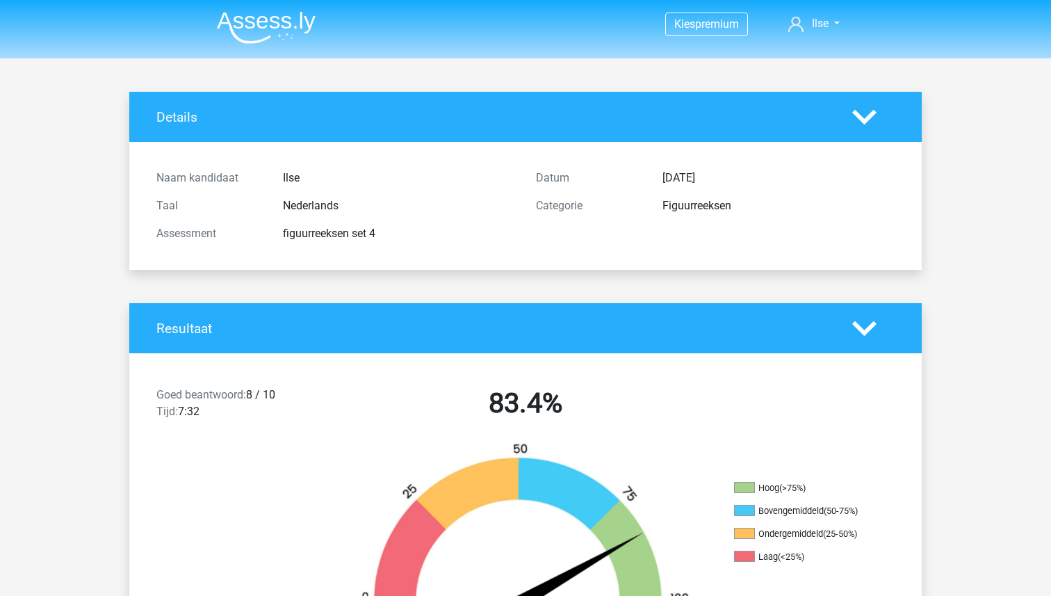
click at [264, 16] on img at bounding box center [266, 27] width 99 height 33
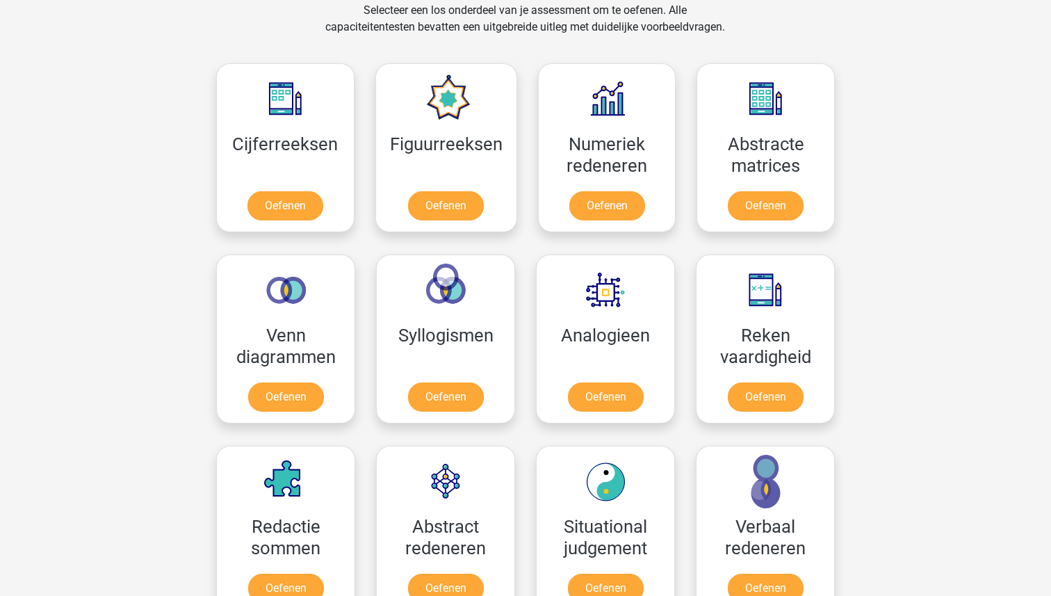
scroll to position [633, 0]
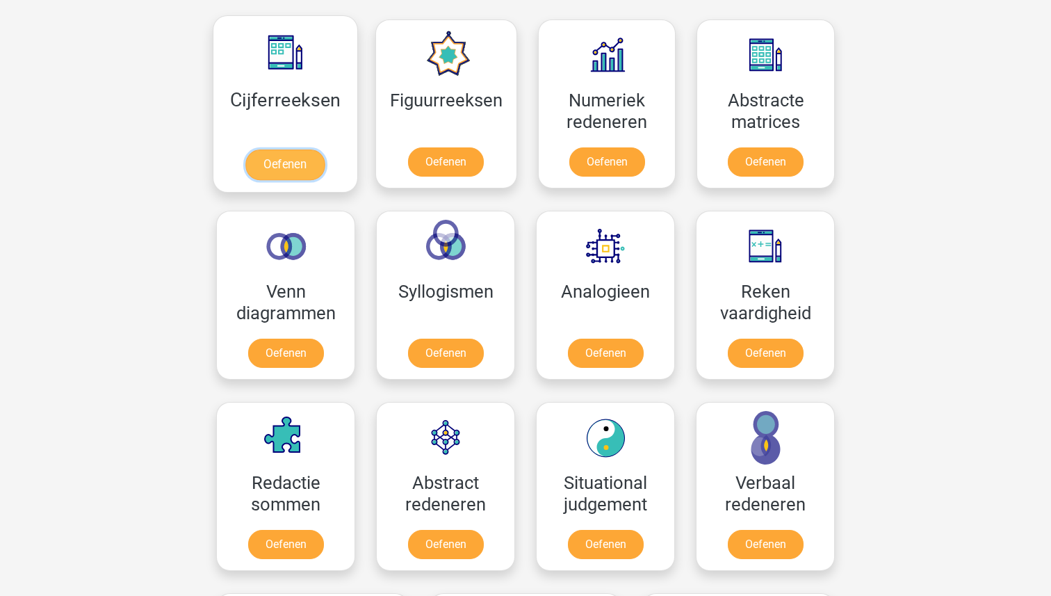
click at [283, 167] on link "Oefenen" at bounding box center [284, 164] width 79 height 31
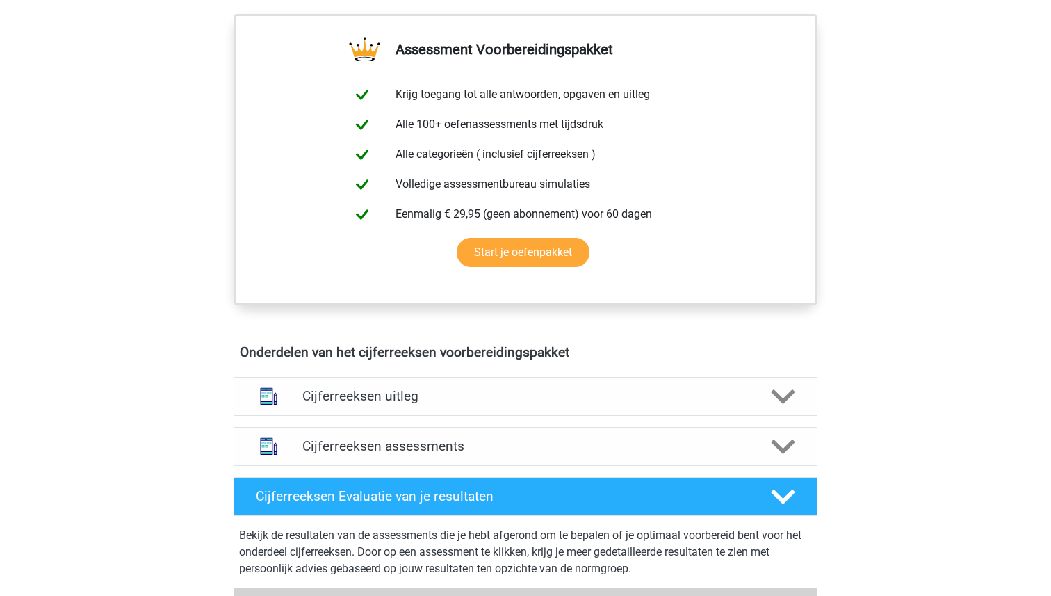
scroll to position [510, 0]
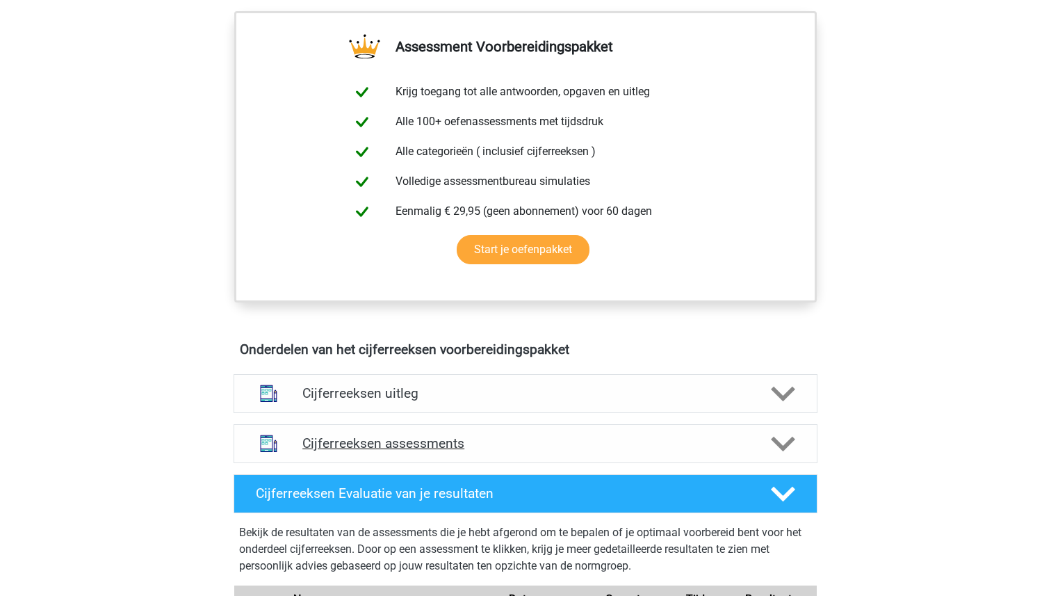
click at [460, 451] on h4 "Cijferreeksen assessments" at bounding box center [525, 443] width 446 height 16
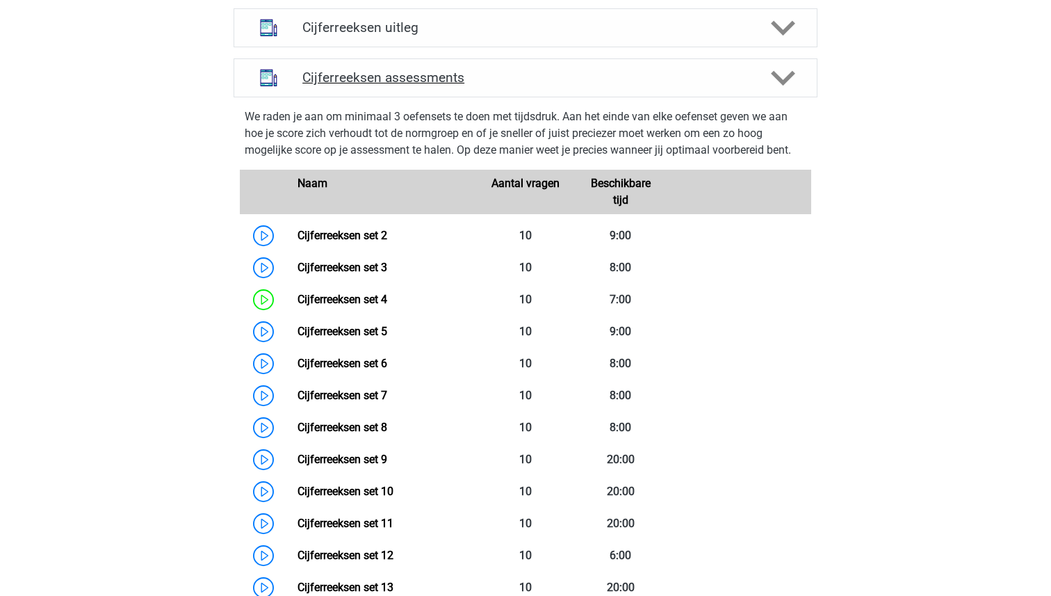
scroll to position [883, 0]
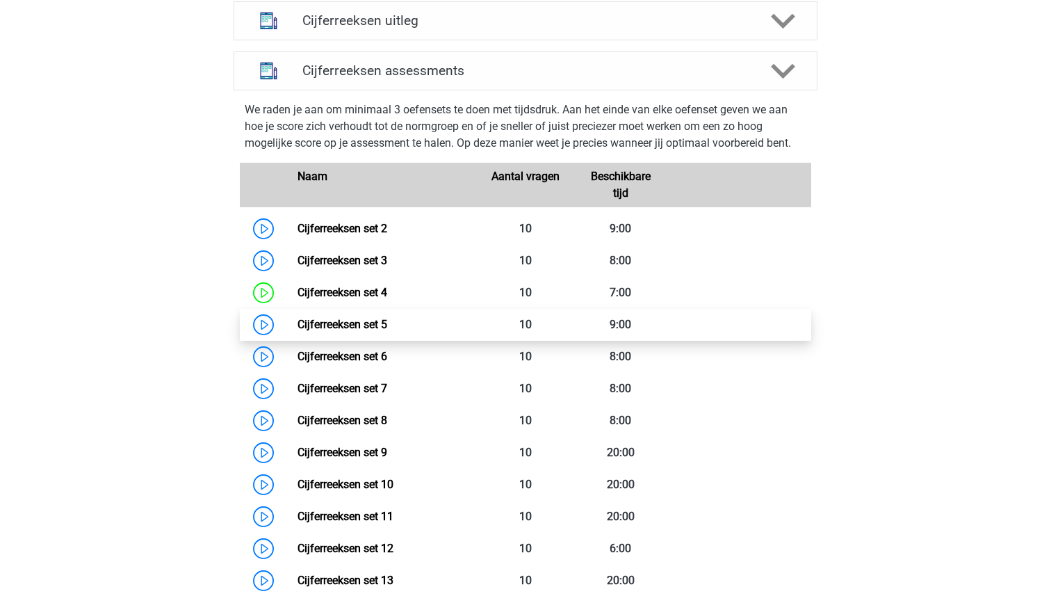
click at [351, 331] on link "Cijferreeksen set 5" at bounding box center [343, 324] width 90 height 13
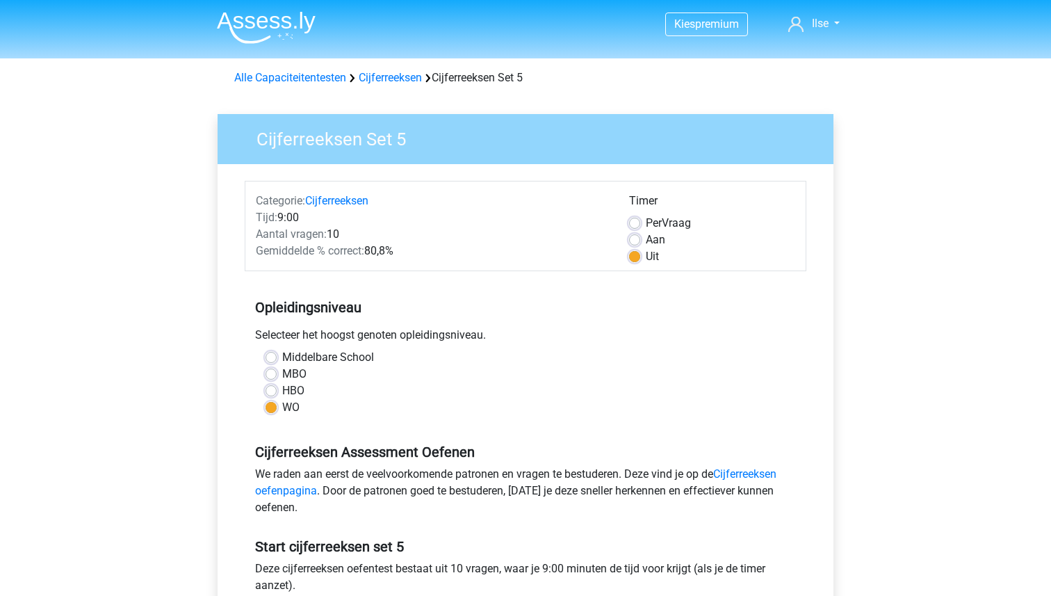
click at [646, 238] on label "Aan" at bounding box center [655, 239] width 19 height 17
click at [634, 238] on input "Aan" at bounding box center [634, 238] width 11 height 14
radio input "true"
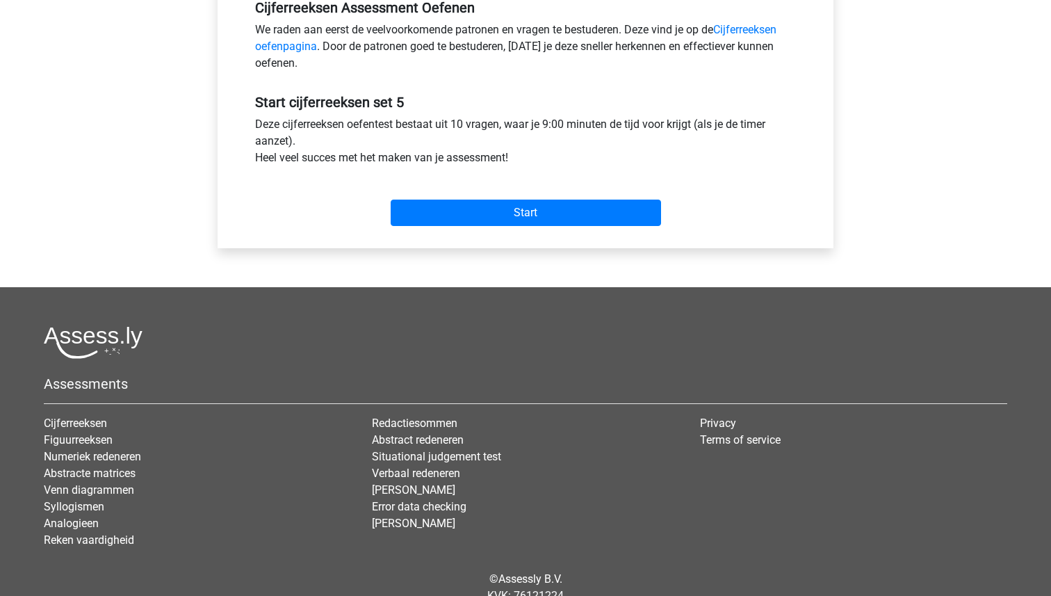
scroll to position [503, 0]
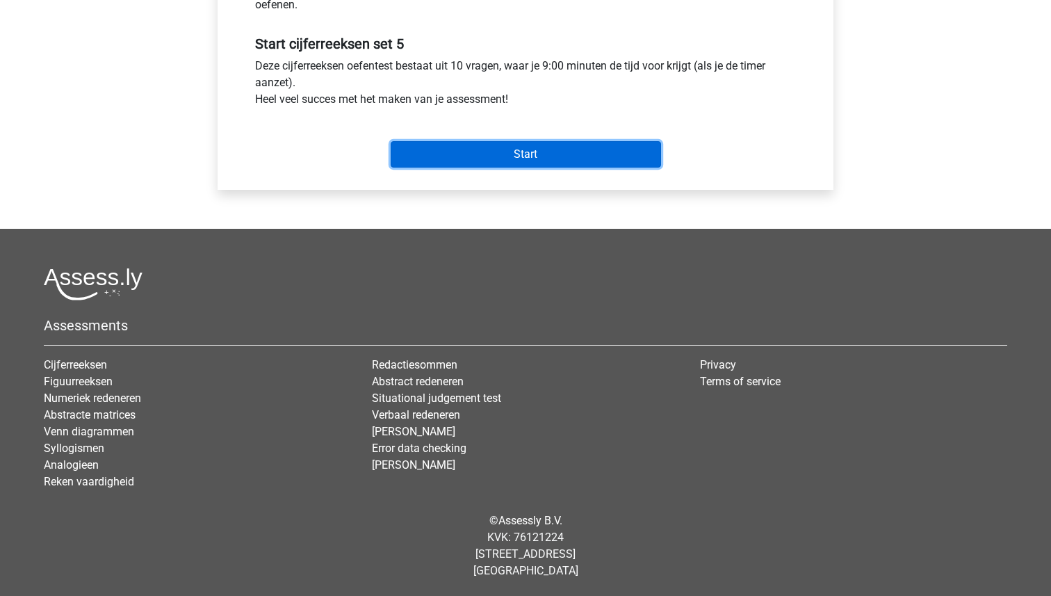
click at [531, 152] on input "Start" at bounding box center [526, 154] width 270 height 26
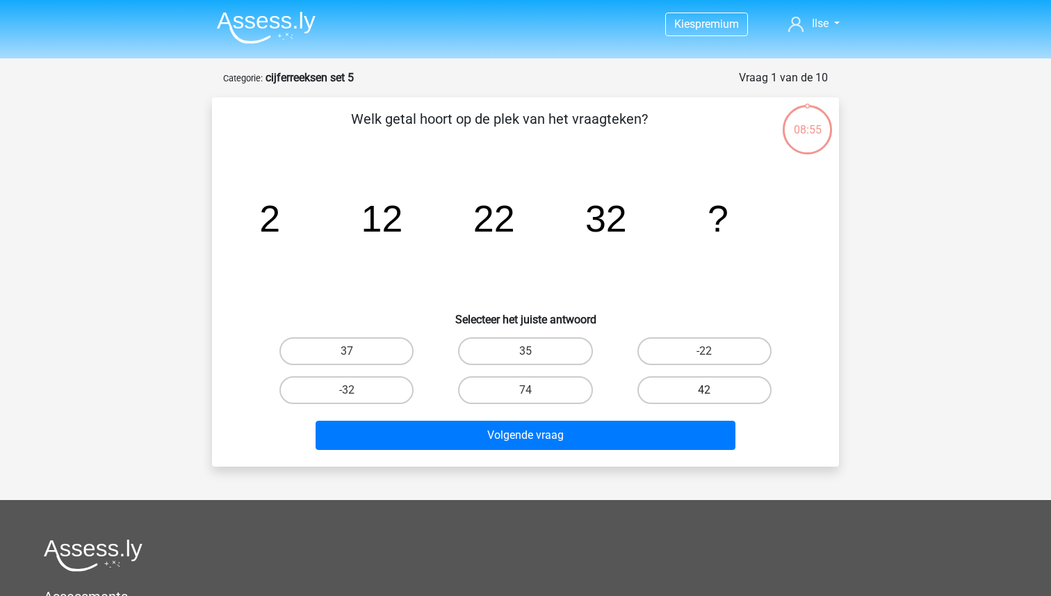
click at [659, 382] on label "42" at bounding box center [704, 390] width 134 height 28
click at [704, 390] on input "42" at bounding box center [708, 394] width 9 height 9
radio input "true"
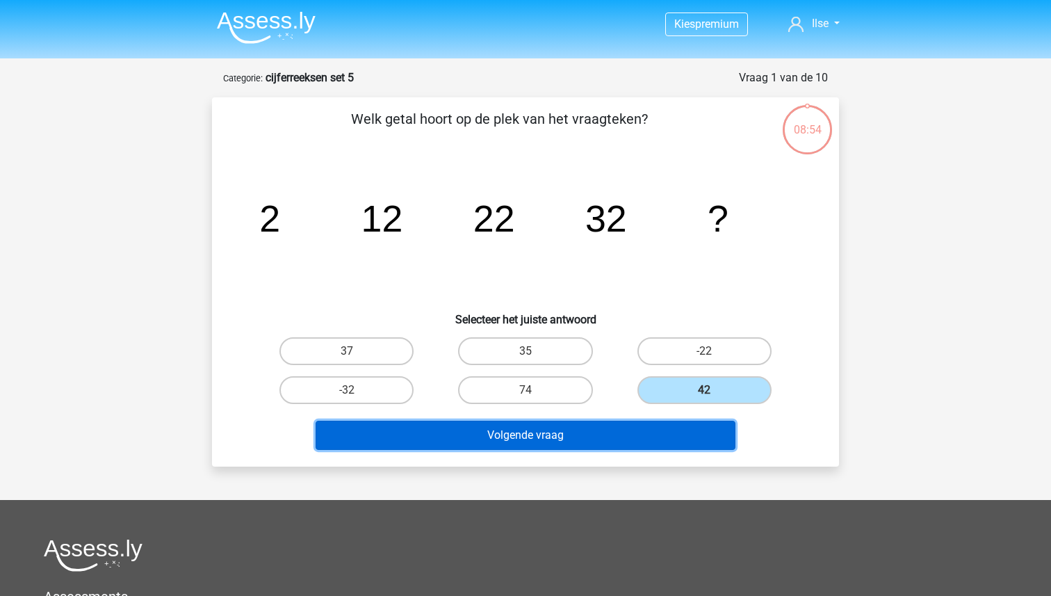
click at [620, 429] on button "Volgende vraag" at bounding box center [526, 435] width 421 height 29
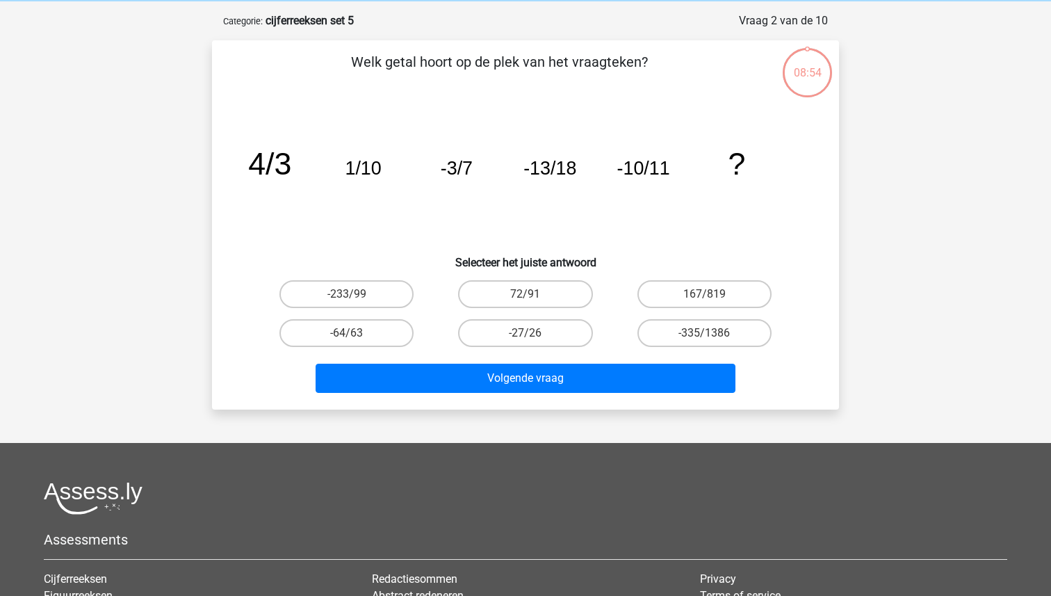
scroll to position [70, 0]
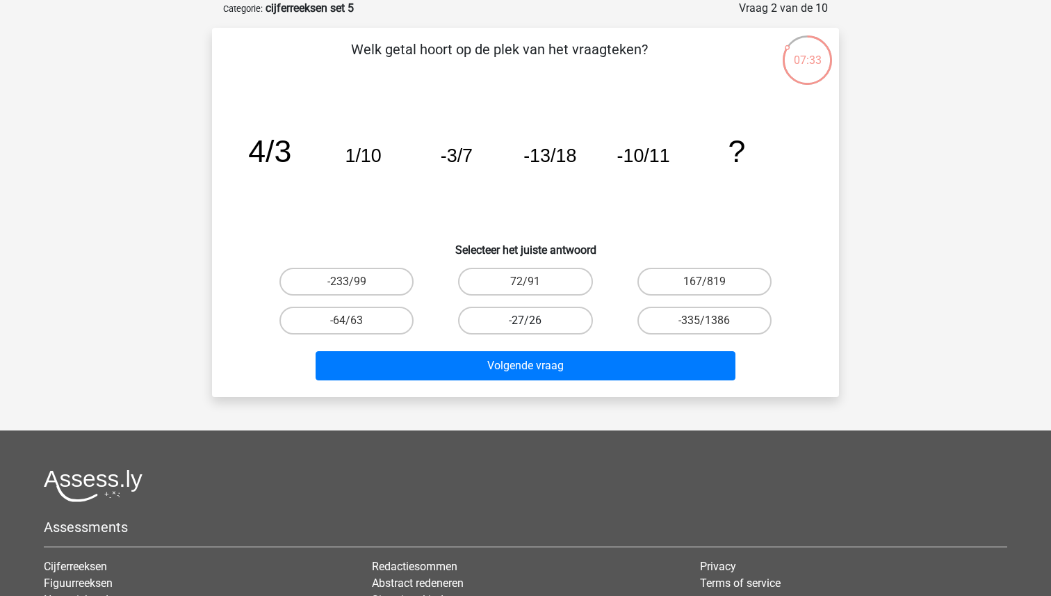
click at [542, 318] on label "-27/26" at bounding box center [525, 321] width 134 height 28
click at [535, 320] on input "-27/26" at bounding box center [530, 324] width 9 height 9
radio input "true"
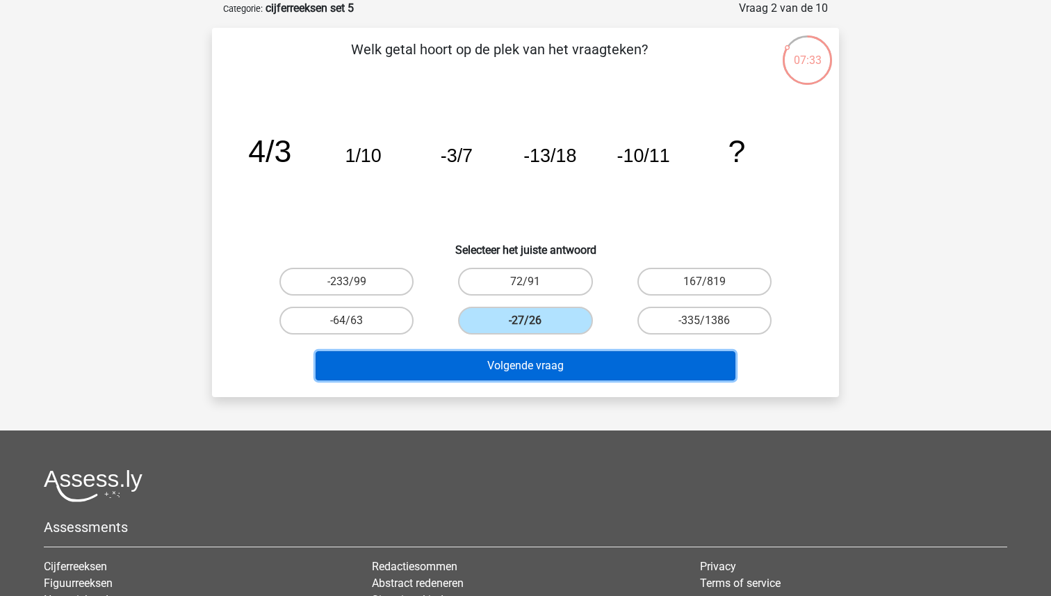
click at [549, 352] on button "Volgende vraag" at bounding box center [526, 365] width 421 height 29
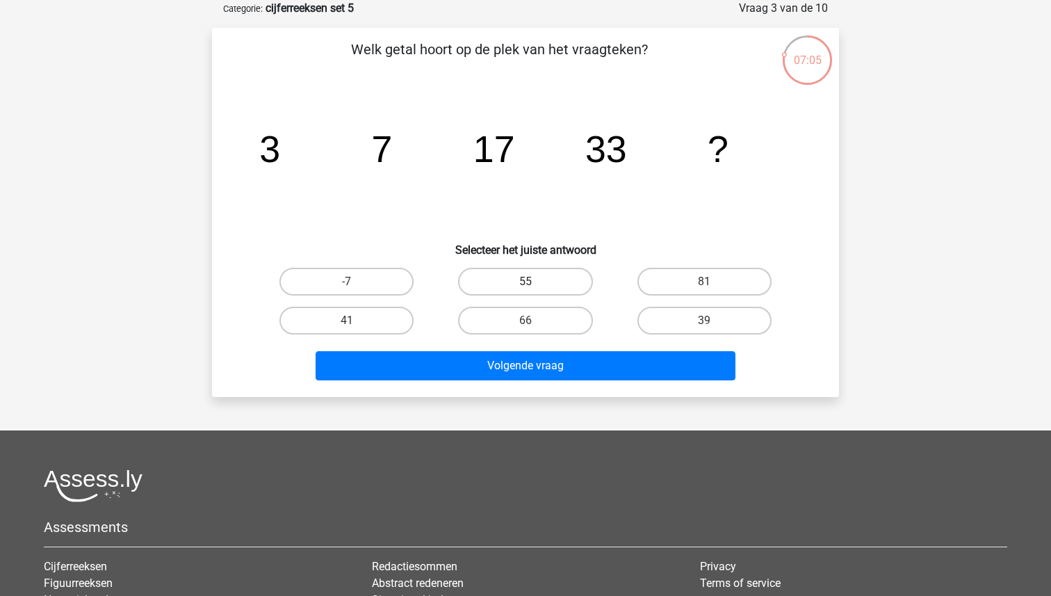
click at [534, 281] on div "55" at bounding box center [525, 282] width 168 height 28
click at [520, 270] on label "55" at bounding box center [525, 282] width 134 height 28
click at [526, 282] on input "55" at bounding box center [530, 286] width 9 height 9
radio input "true"
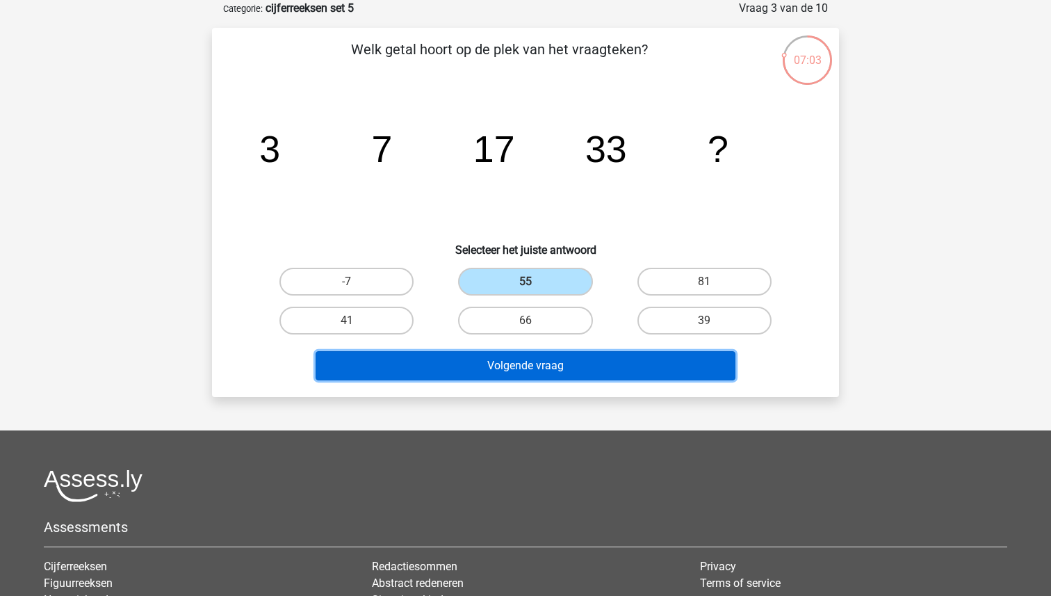
click at [510, 366] on button "Volgende vraag" at bounding box center [526, 365] width 421 height 29
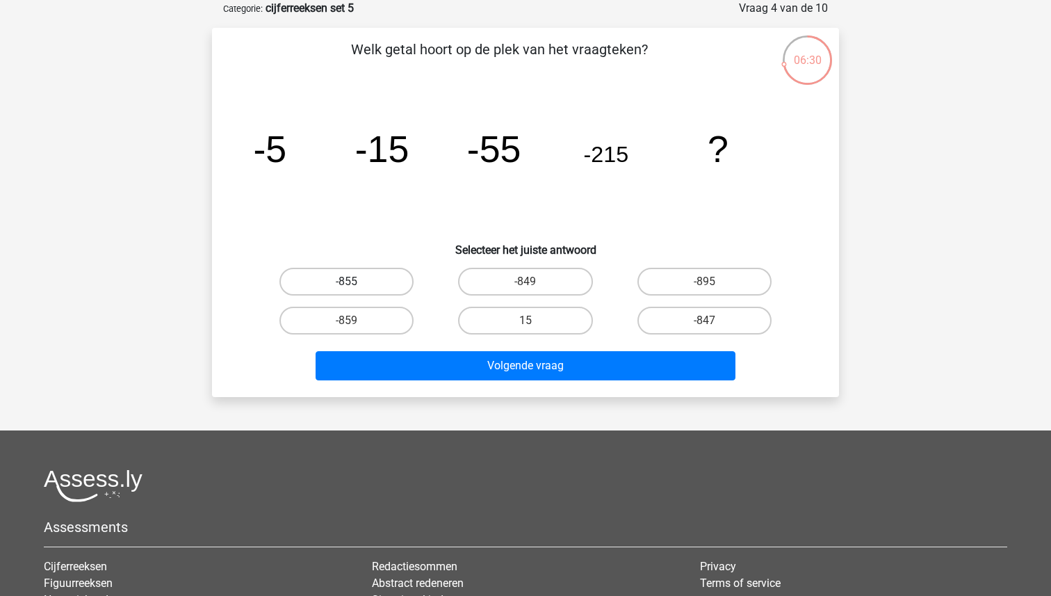
click at [375, 277] on label "-855" at bounding box center [346, 282] width 134 height 28
click at [356, 282] on input "-855" at bounding box center [351, 286] width 9 height 9
radio input "true"
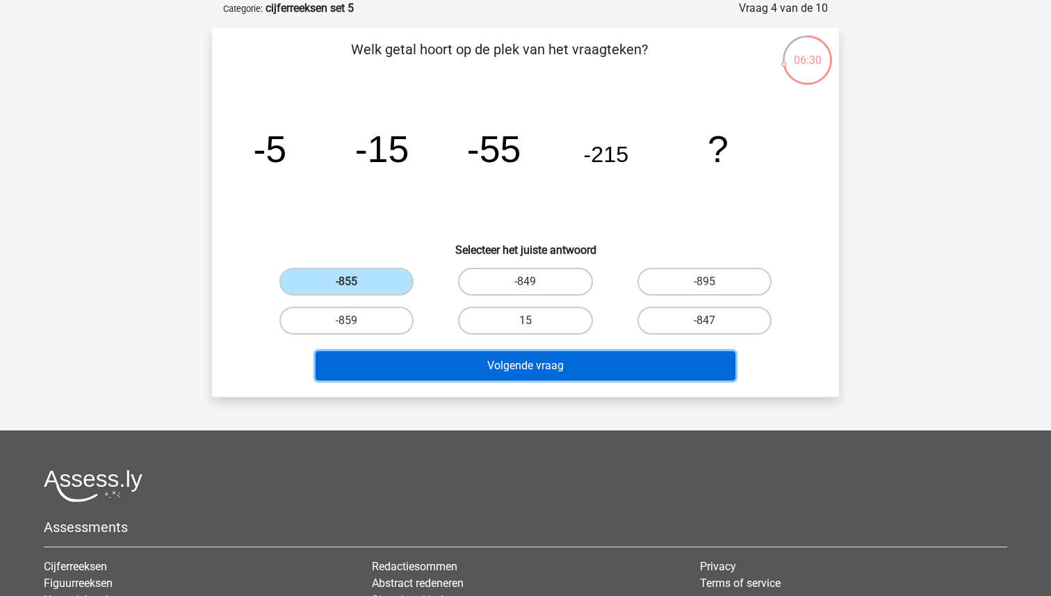
click at [517, 371] on button "Volgende vraag" at bounding box center [526, 365] width 421 height 29
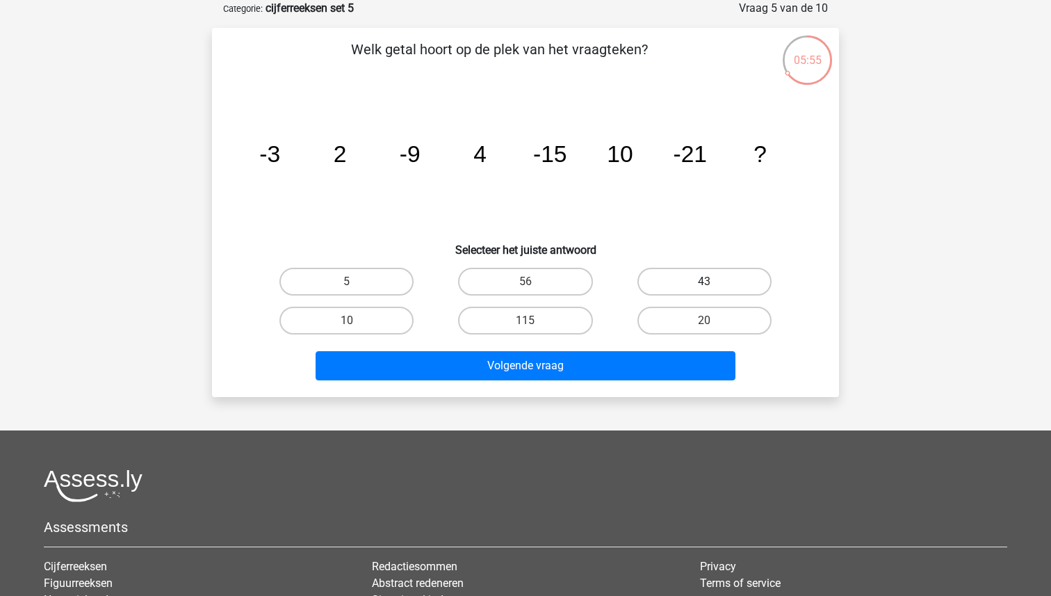
click at [699, 280] on label "43" at bounding box center [704, 282] width 134 height 28
click at [704, 282] on input "43" at bounding box center [708, 286] width 9 height 9
radio input "true"
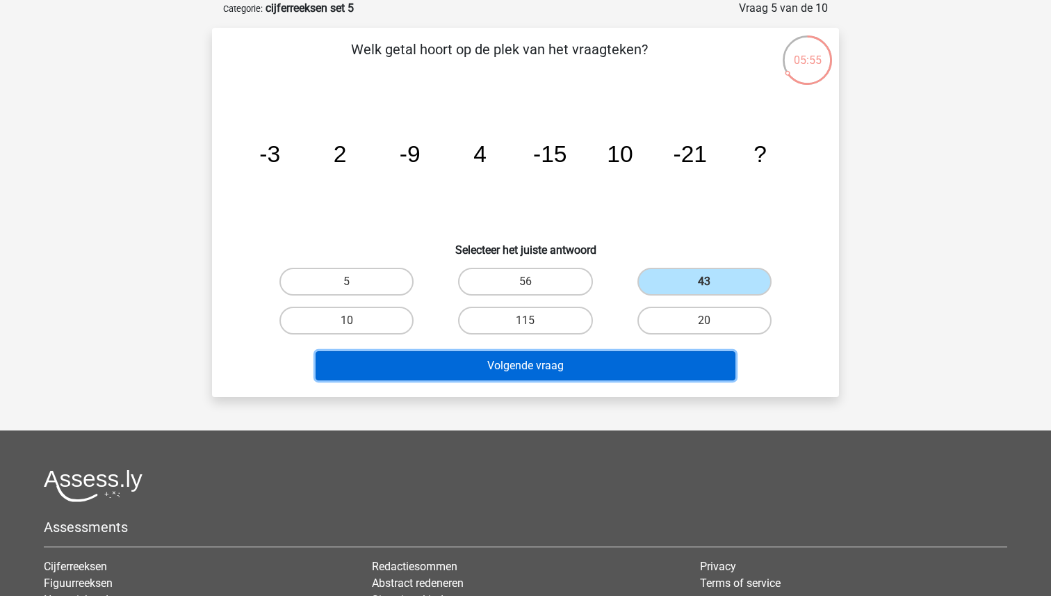
click at [635, 353] on button "Volgende vraag" at bounding box center [526, 365] width 421 height 29
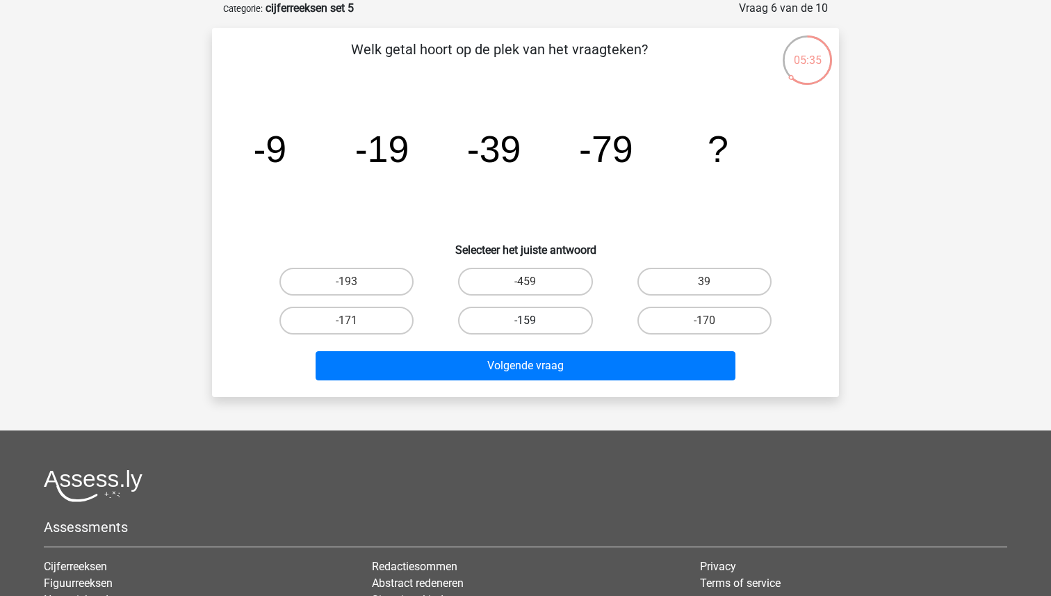
click at [581, 317] on label "-159" at bounding box center [525, 321] width 134 height 28
click at [535, 320] on input "-159" at bounding box center [530, 324] width 9 height 9
radio input "true"
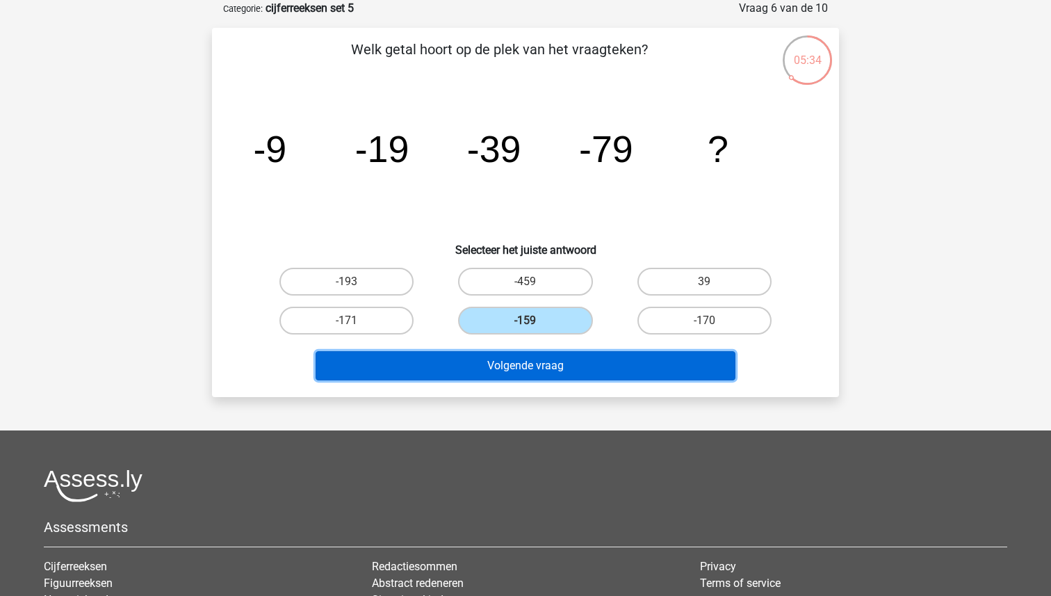
click at [568, 370] on button "Volgende vraag" at bounding box center [526, 365] width 421 height 29
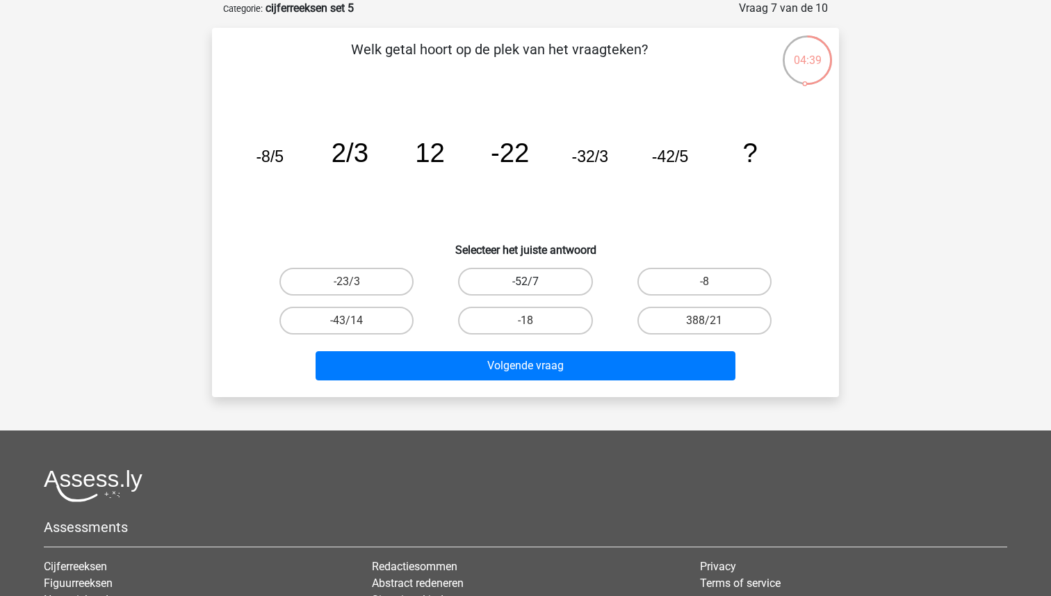
click at [537, 283] on label "-52/7" at bounding box center [525, 282] width 134 height 28
click at [535, 283] on input "-52/7" at bounding box center [530, 286] width 9 height 9
radio input "true"
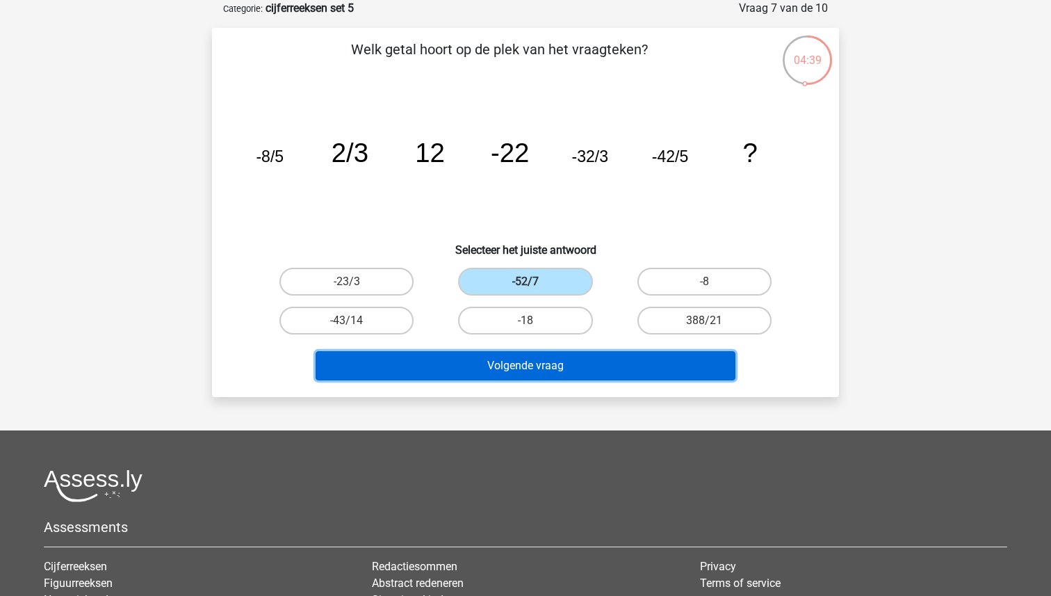
click at [532, 371] on button "Volgende vraag" at bounding box center [526, 365] width 421 height 29
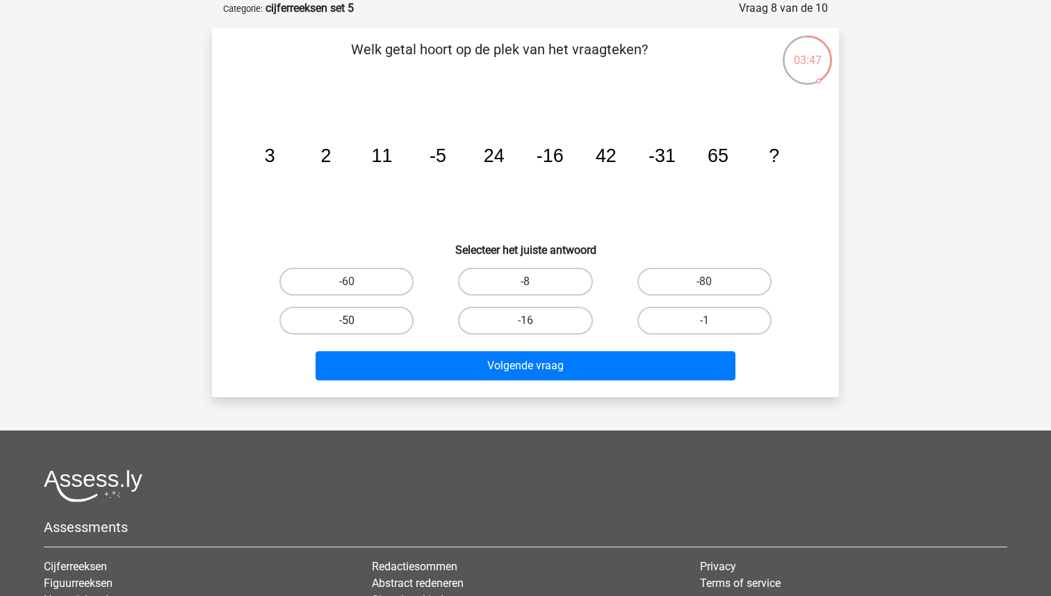
click at [380, 318] on label "-50" at bounding box center [346, 321] width 134 height 28
click at [356, 320] on input "-50" at bounding box center [351, 324] width 9 height 9
radio input "true"
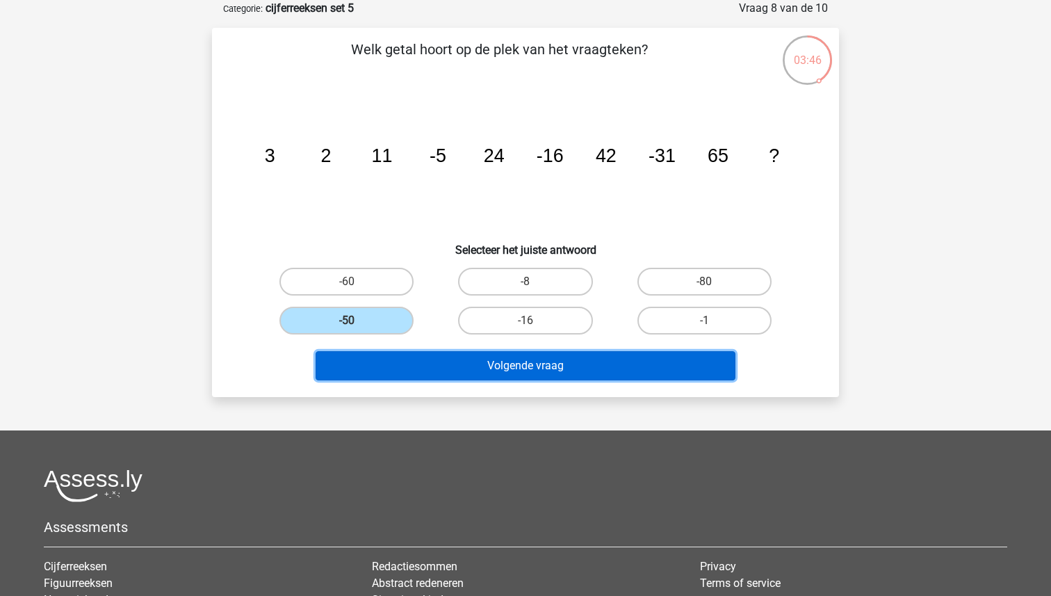
click at [441, 364] on button "Volgende vraag" at bounding box center [526, 365] width 421 height 29
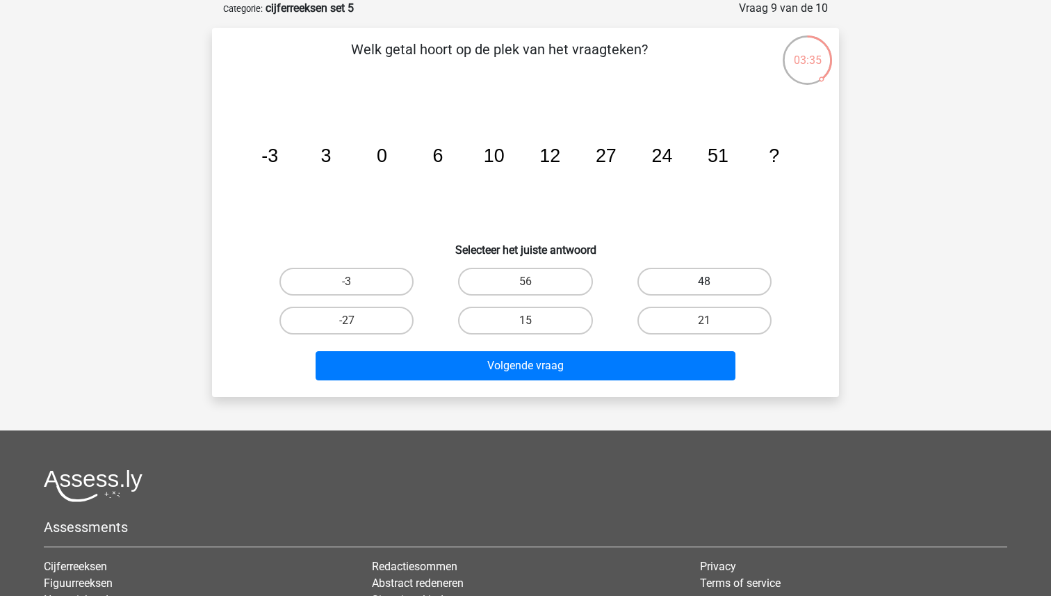
click at [685, 277] on label "48" at bounding box center [704, 282] width 134 height 28
click at [704, 282] on input "48" at bounding box center [708, 286] width 9 height 9
radio input "true"
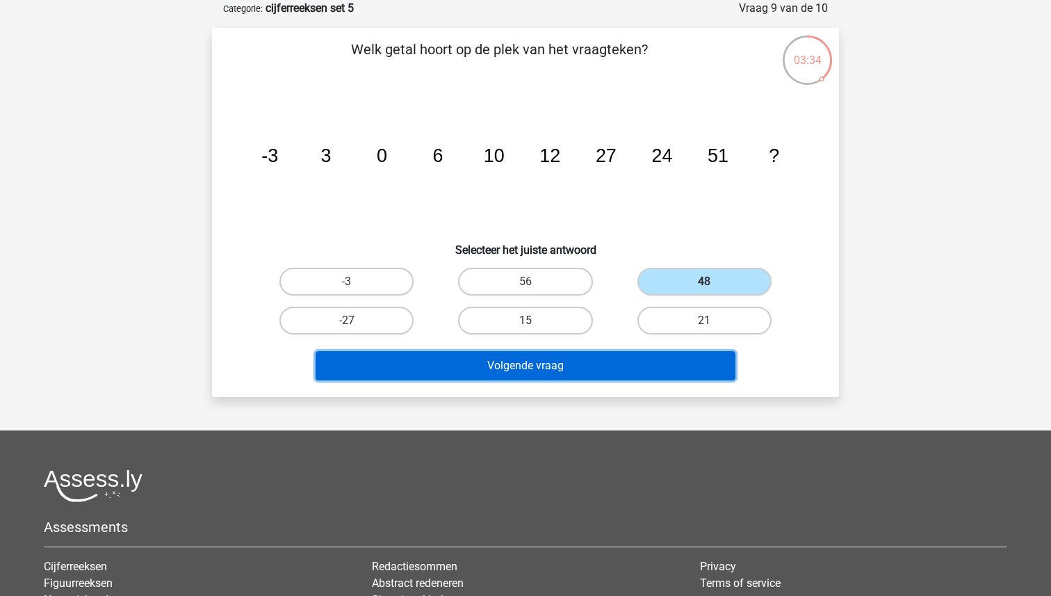
click at [589, 364] on button "Volgende vraag" at bounding box center [526, 365] width 421 height 29
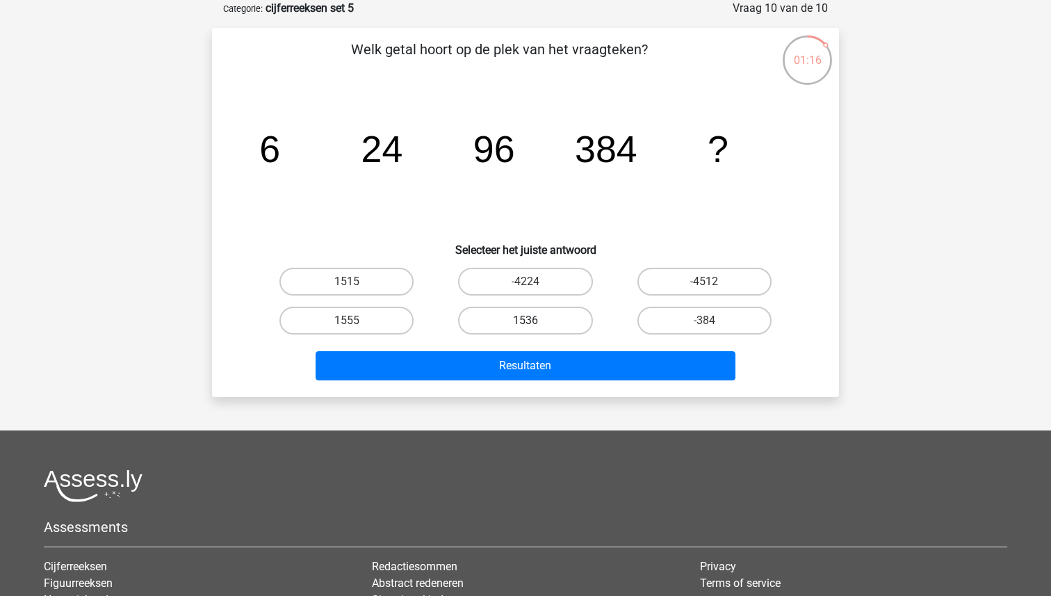
click at [542, 316] on label "1536" at bounding box center [525, 321] width 134 height 28
click at [535, 320] on input "1536" at bounding box center [530, 324] width 9 height 9
radio input "true"
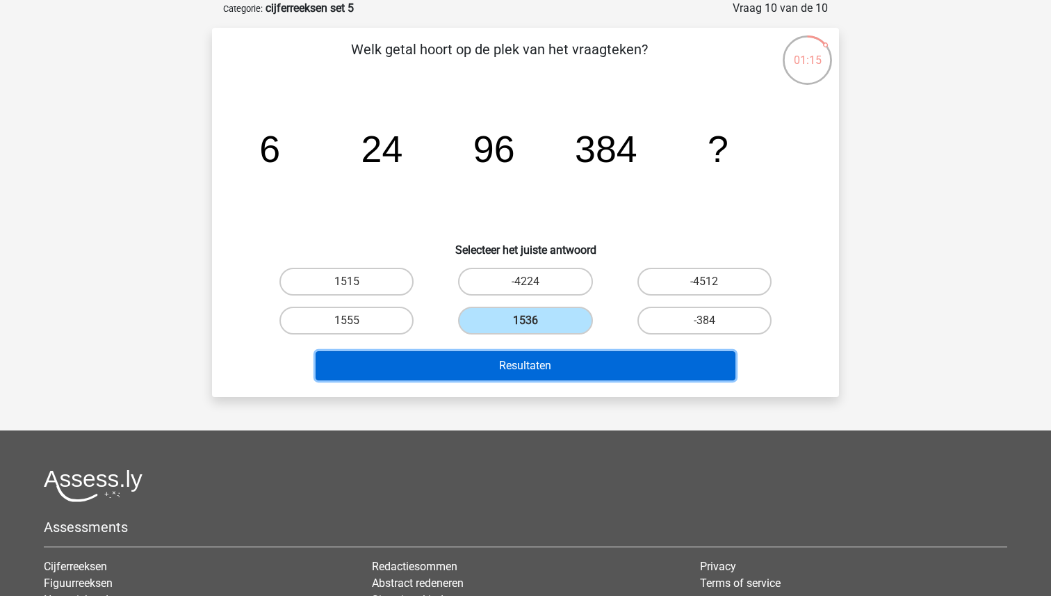
click at [530, 364] on button "Resultaten" at bounding box center [526, 365] width 421 height 29
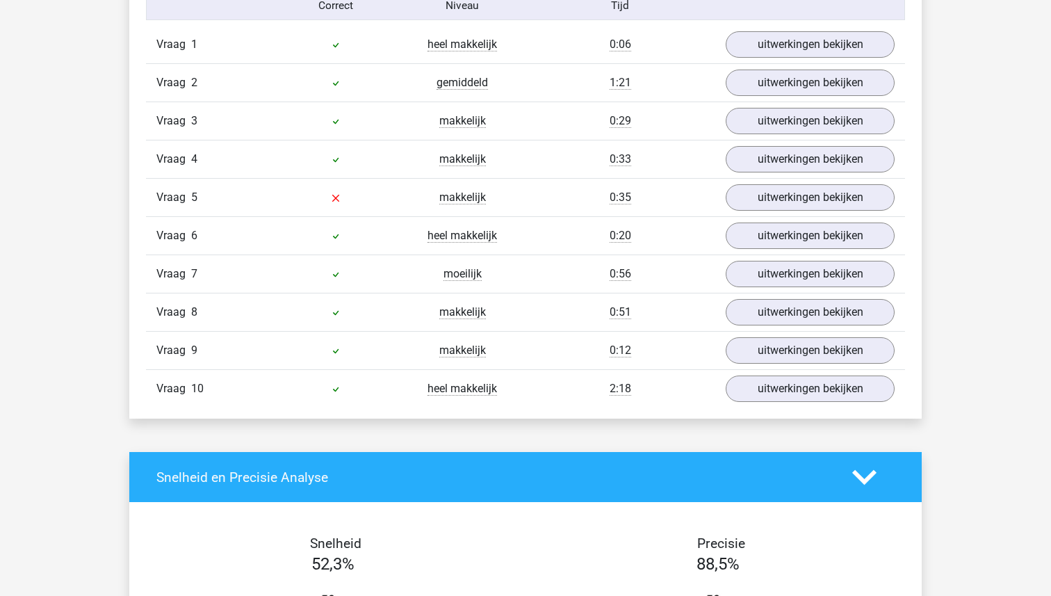
scroll to position [1190, 0]
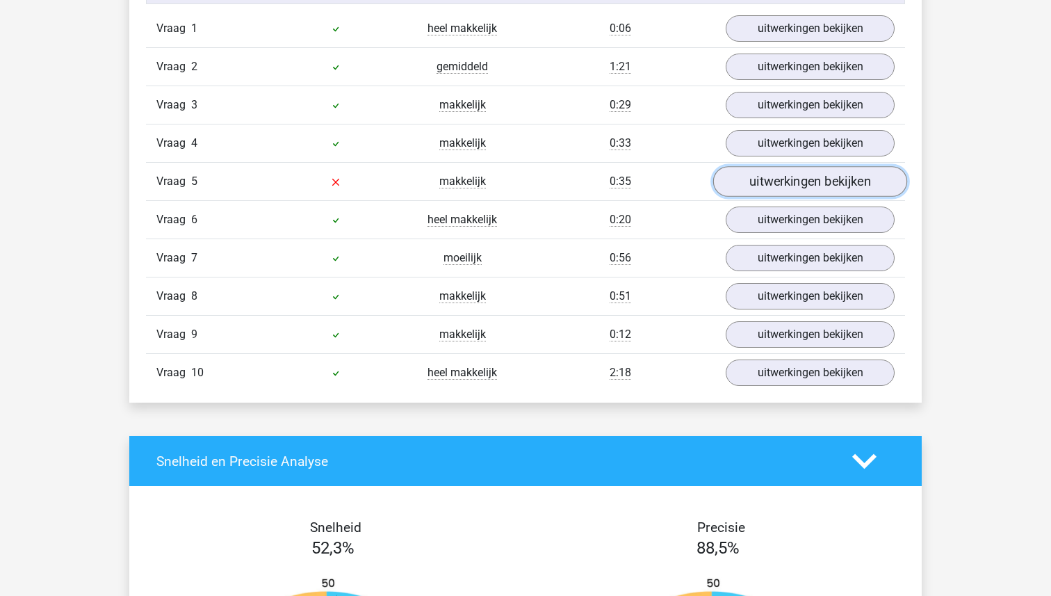
click at [776, 184] on link "uitwerkingen bekijken" at bounding box center [810, 182] width 194 height 31
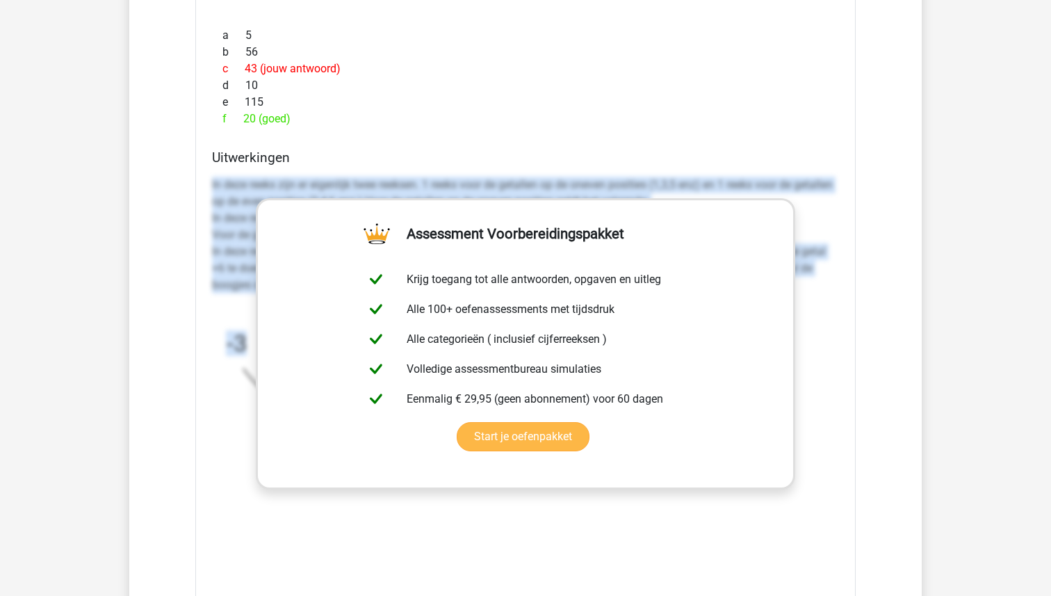
scroll to position [1629, 0]
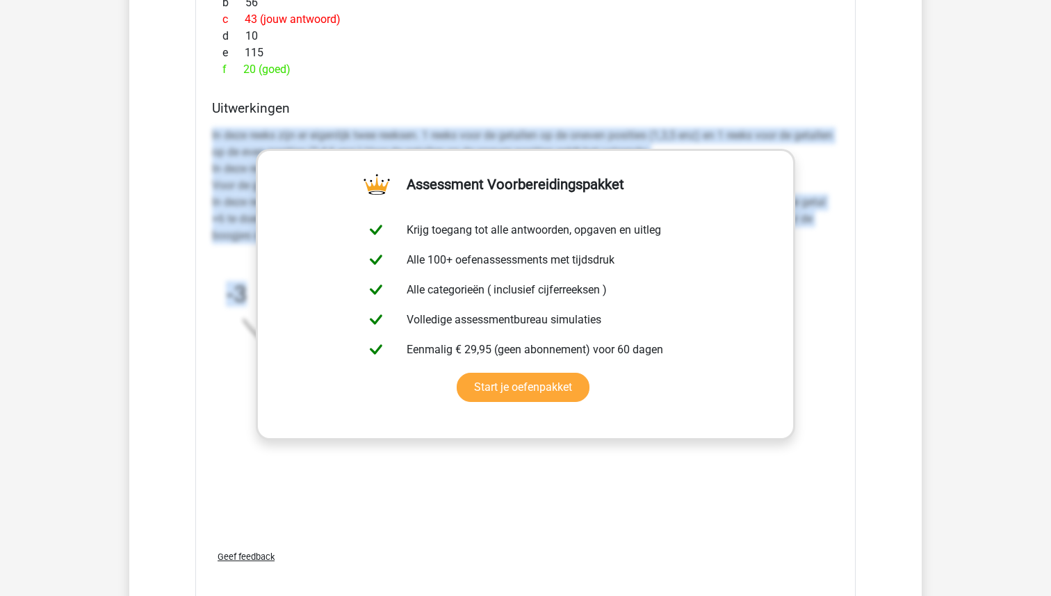
drag, startPoint x: 195, startPoint y: 450, endPoint x: 409, endPoint y: 535, distance: 230.7
click at [409, 535] on div "Vraag 1 heel makkelijk 0:06 uitwerkingen bekijken Welk getal hoort op de plek v…" at bounding box center [525, 190] width 738 height 1239
copy div "In deze reeks zijn er eigenlijk twee reeksen. 1 reeks voor de getallen op de on…"
